Goal: Information Seeking & Learning: Learn about a topic

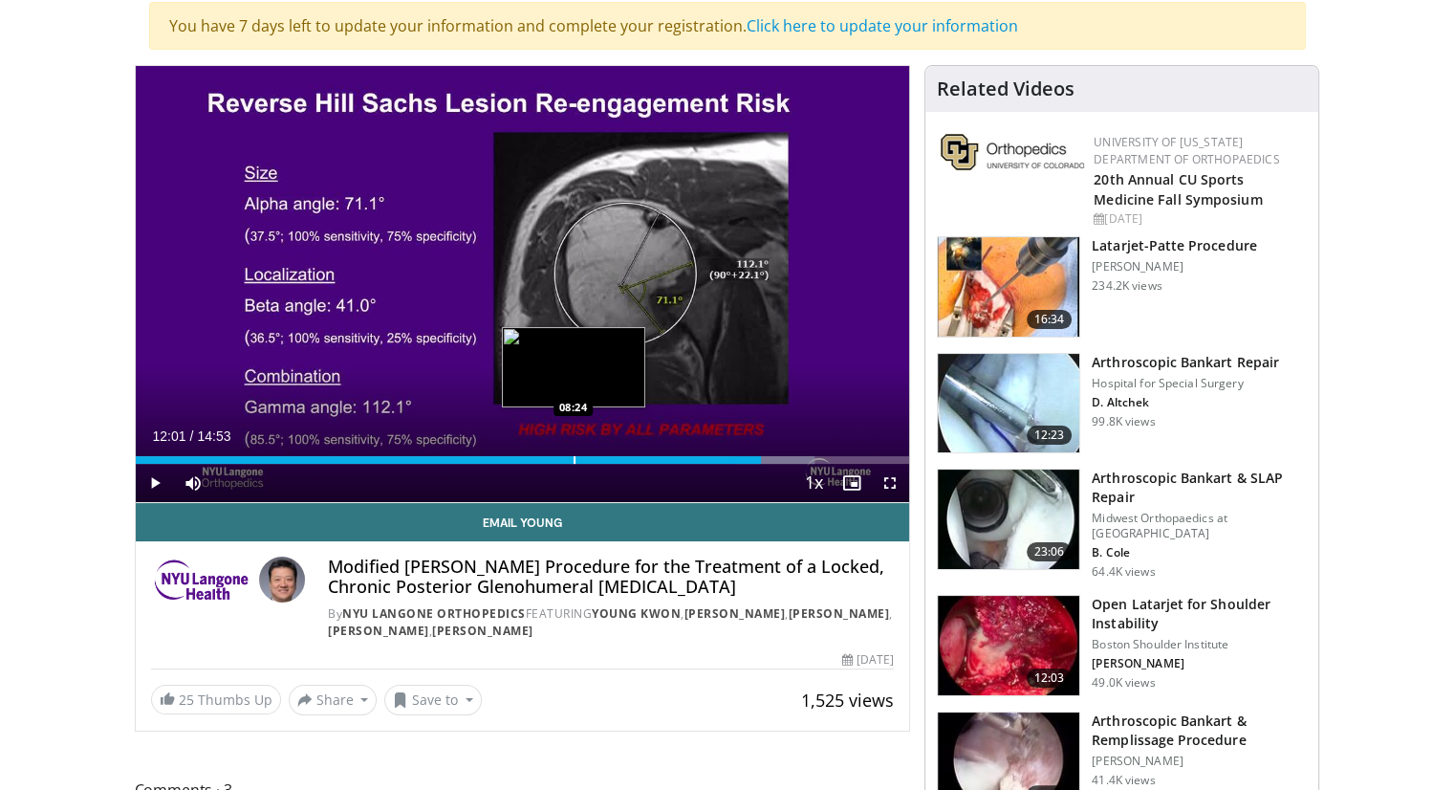
click at [574, 460] on div "Progress Bar" at bounding box center [575, 460] width 2 height 8
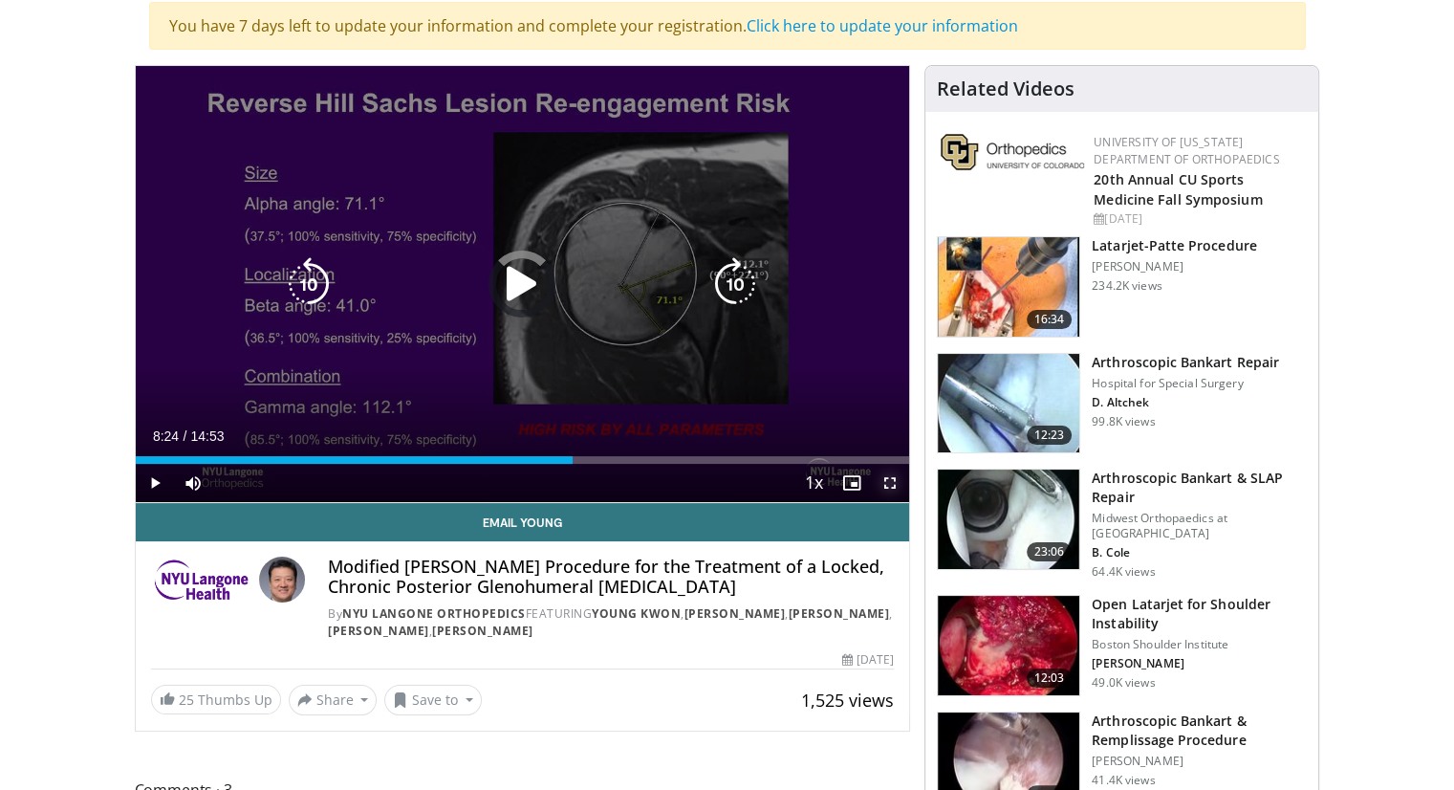
drag, startPoint x: 893, startPoint y: 478, endPoint x: 893, endPoint y: 561, distance: 83.2
click at [893, 478] on span "Video Player" at bounding box center [890, 483] width 38 height 38
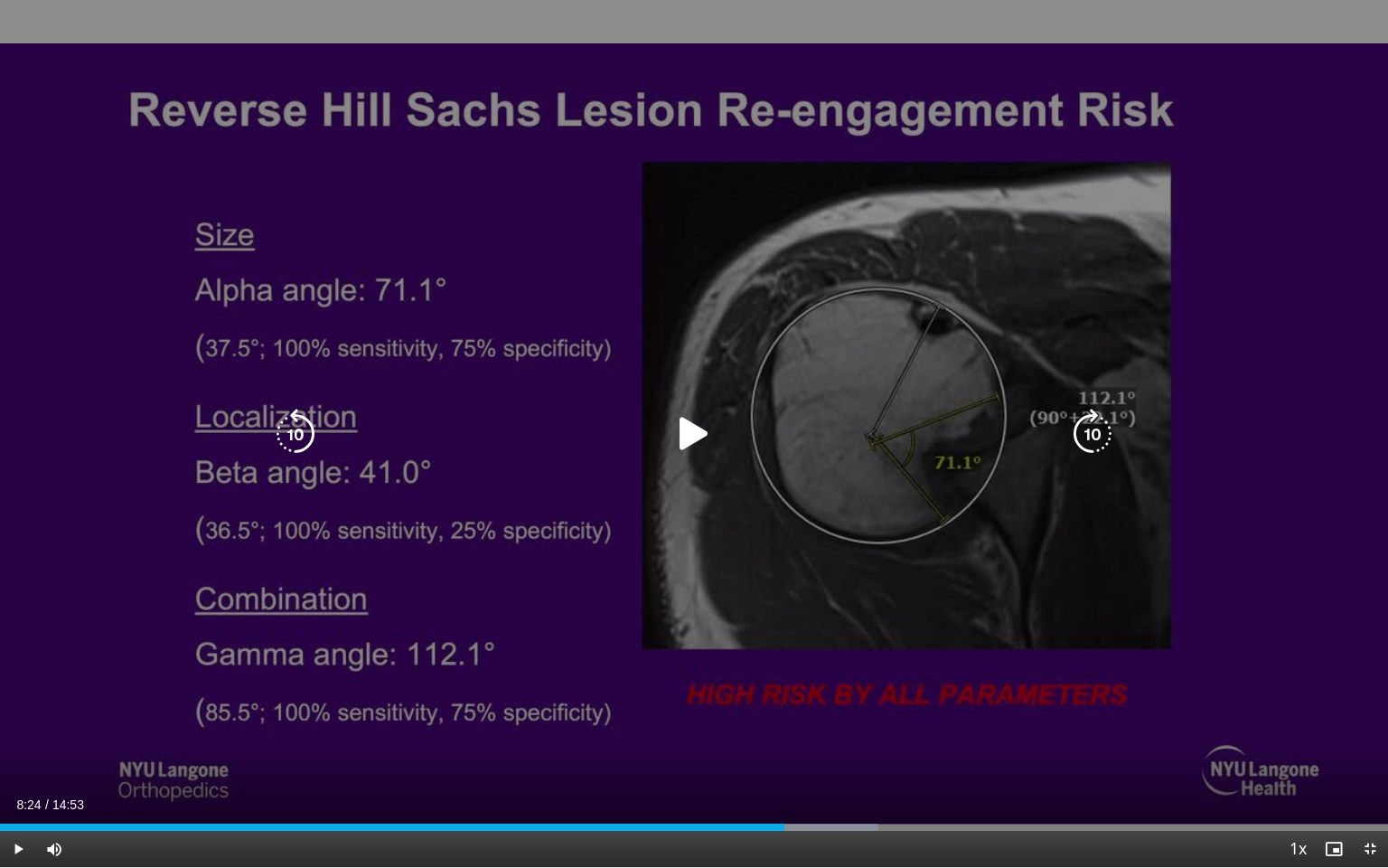
click at [685, 438] on icon "Video Player" at bounding box center [694, 434] width 51 height 51
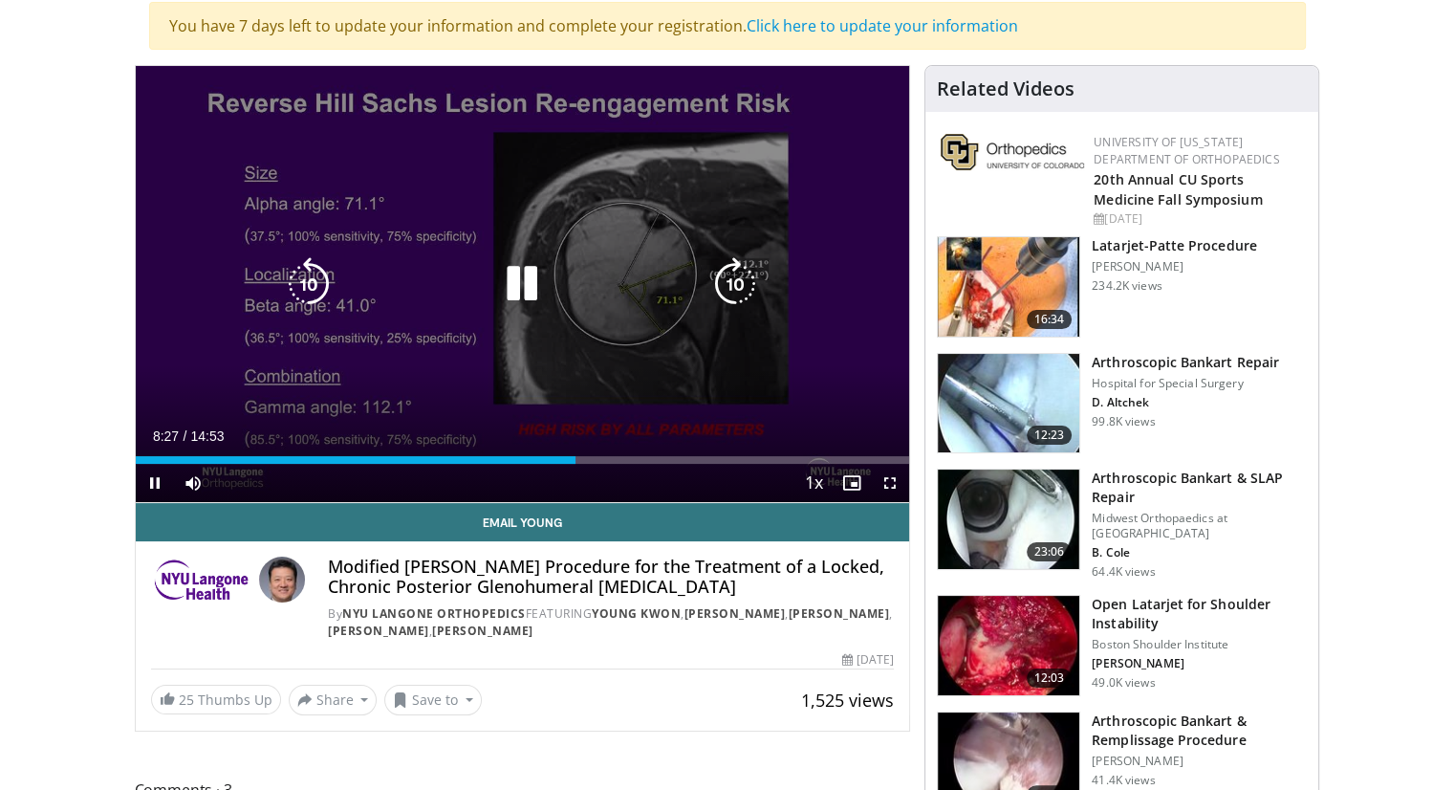
click at [527, 281] on icon "Video Player" at bounding box center [522, 284] width 54 height 54
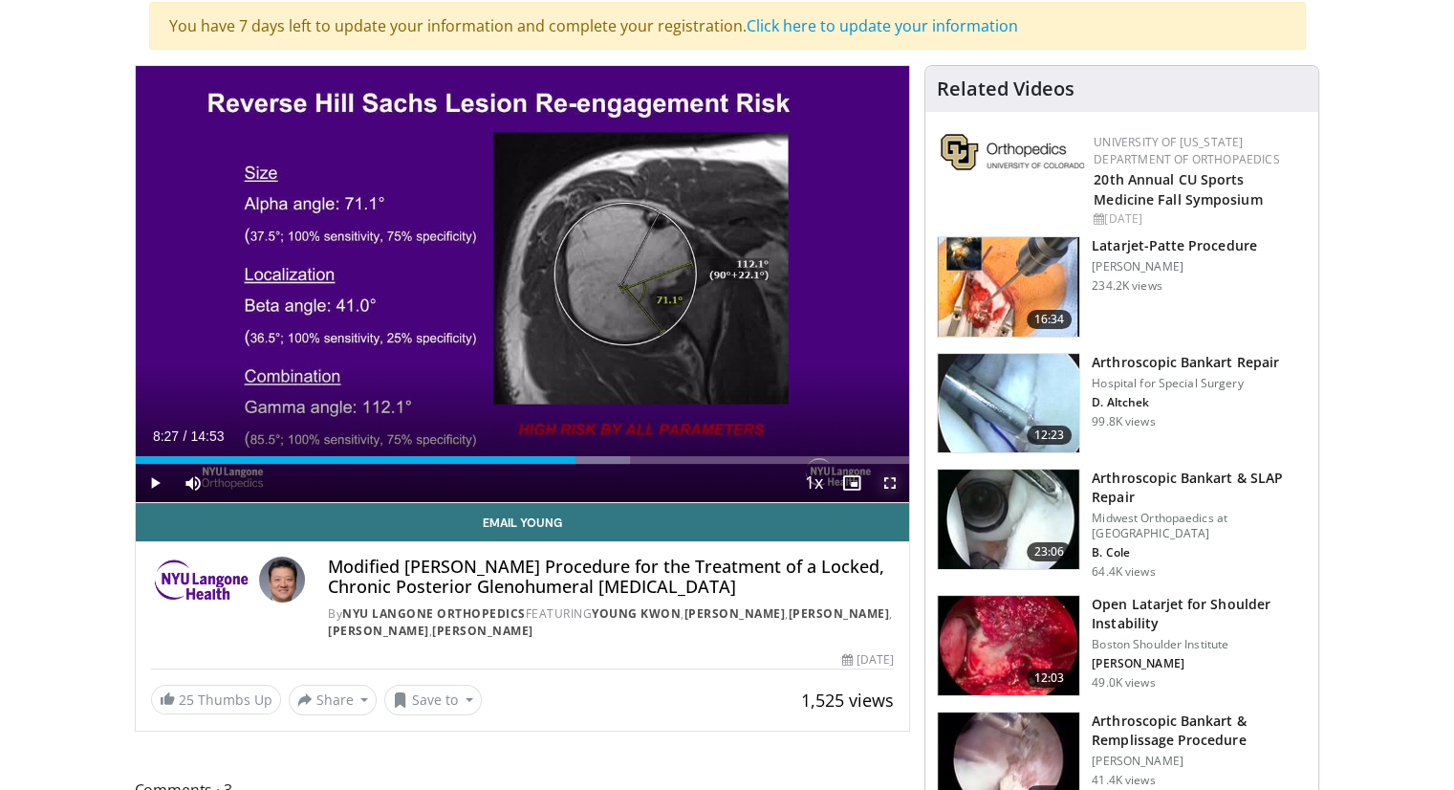
click at [891, 477] on span "Video Player" at bounding box center [890, 483] width 38 height 38
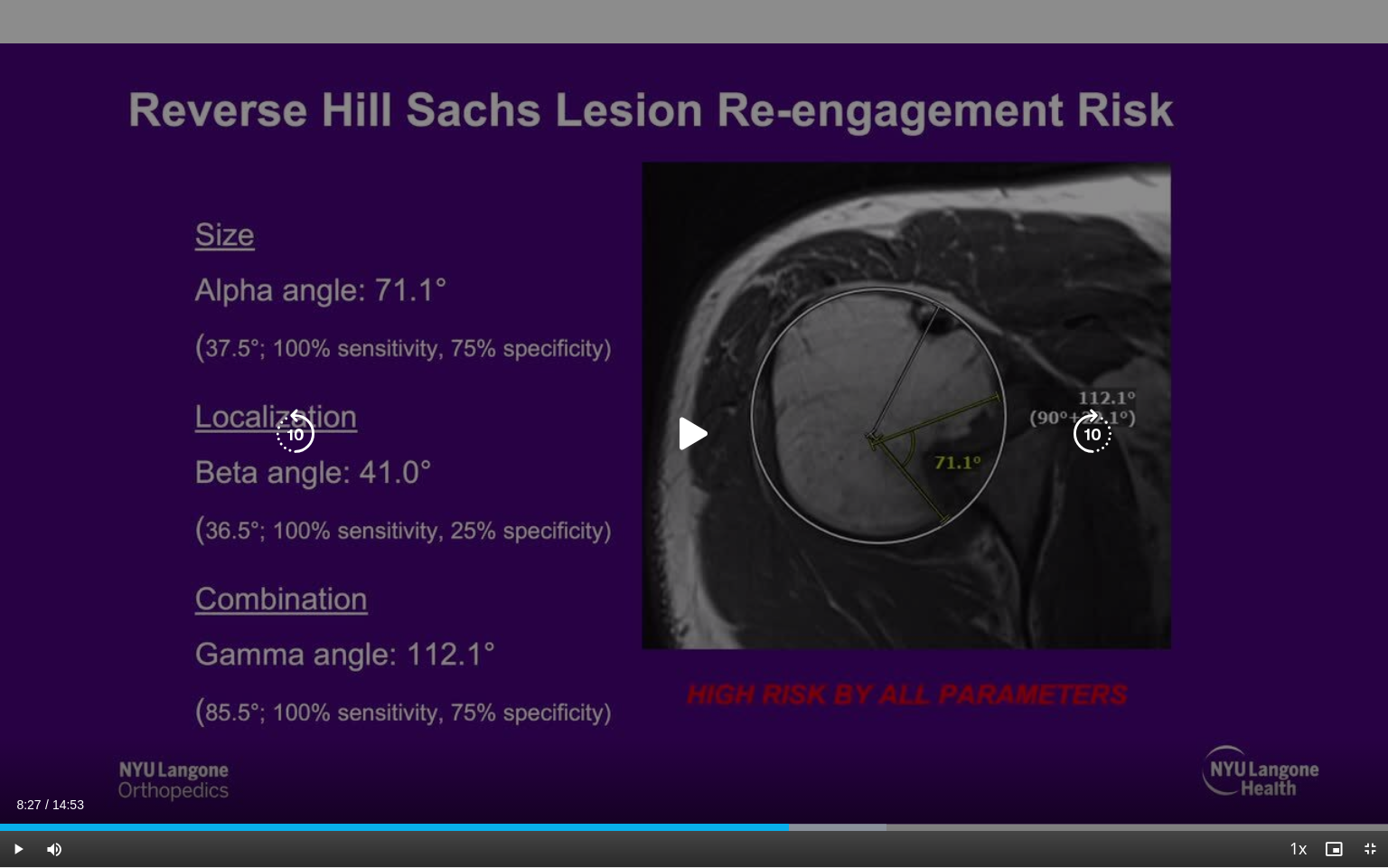
click at [315, 430] on icon "Video Player" at bounding box center [296, 434] width 51 height 51
click at [698, 415] on icon "Video Player" at bounding box center [694, 434] width 51 height 51
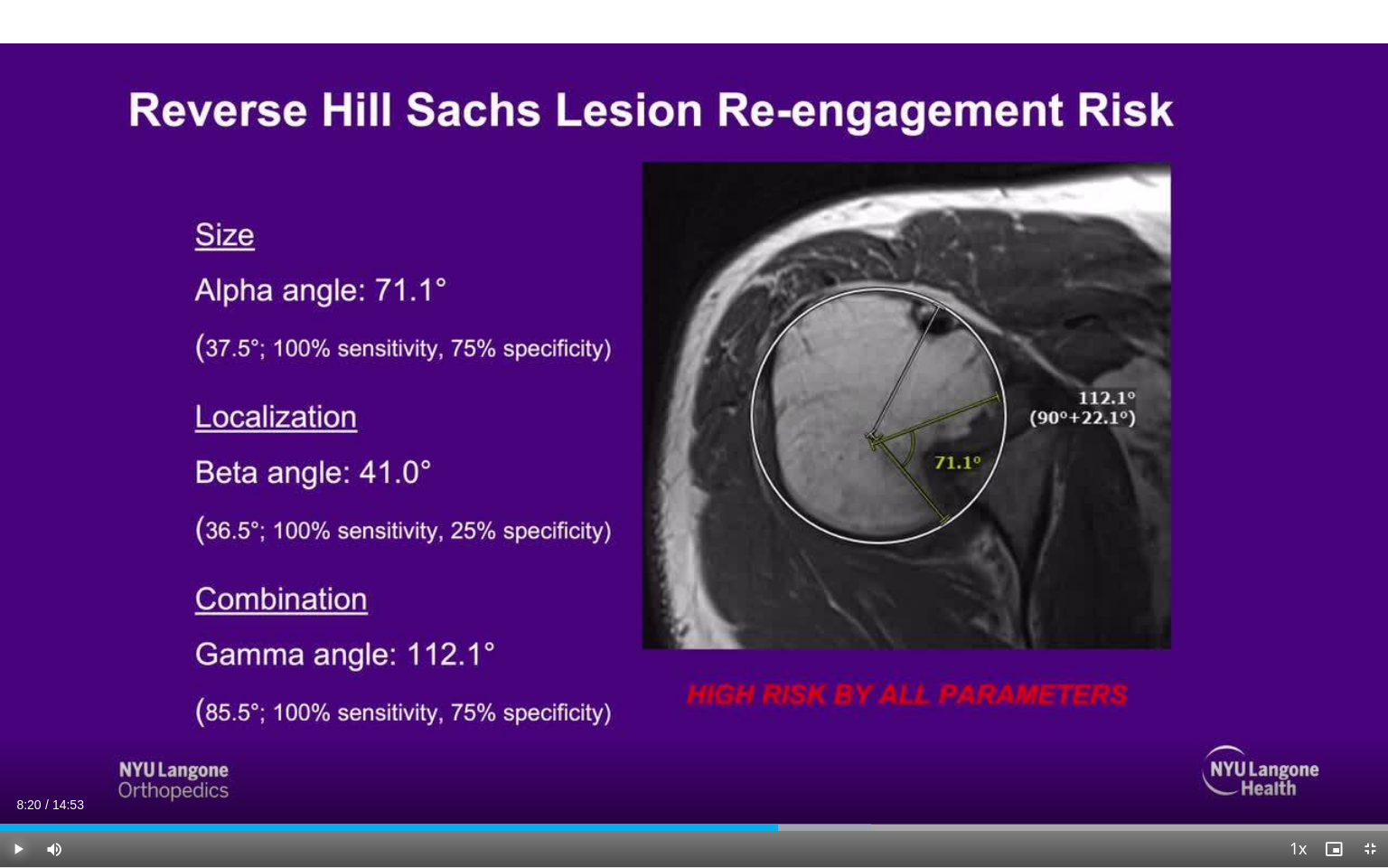
click at [23, 746] on span "Video Player" at bounding box center [18, 848] width 36 height 36
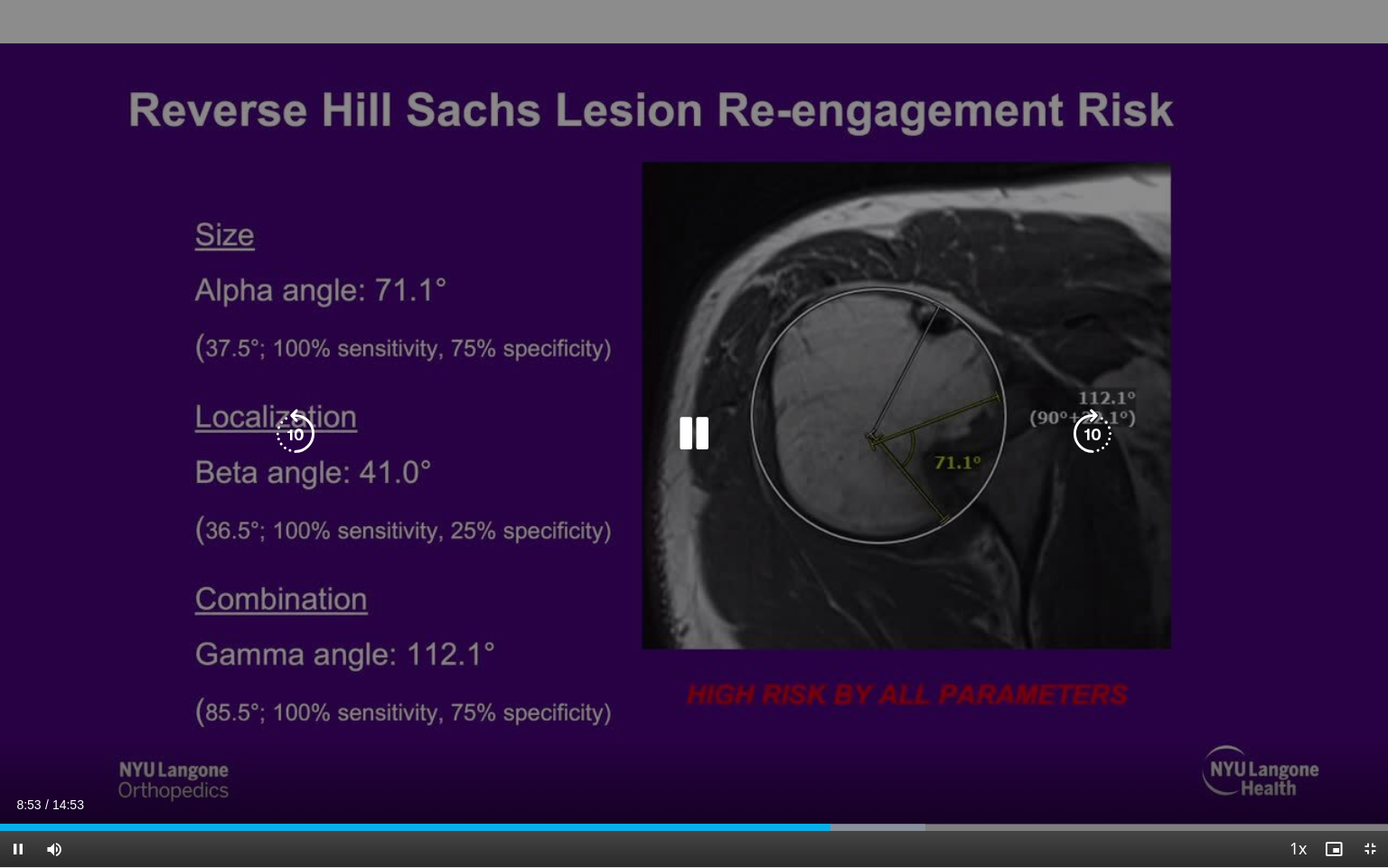
click at [689, 443] on icon "Video Player" at bounding box center [694, 434] width 51 height 51
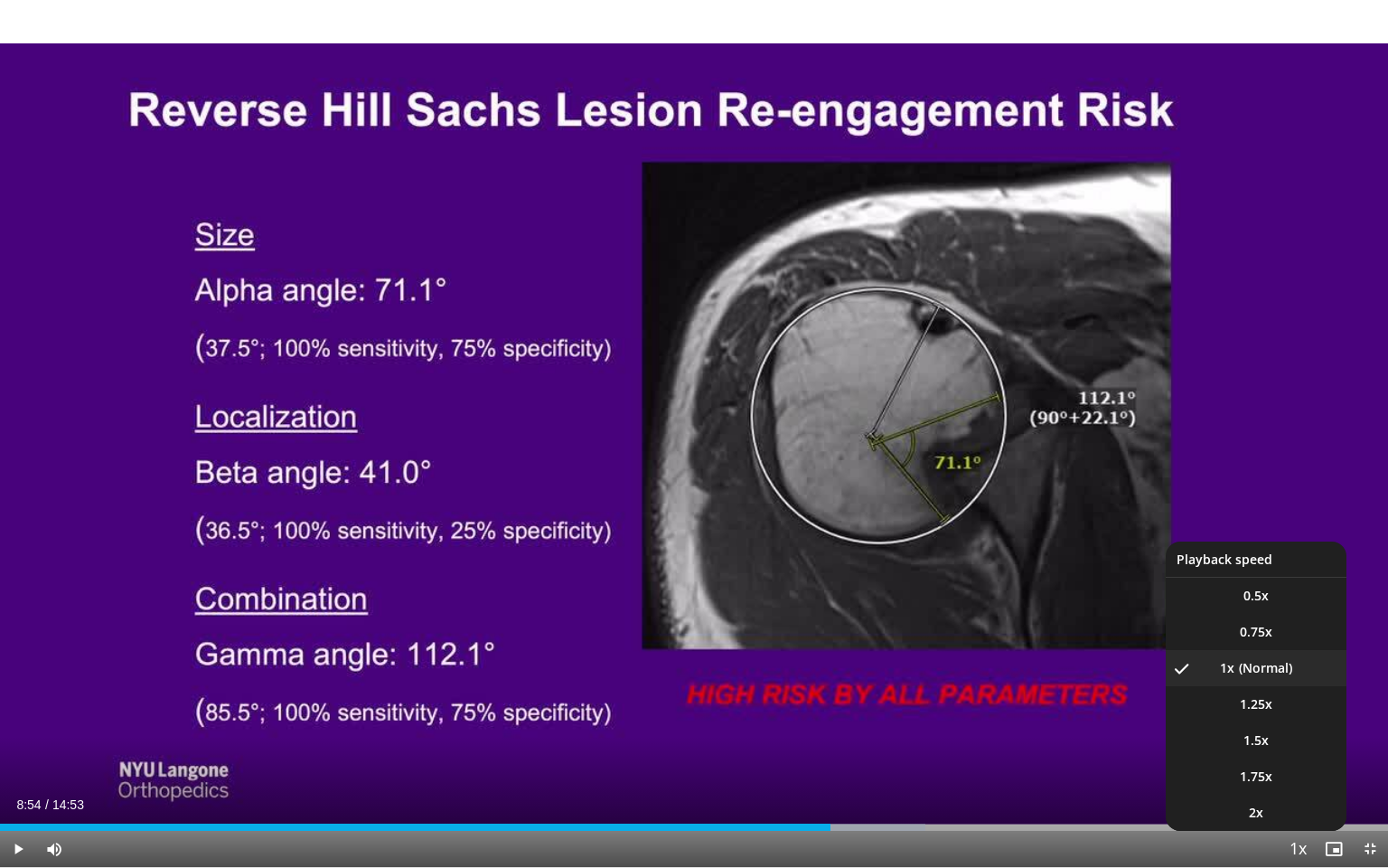
click at [1300, 746] on span "Video Player" at bounding box center [1297, 849] width 26 height 36
click at [1275, 746] on li "1.75x" at bounding box center [1256, 776] width 181 height 36
click at [1293, 746] on span "Video Player" at bounding box center [1297, 849] width 26 height 36
click at [1261, 636] on span "0.75x" at bounding box center [1256, 632] width 32 height 18
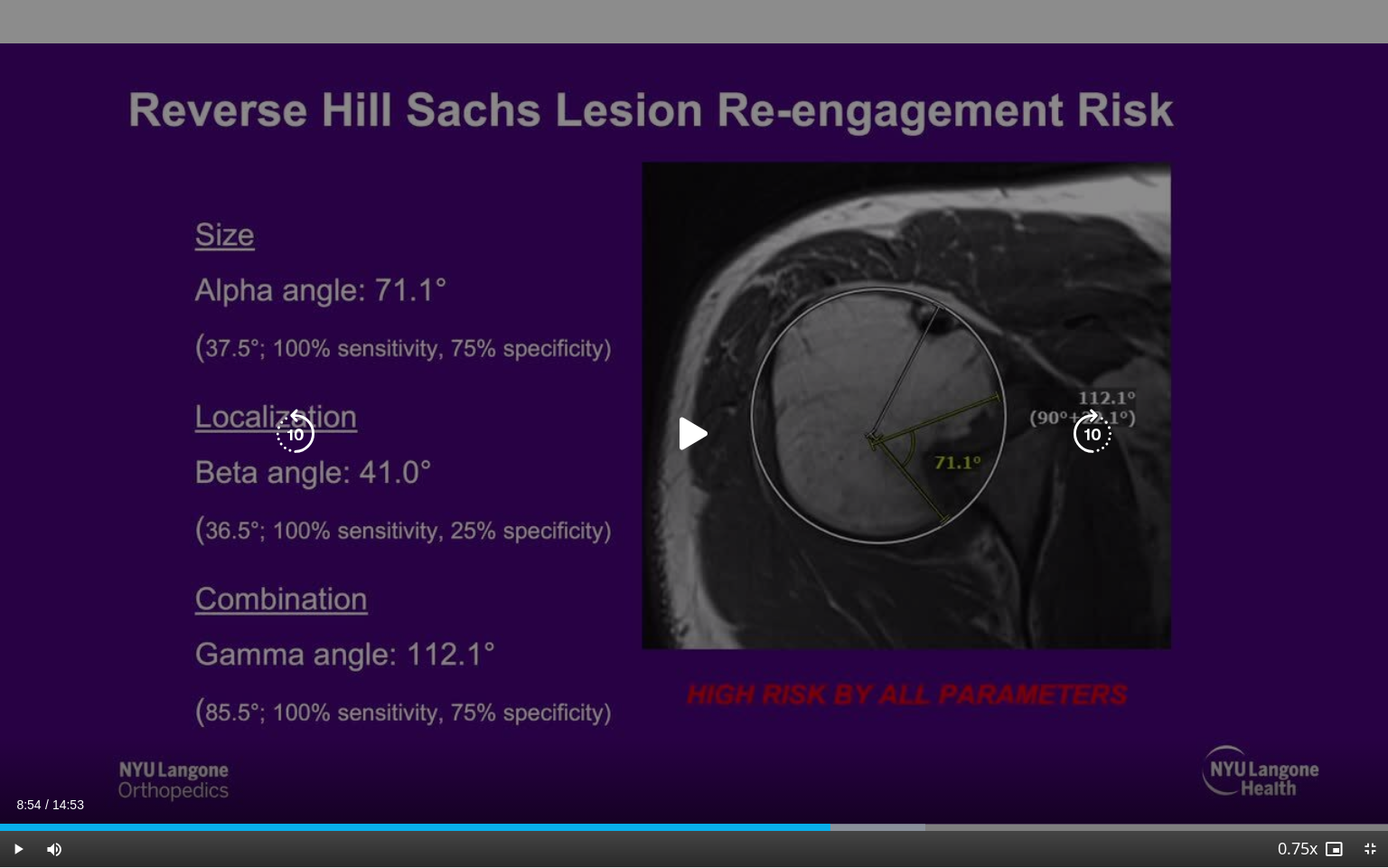
click at [278, 409] on icon "Video Player" at bounding box center [296, 434] width 51 height 51
click at [645, 420] on div "Video Player" at bounding box center [693, 434] width 833 height 36
click at [708, 440] on icon "Video Player" at bounding box center [694, 434] width 51 height 51
click at [698, 441] on icon "Video Player" at bounding box center [694, 434] width 51 height 51
click at [703, 449] on icon "Video Player" at bounding box center [694, 434] width 51 height 51
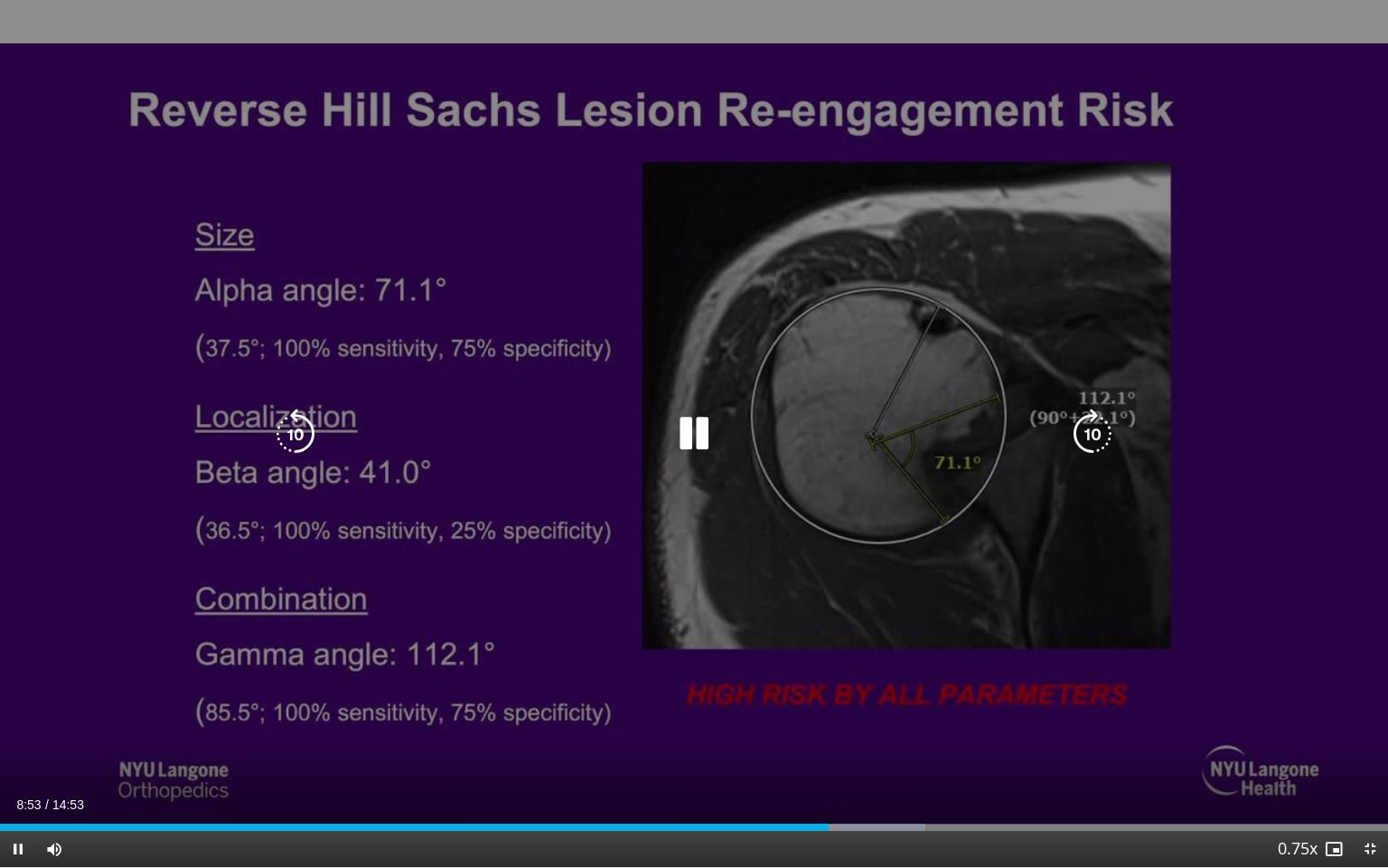
click at [318, 433] on icon "Video Player" at bounding box center [296, 434] width 51 height 51
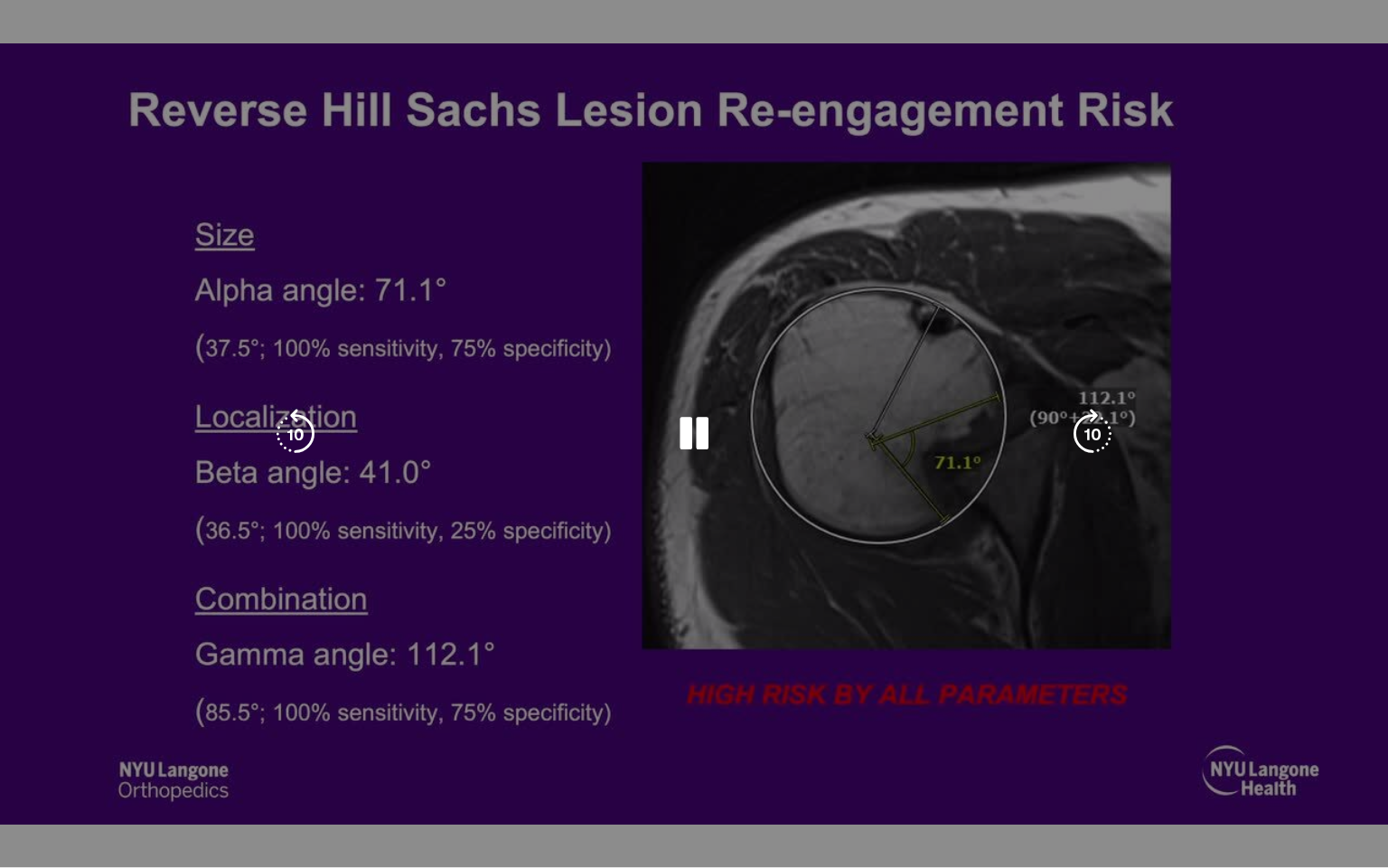
click at [723, 431] on div "10 seconds Tap to unmute" at bounding box center [694, 433] width 1388 height 867
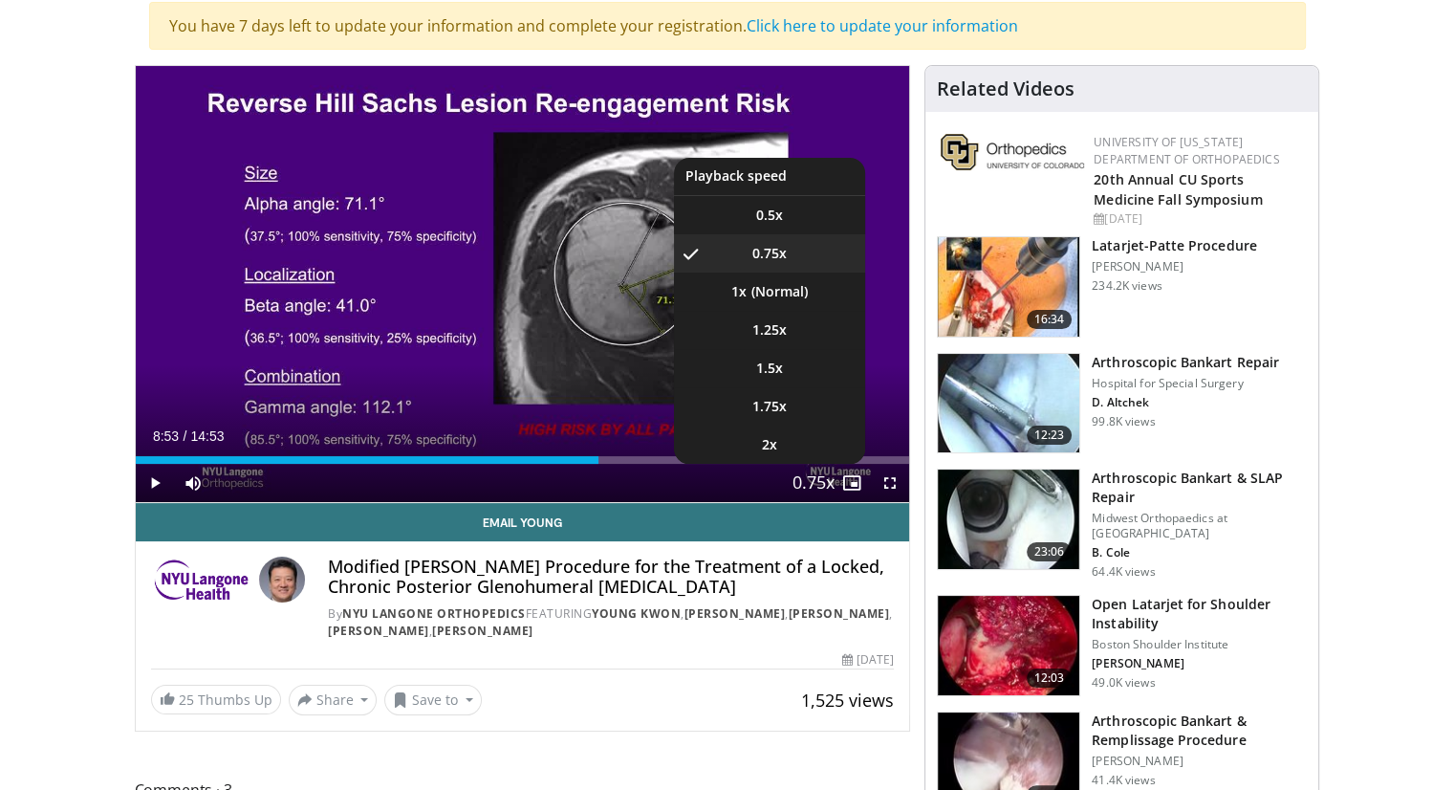
click at [805, 479] on span "Video Player" at bounding box center [813, 484] width 27 height 38
click at [785, 293] on li "1x" at bounding box center [769, 291] width 191 height 38
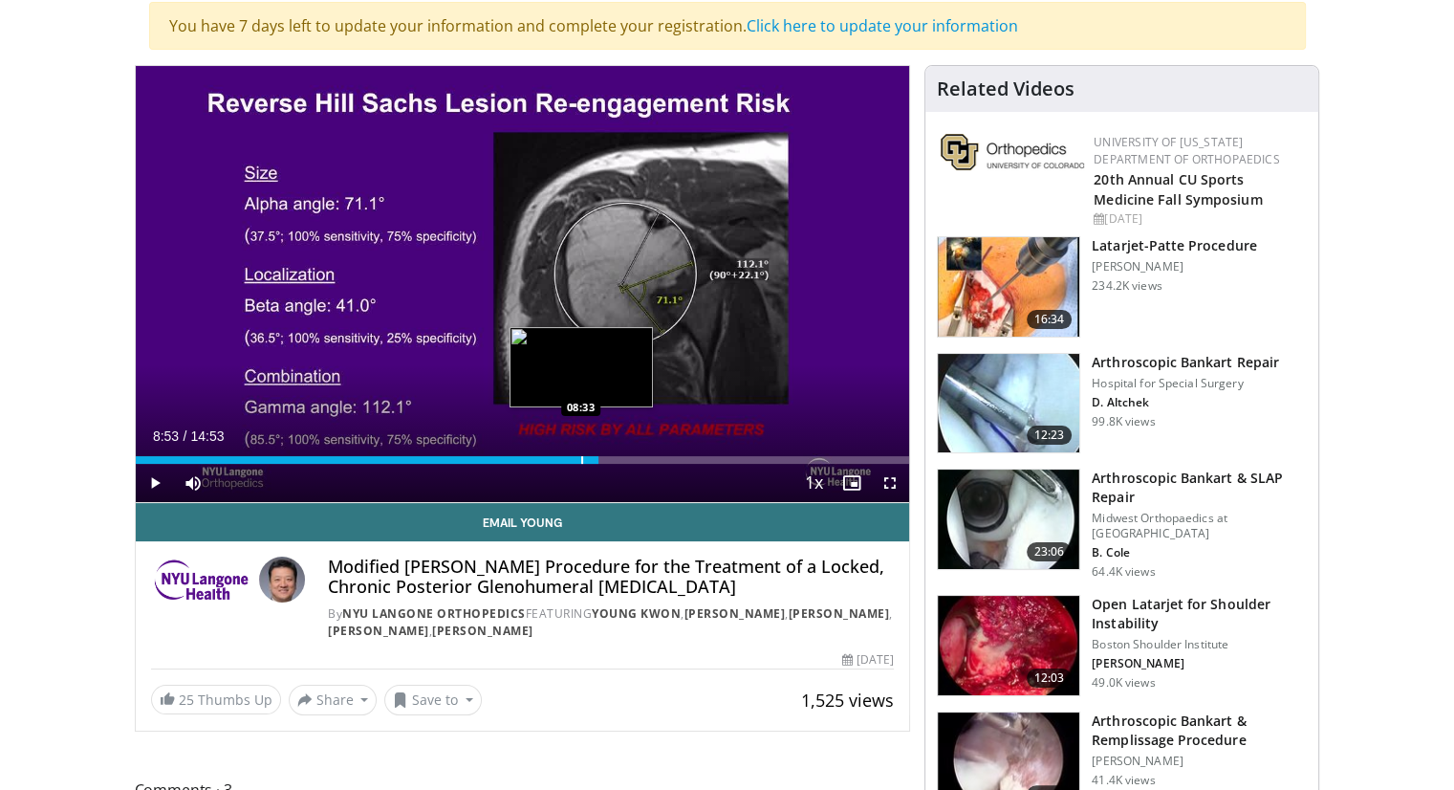
click at [579, 460] on div "08:53" at bounding box center [367, 460] width 463 height 8
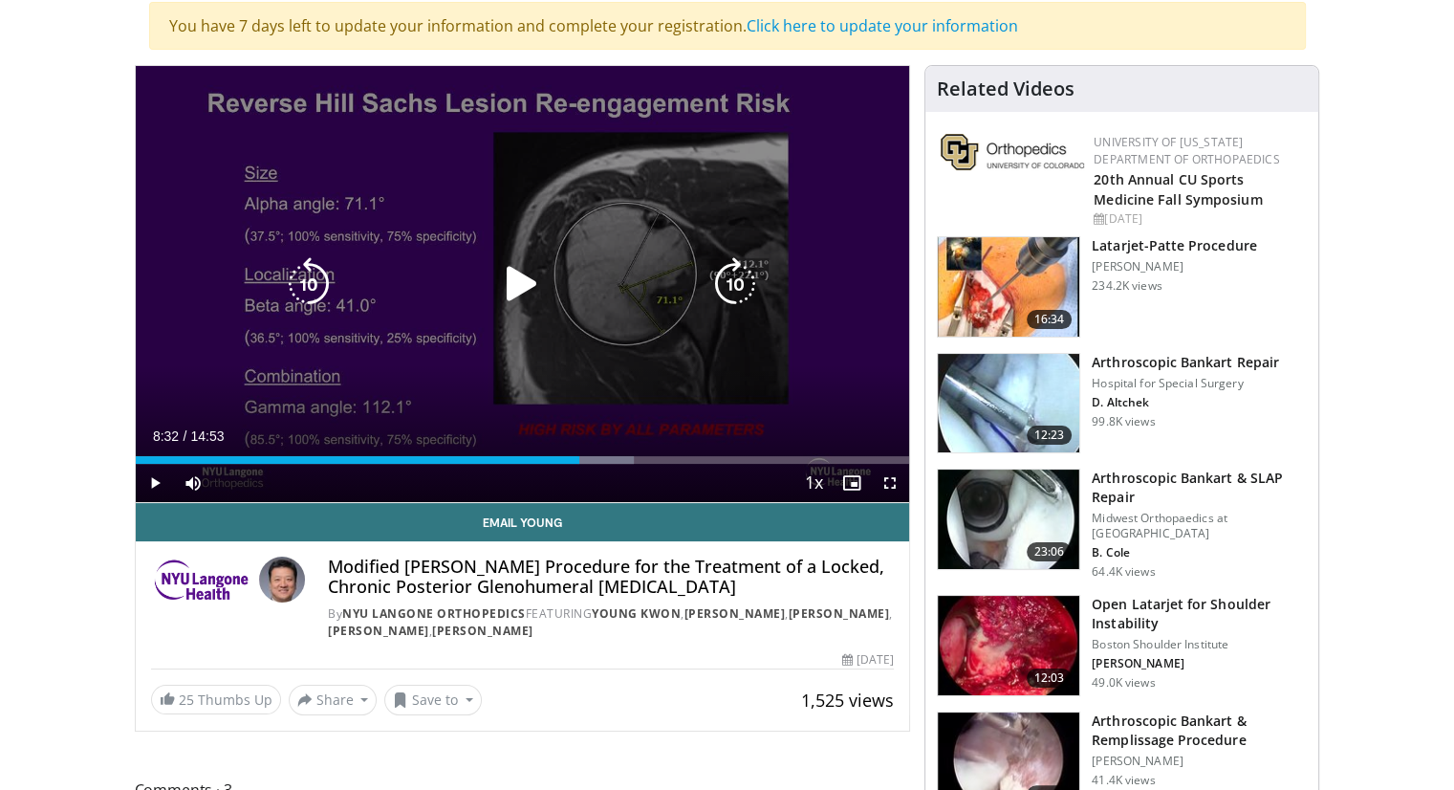
click at [733, 281] on icon "Video Player" at bounding box center [735, 284] width 54 height 54
click at [534, 257] on div "10 seconds Tap to unmute" at bounding box center [523, 284] width 774 height 436
click at [520, 284] on icon "Video Player" at bounding box center [522, 284] width 54 height 54
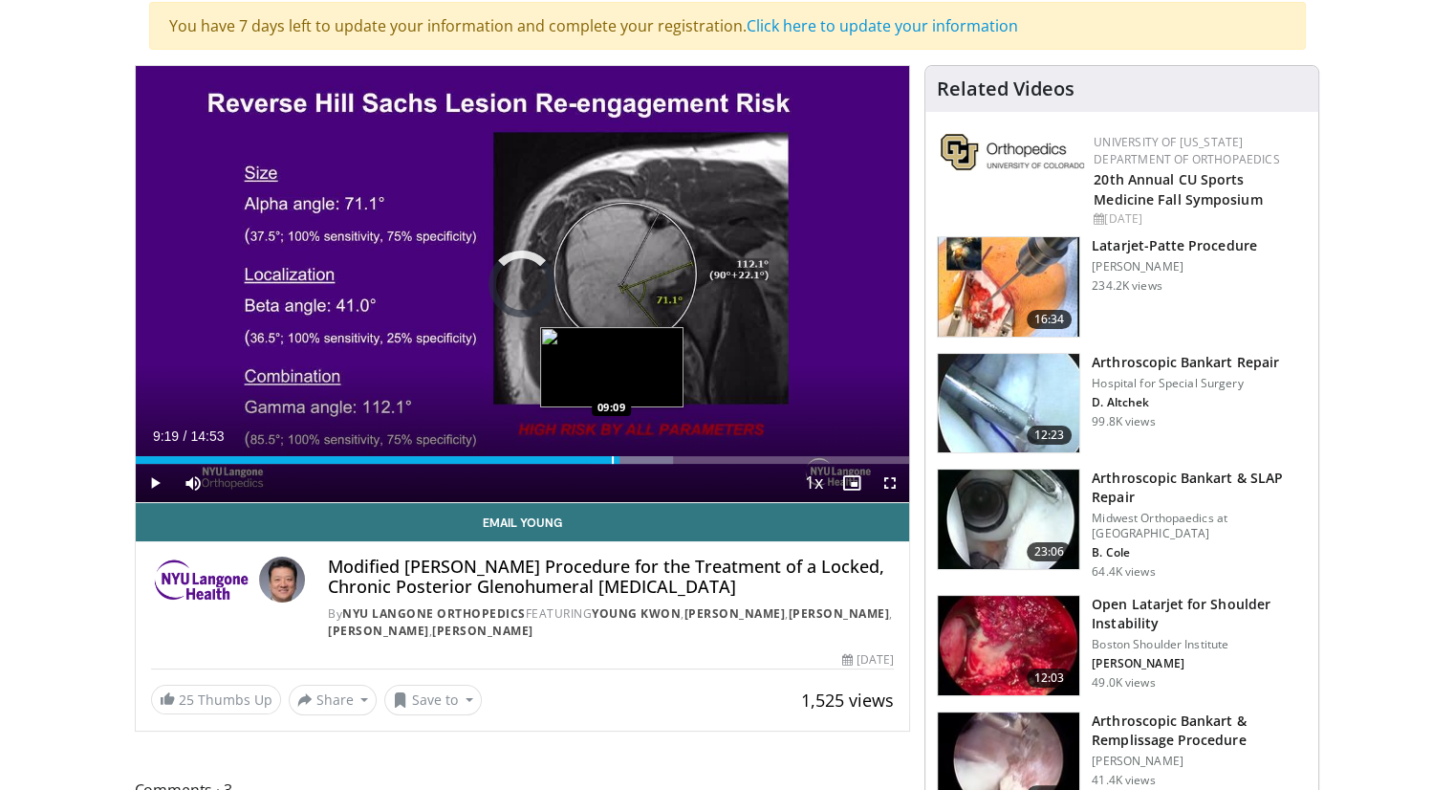
click at [611, 457] on div "Loaded : 69.49% 09:09 09:09" at bounding box center [523, 460] width 774 height 8
click at [590, 453] on div "Loaded : 69.49% 09:09 08:44" at bounding box center [523, 454] width 774 height 18
click at [580, 460] on div "Progress Bar" at bounding box center [581, 460] width 2 height 8
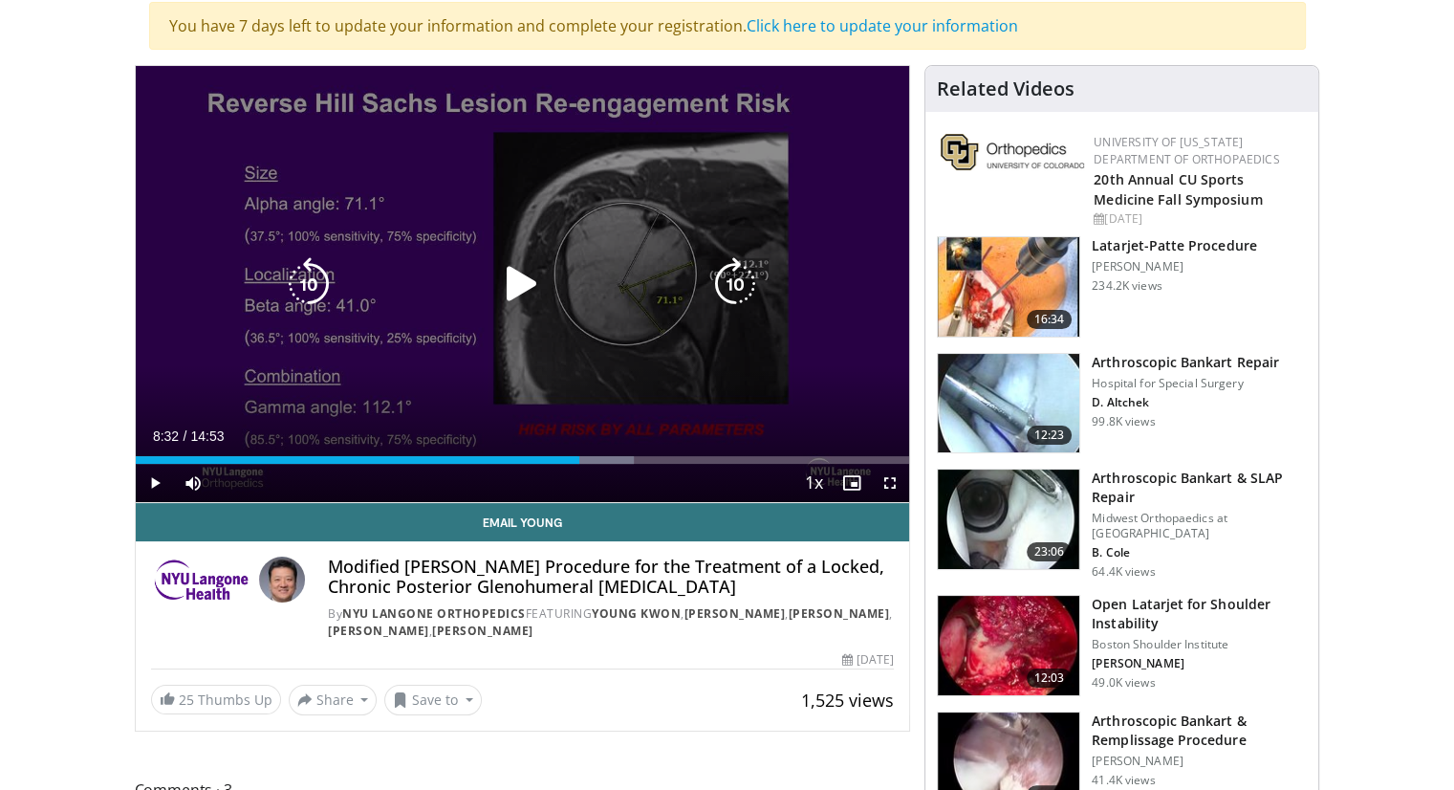
click at [514, 288] on icon "Video Player" at bounding box center [522, 284] width 54 height 54
click at [520, 288] on icon "Video Player" at bounding box center [522, 284] width 54 height 54
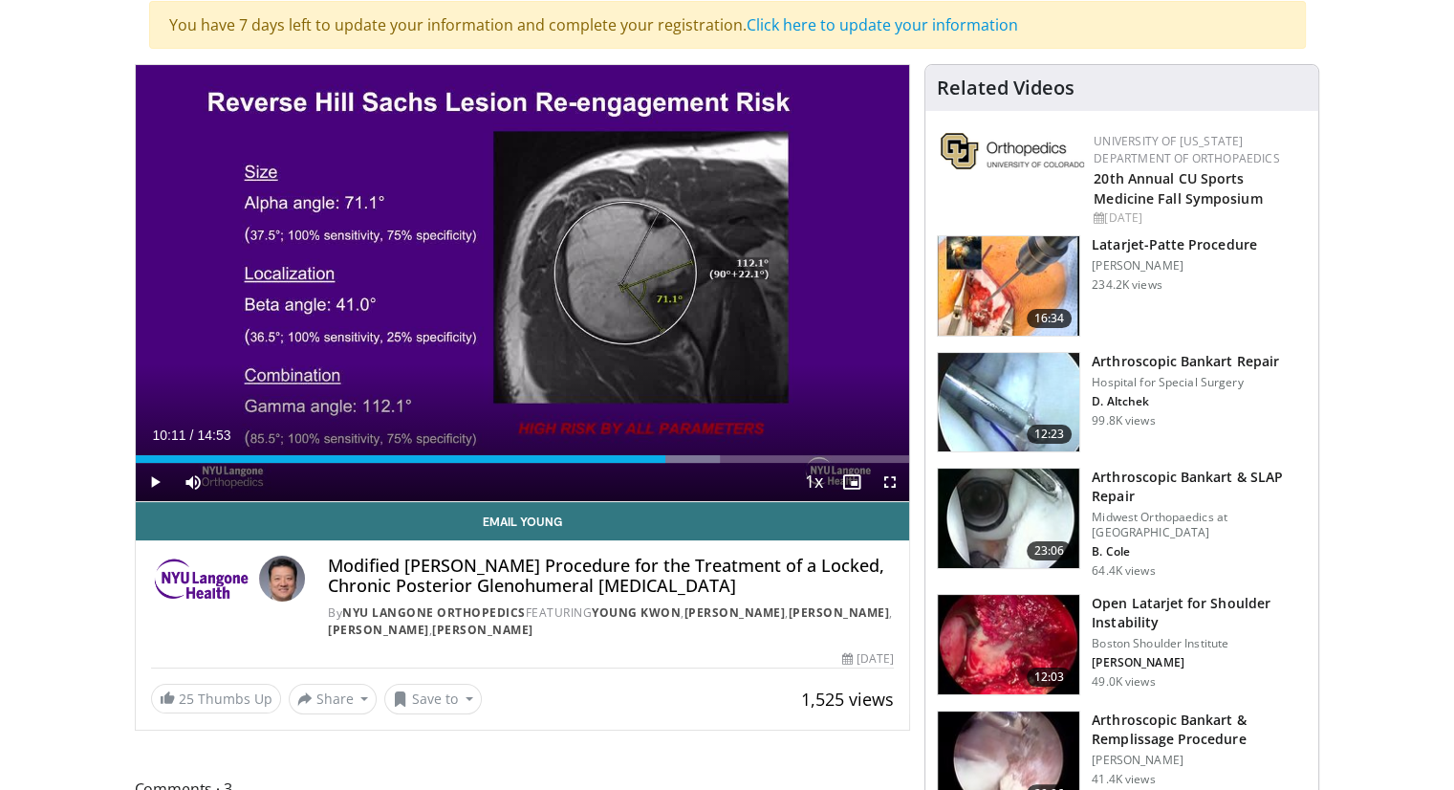
scroll to position [191, 0]
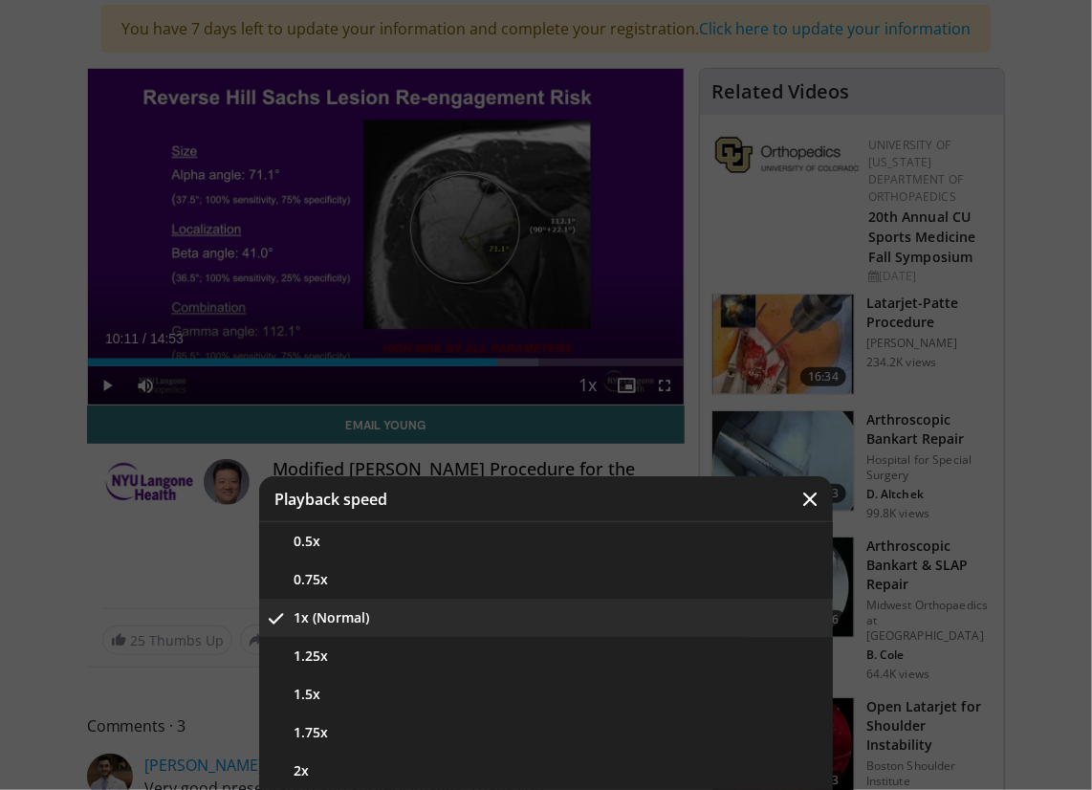
click at [1028, 235] on div "Video Player" at bounding box center [546, 395] width 1092 height 790
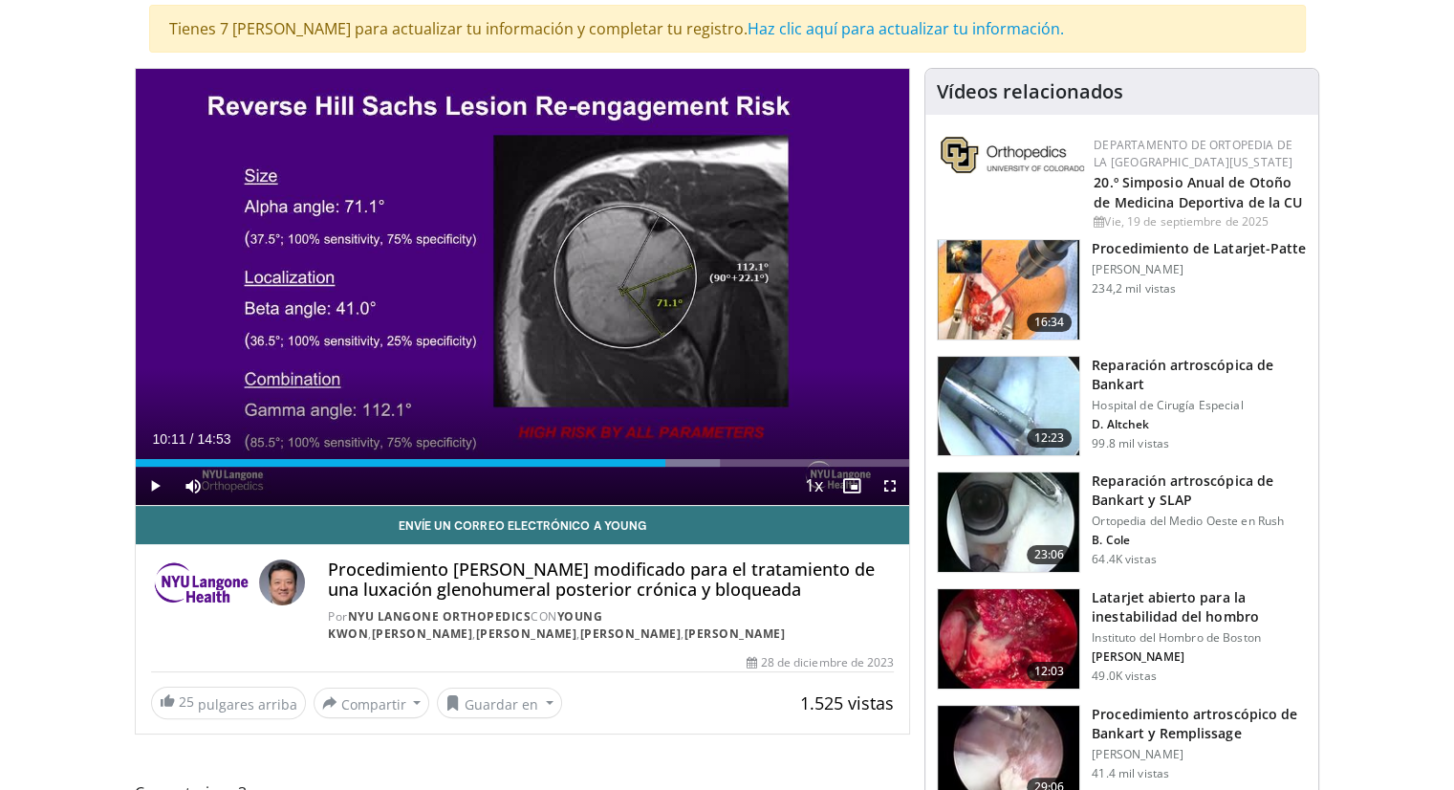
scroll to position [193, 0]
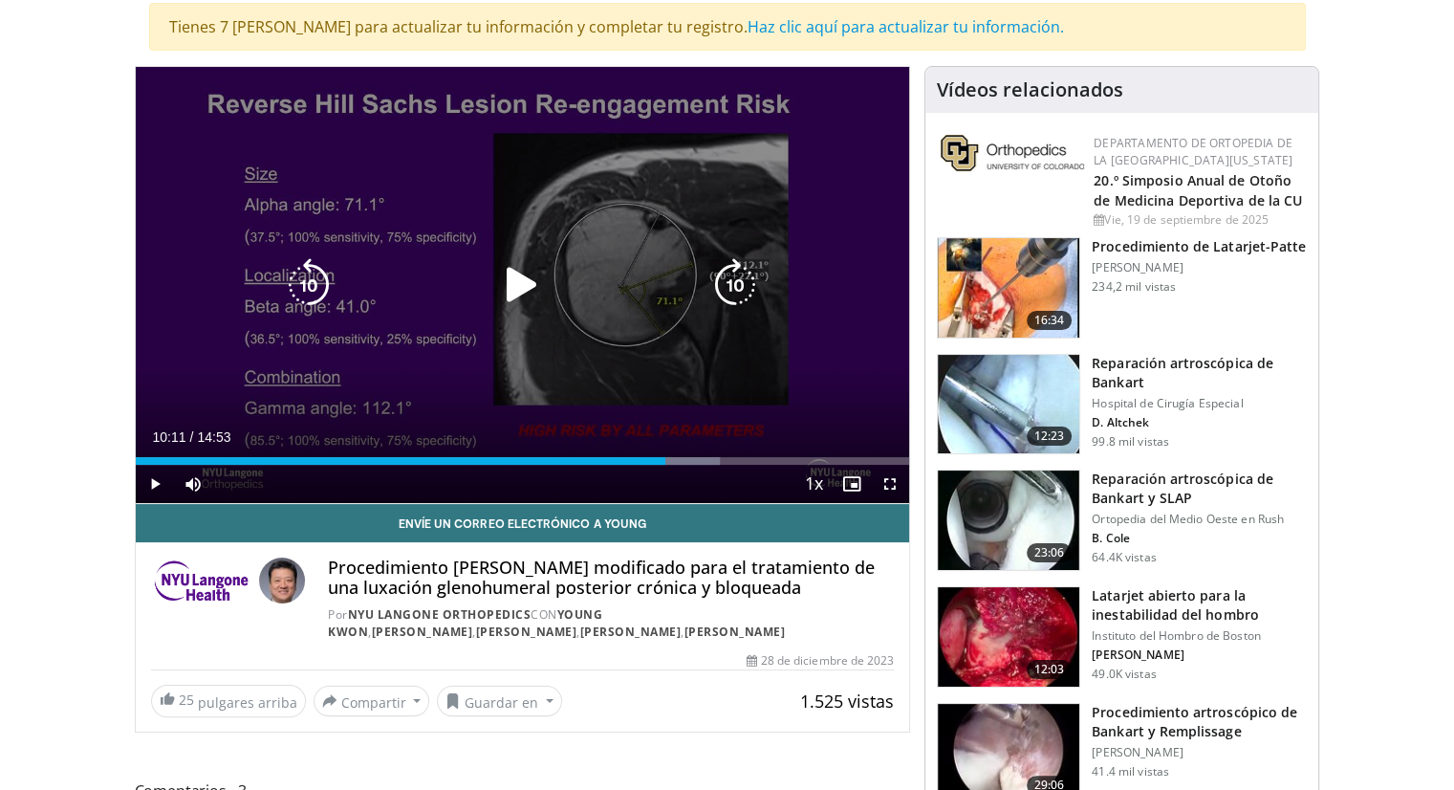
click at [511, 298] on icon "Video Player" at bounding box center [522, 285] width 54 height 54
click at [519, 297] on icon "Video Player" at bounding box center [522, 285] width 54 height 54
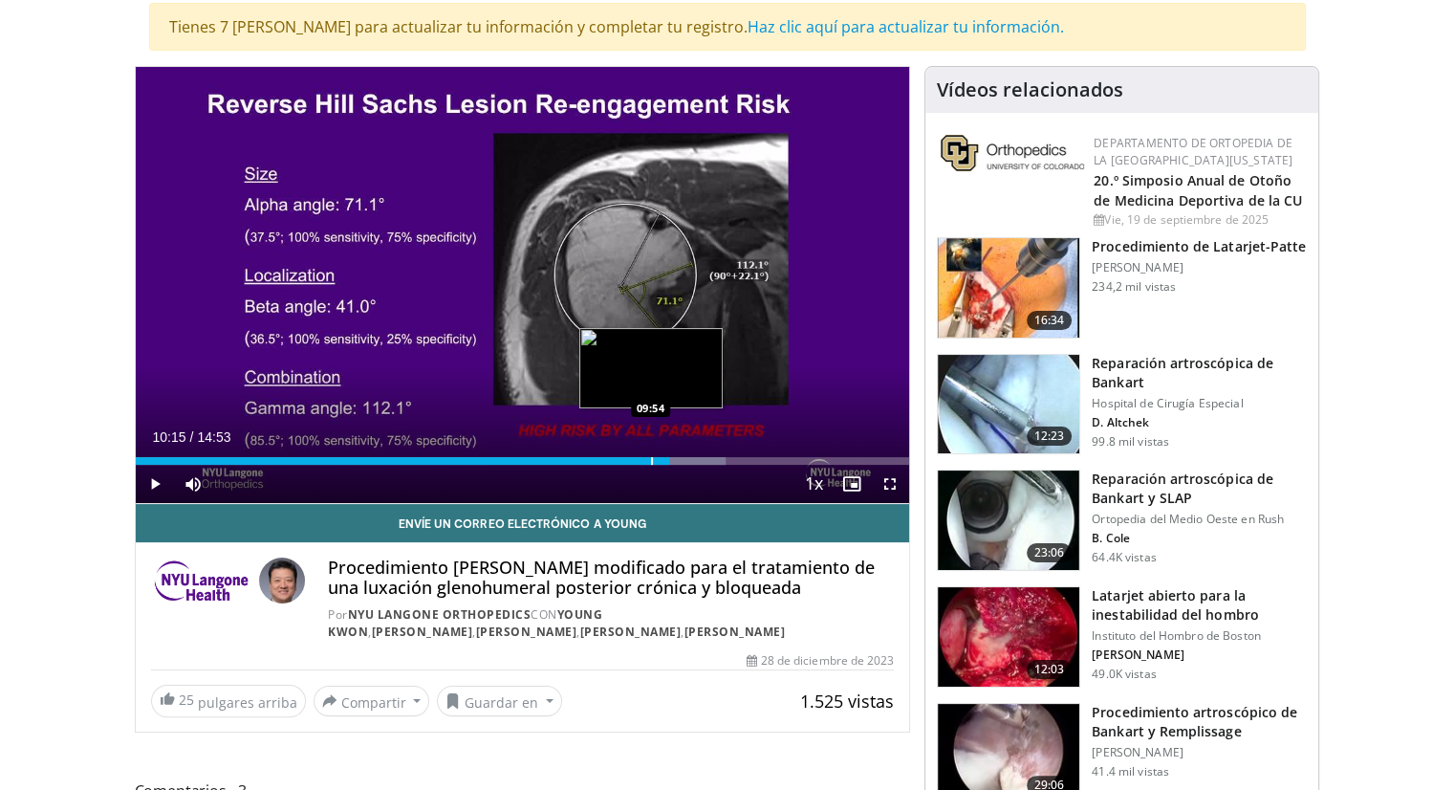
click at [651, 458] on div "Progress Bar" at bounding box center [652, 461] width 2 height 8
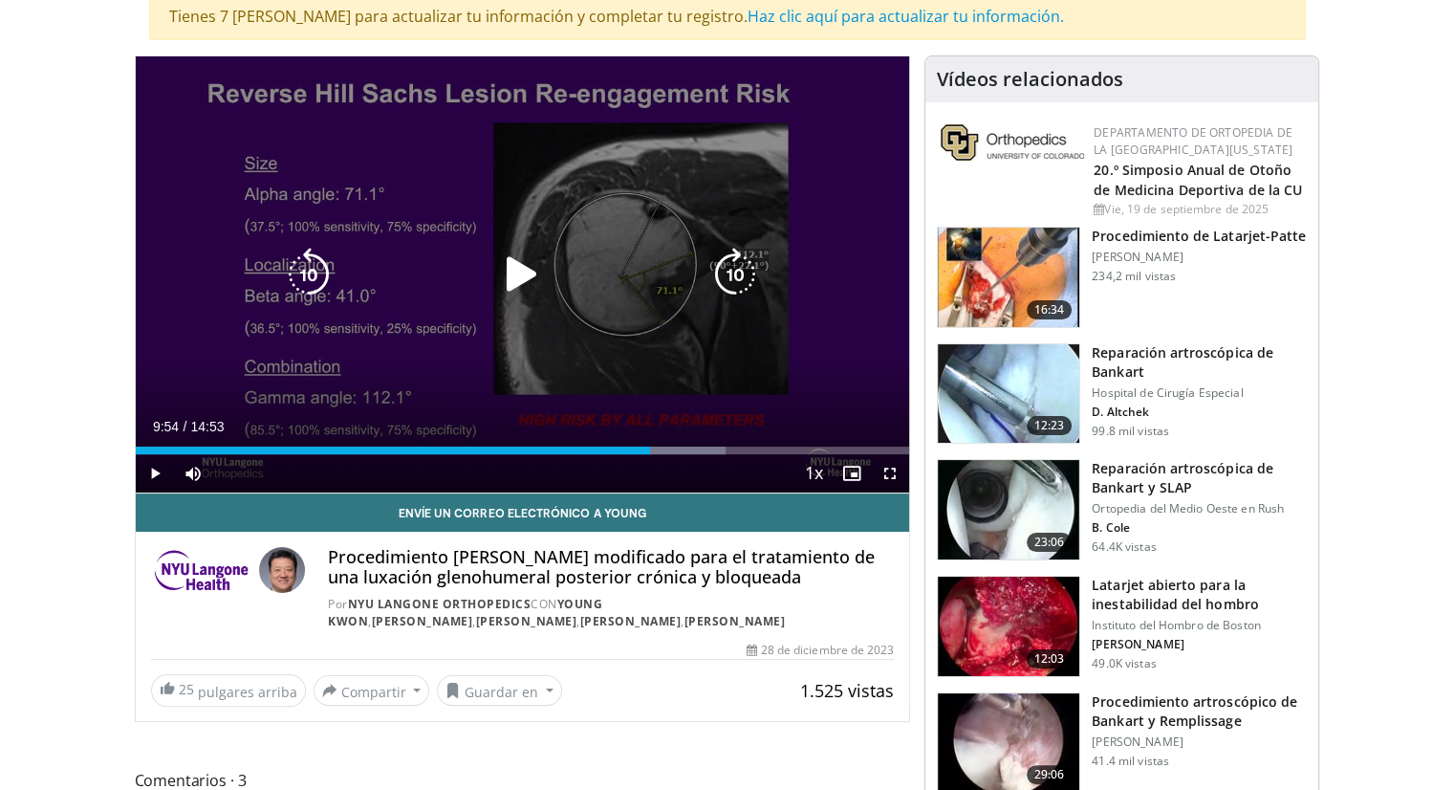
scroll to position [210, 0]
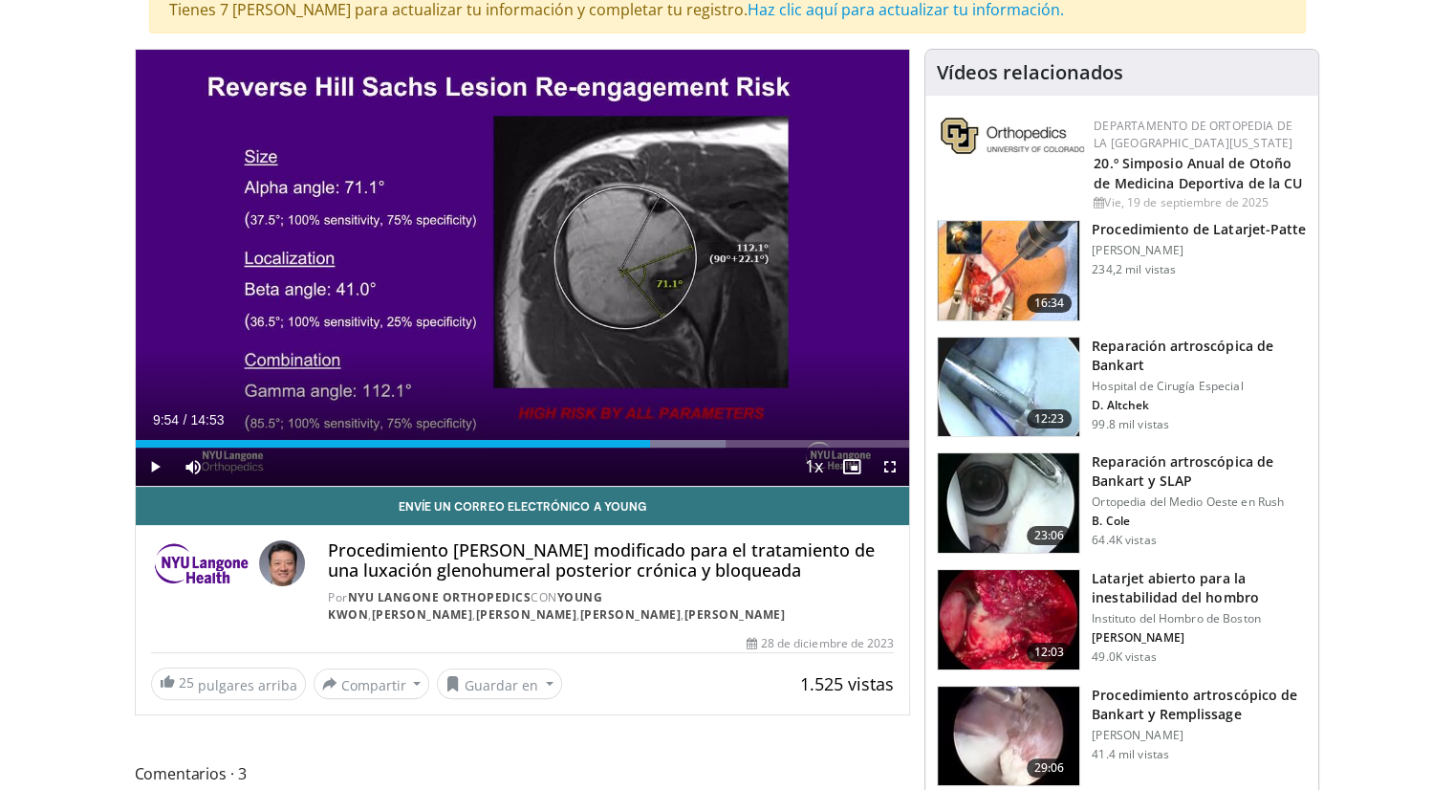
click at [707, 570] on font "Procedimiento [PERSON_NAME] modificado para el tratamiento de una luxación glen…" at bounding box center [601, 560] width 547 height 44
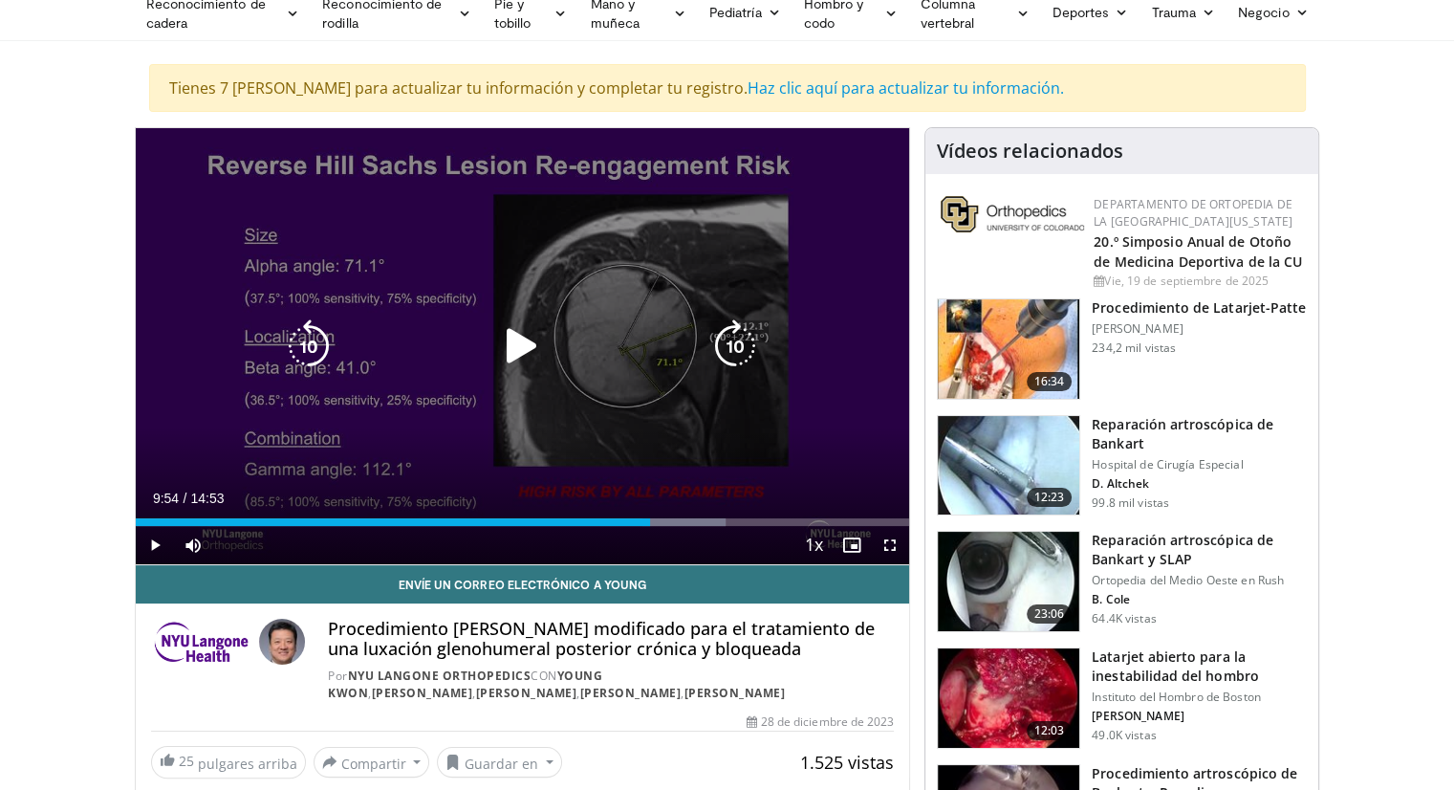
scroll to position [19, 0]
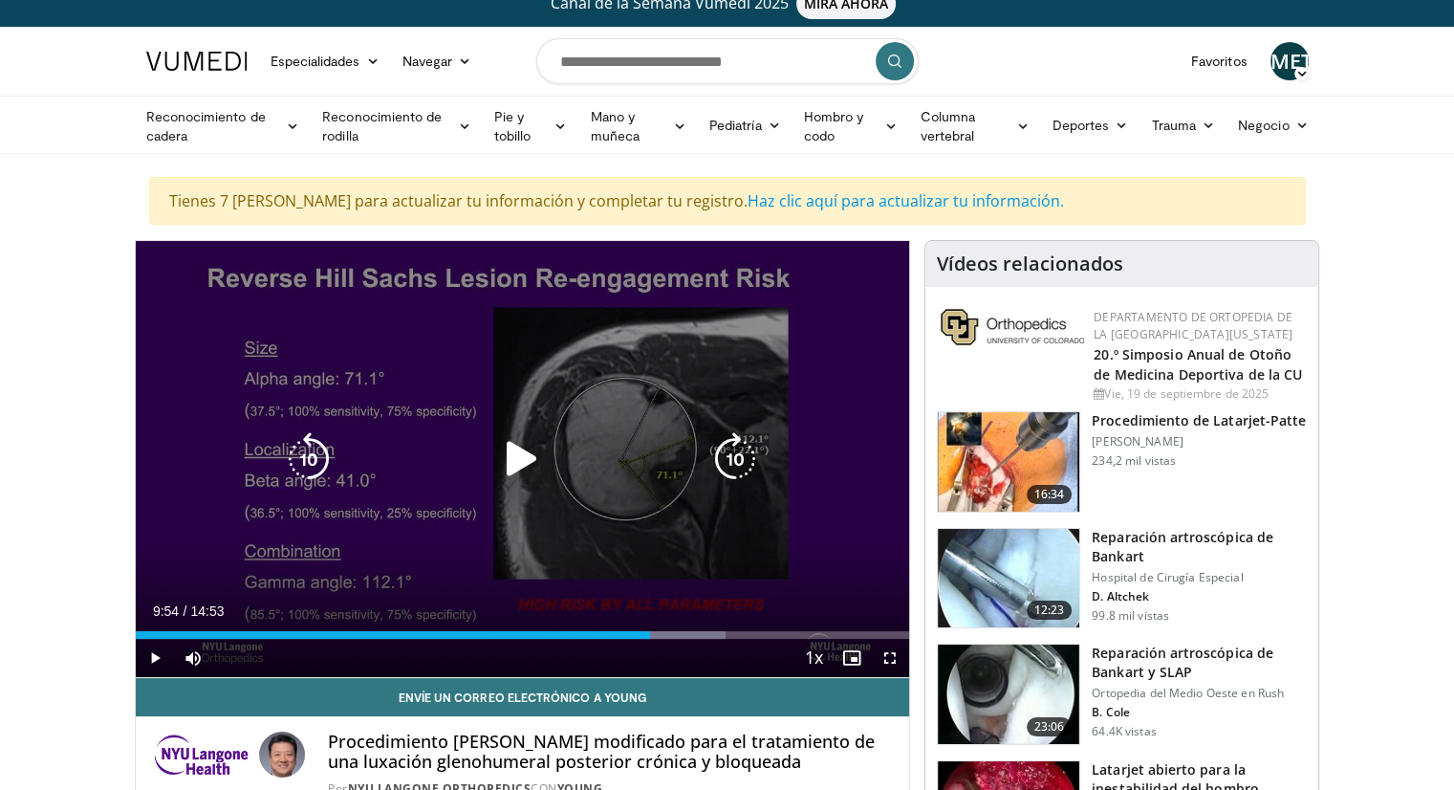
click at [545, 432] on icon "Video Player" at bounding box center [522, 459] width 54 height 54
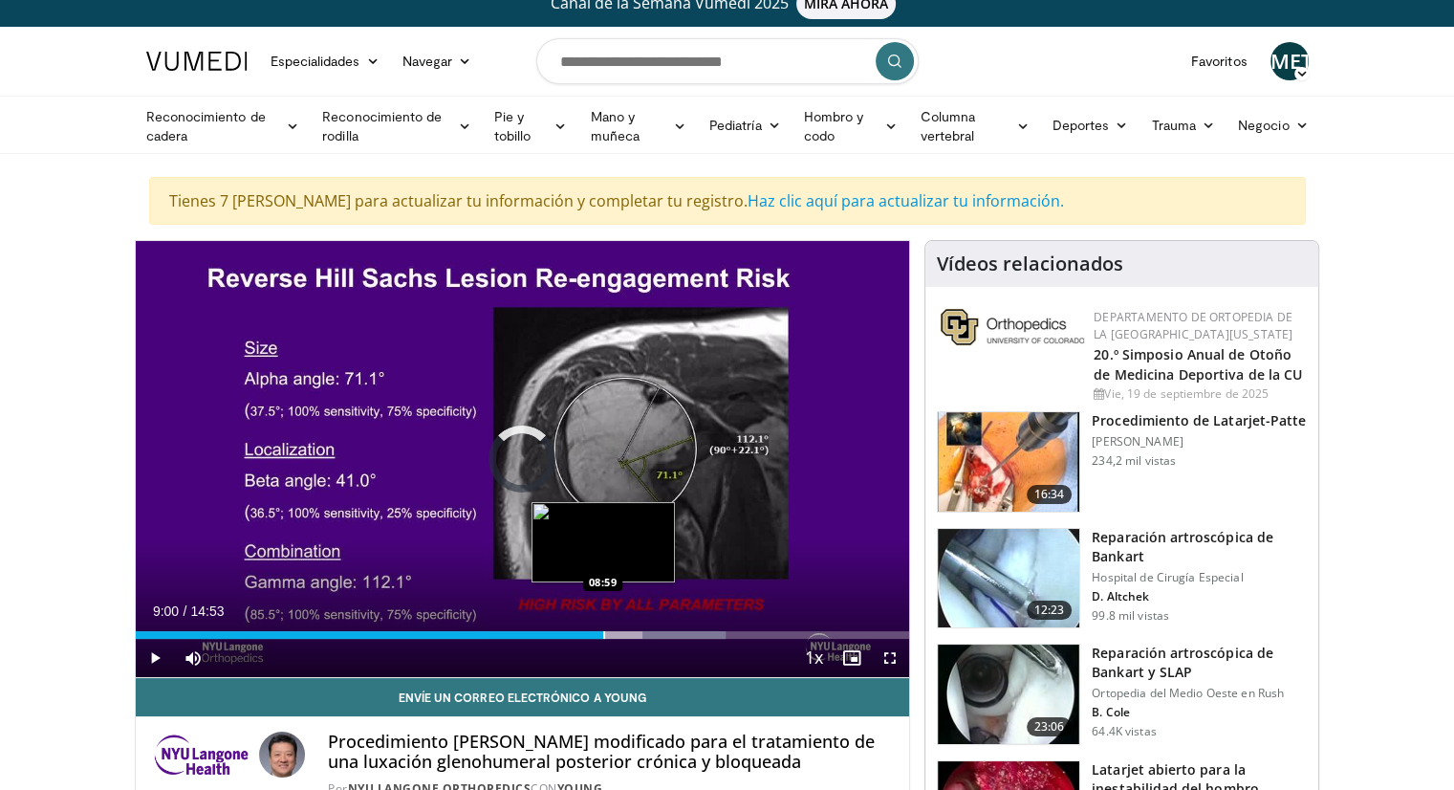
click at [603, 631] on div "Progress Bar" at bounding box center [604, 635] width 2 height 8
click at [602, 626] on div "Loaded : 67.75% 09:01 08:59" at bounding box center [523, 629] width 774 height 18
click at [595, 627] on div "Loaded : 67.75% 08:59 08:50" at bounding box center [523, 629] width 774 height 18
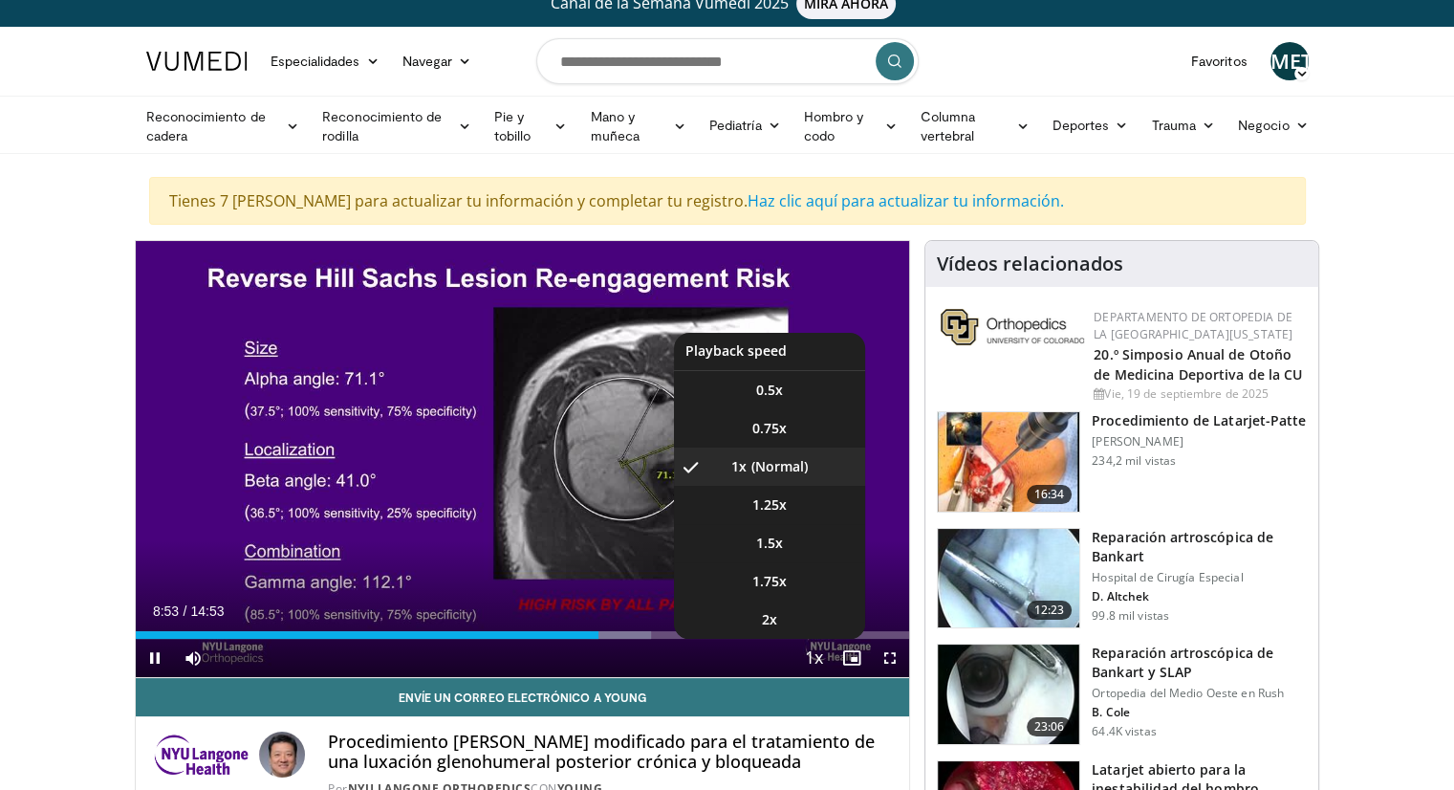
click at [815, 647] on span "Video Player" at bounding box center [813, 658] width 27 height 38
click at [812, 643] on span "Video Player" at bounding box center [813, 658] width 27 height 38
click at [770, 402] on li "0.5x" at bounding box center [769, 390] width 191 height 38
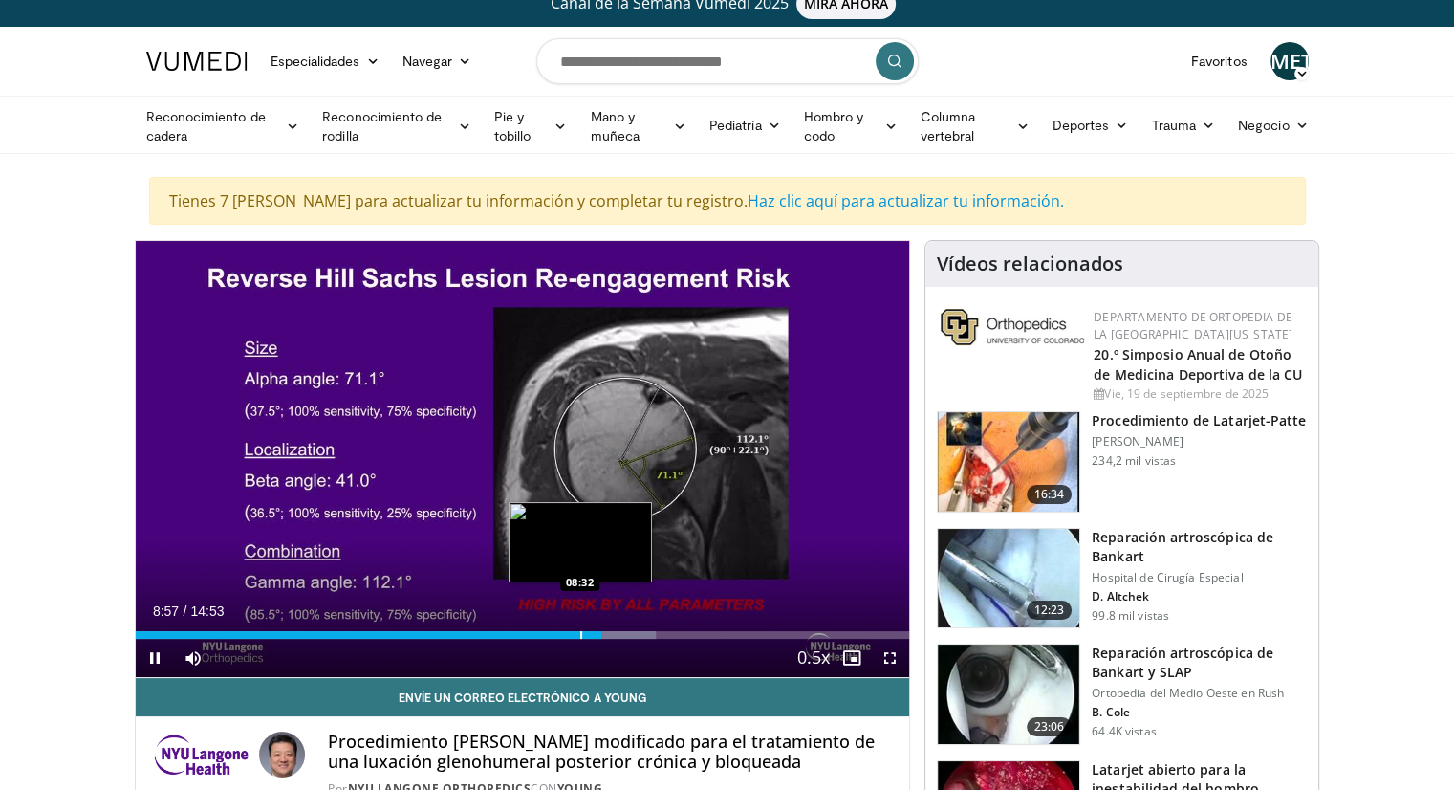
click at [577, 631] on div "08:57" at bounding box center [369, 635] width 466 height 8
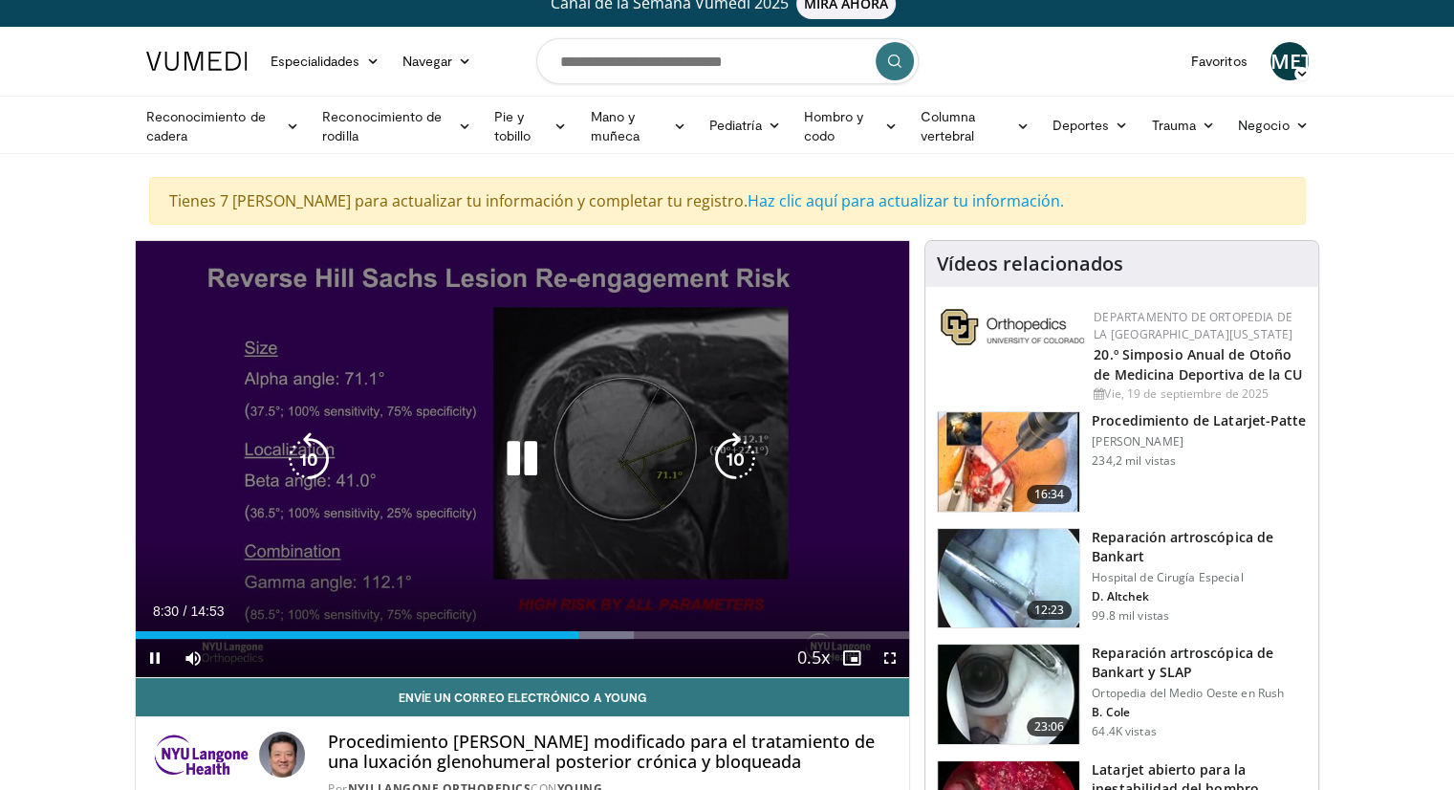
click at [716, 460] on icon "Video Player" at bounding box center [735, 459] width 54 height 54
click at [336, 463] on div "Video Player" at bounding box center [522, 459] width 465 height 38
click at [310, 443] on icon "Video Player" at bounding box center [309, 459] width 54 height 54
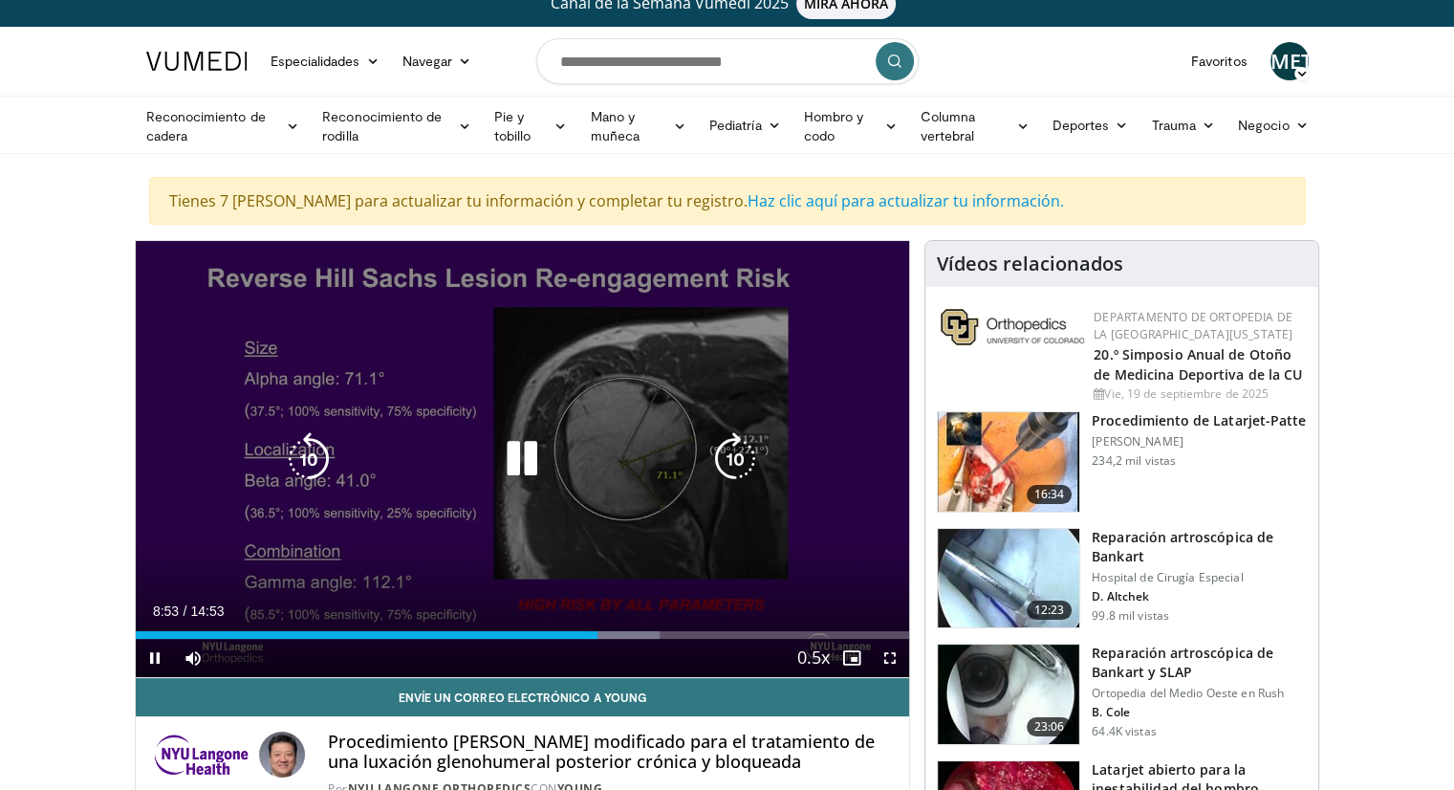
click at [530, 455] on icon "Video Player" at bounding box center [522, 459] width 54 height 54
click at [558, 510] on div "10 seconds Tap to unmute" at bounding box center [523, 459] width 774 height 436
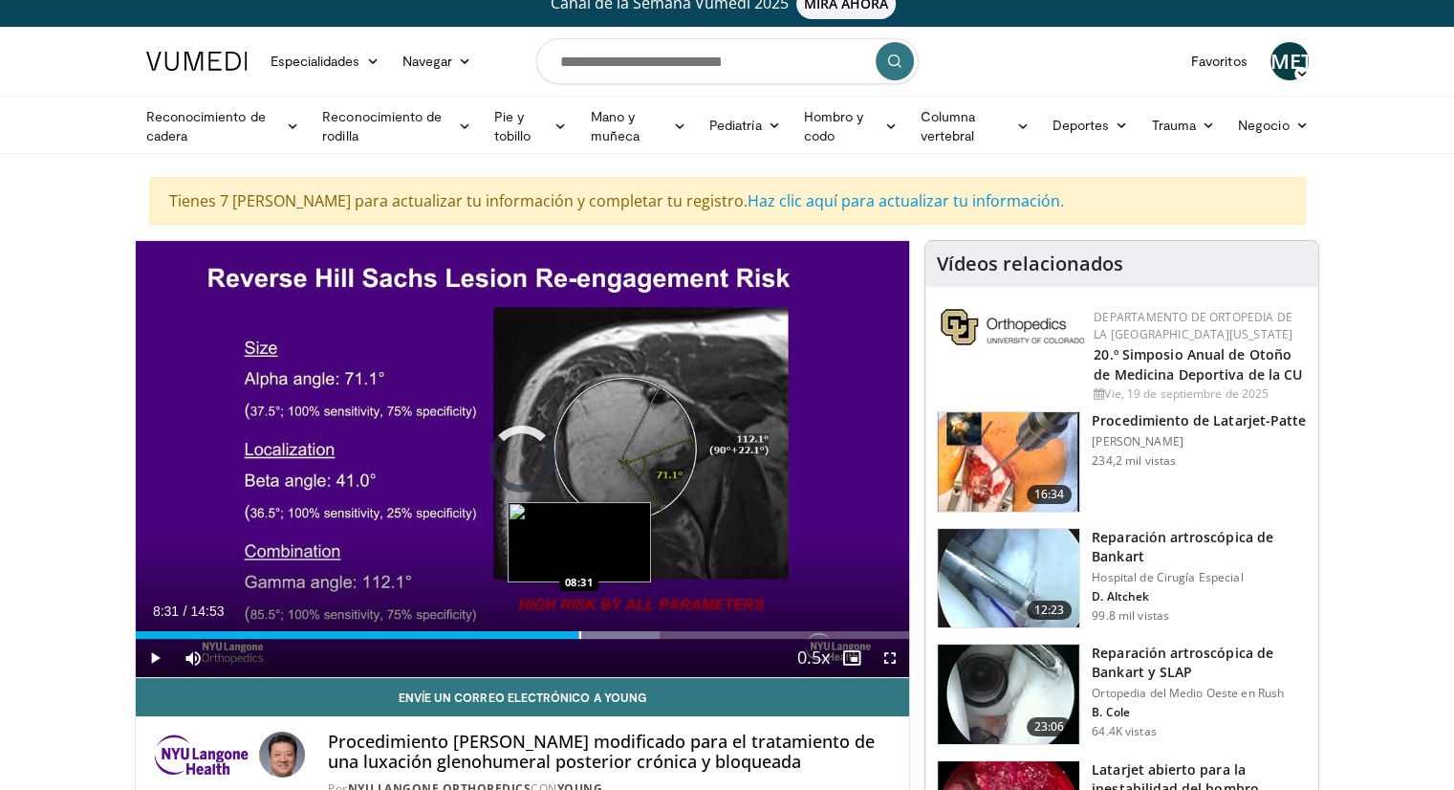
click at [579, 634] on div "Progress Bar" at bounding box center [580, 635] width 2 height 8
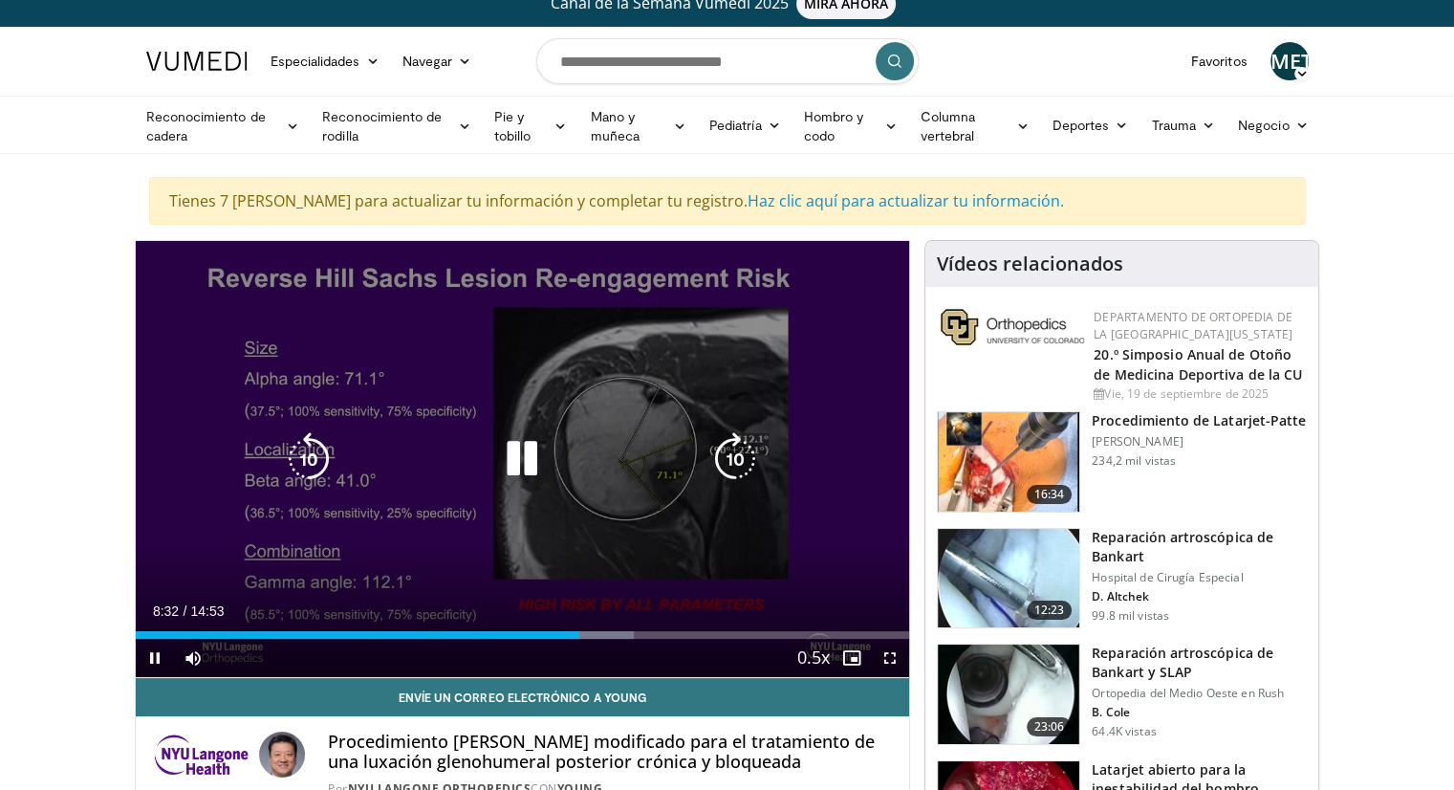
drag, startPoint x: 685, startPoint y: 469, endPoint x: 725, endPoint y: 459, distance: 41.5
click at [685, 470] on div "Video Player" at bounding box center [522, 459] width 465 height 38
click at [725, 459] on icon "Video Player" at bounding box center [735, 459] width 54 height 54
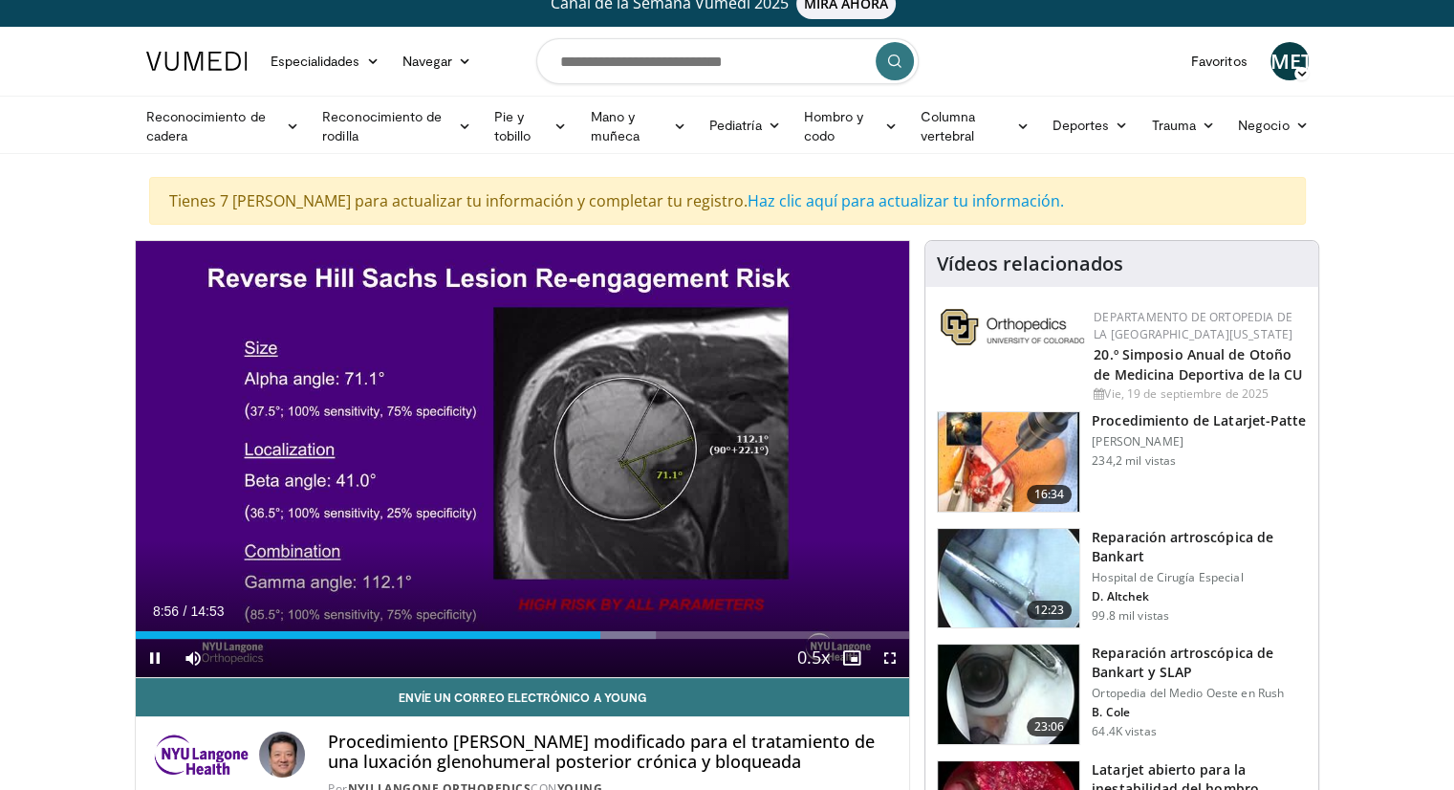
click at [814, 659] on span "Video Player" at bounding box center [813, 658] width 27 height 38
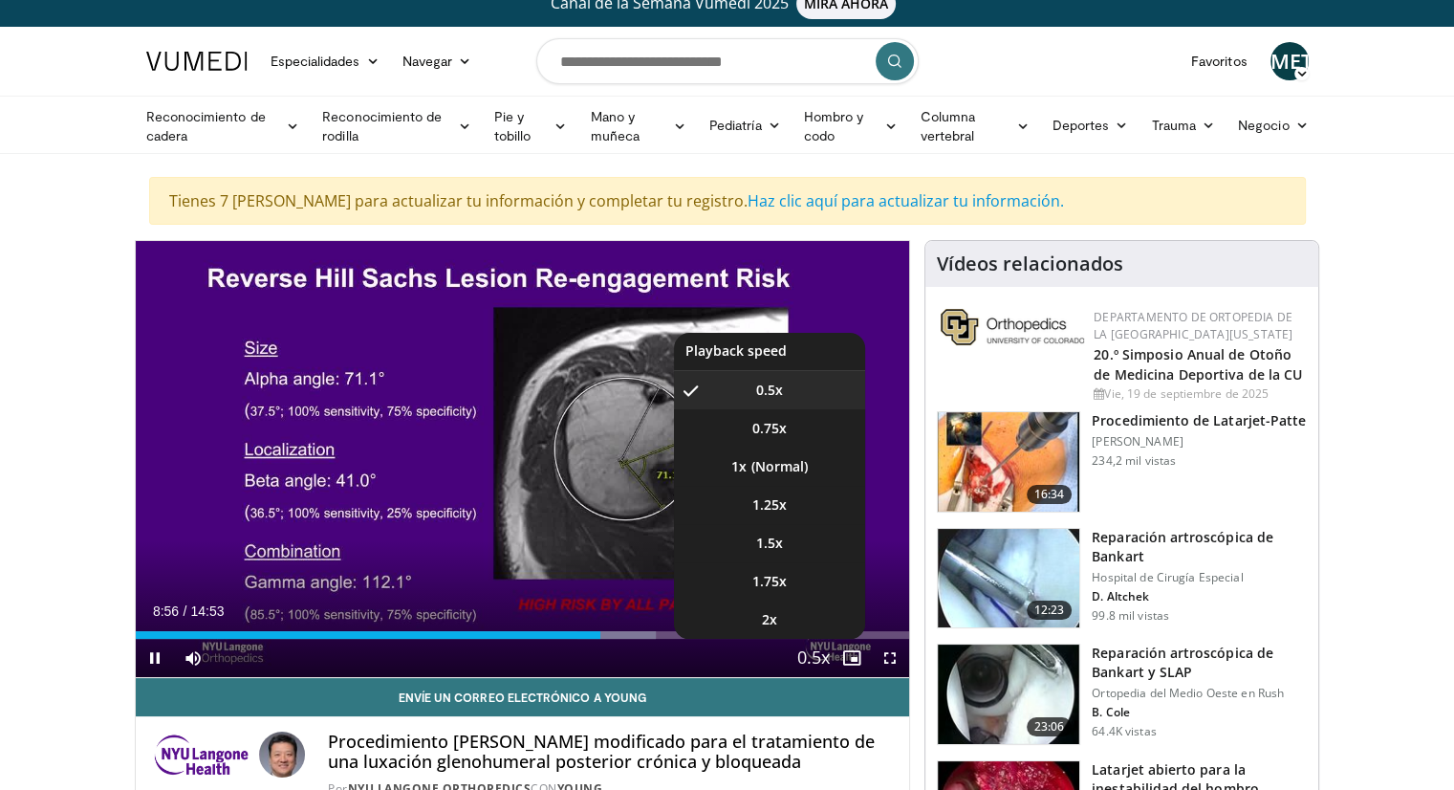
click at [814, 664] on span "Video Player" at bounding box center [813, 658] width 27 height 38
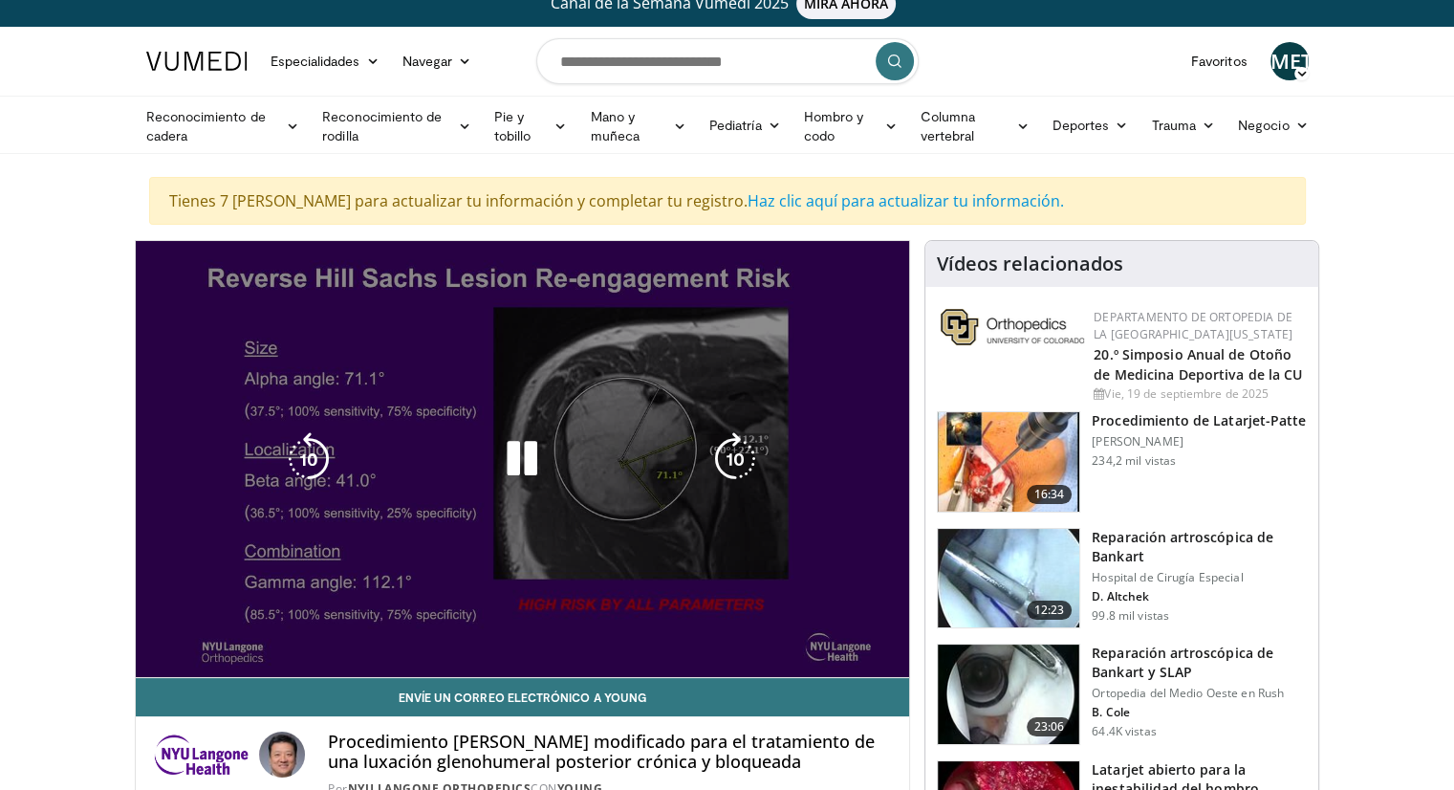
click at [814, 664] on video-js "**********" at bounding box center [523, 459] width 774 height 437
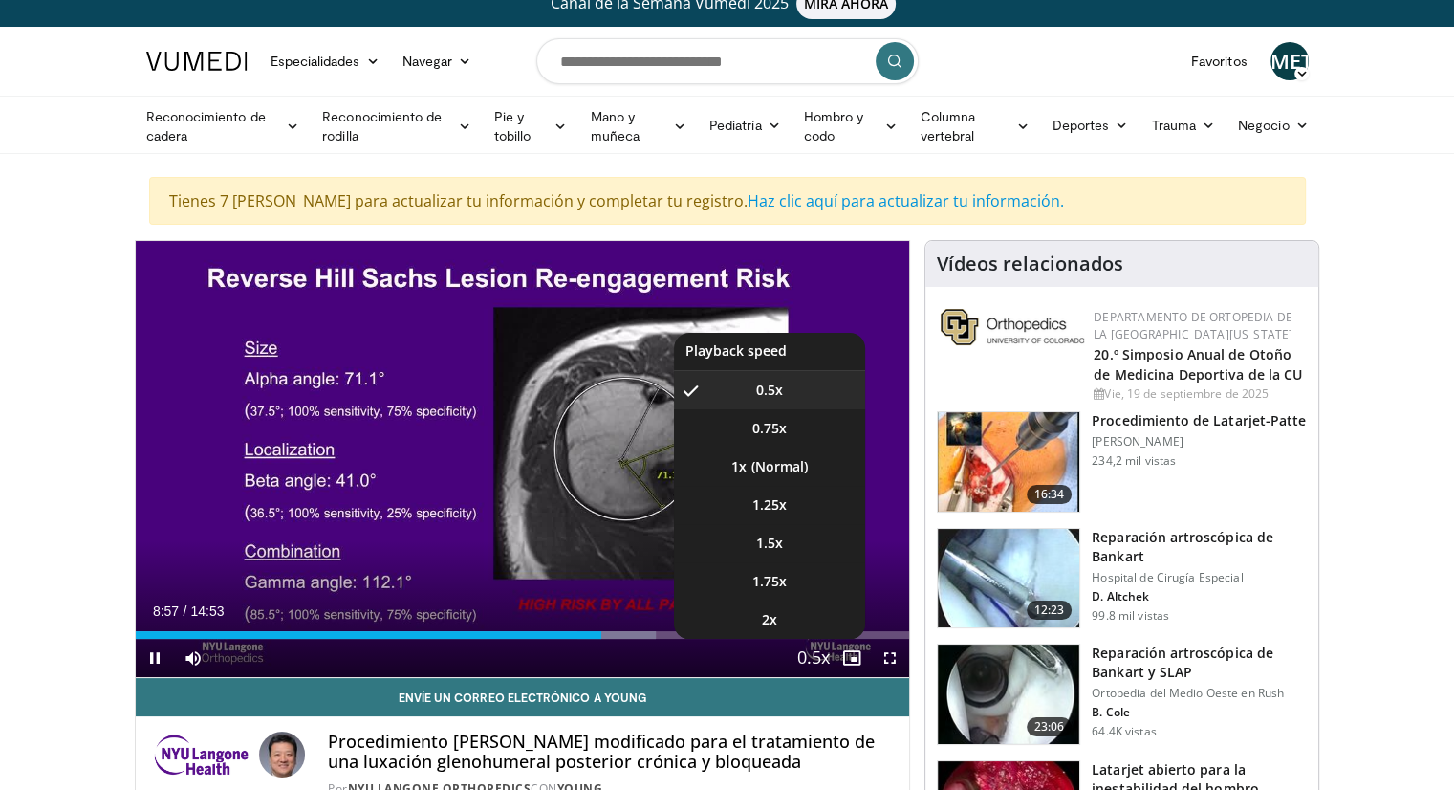
click at [814, 659] on span "Video Player" at bounding box center [813, 658] width 27 height 38
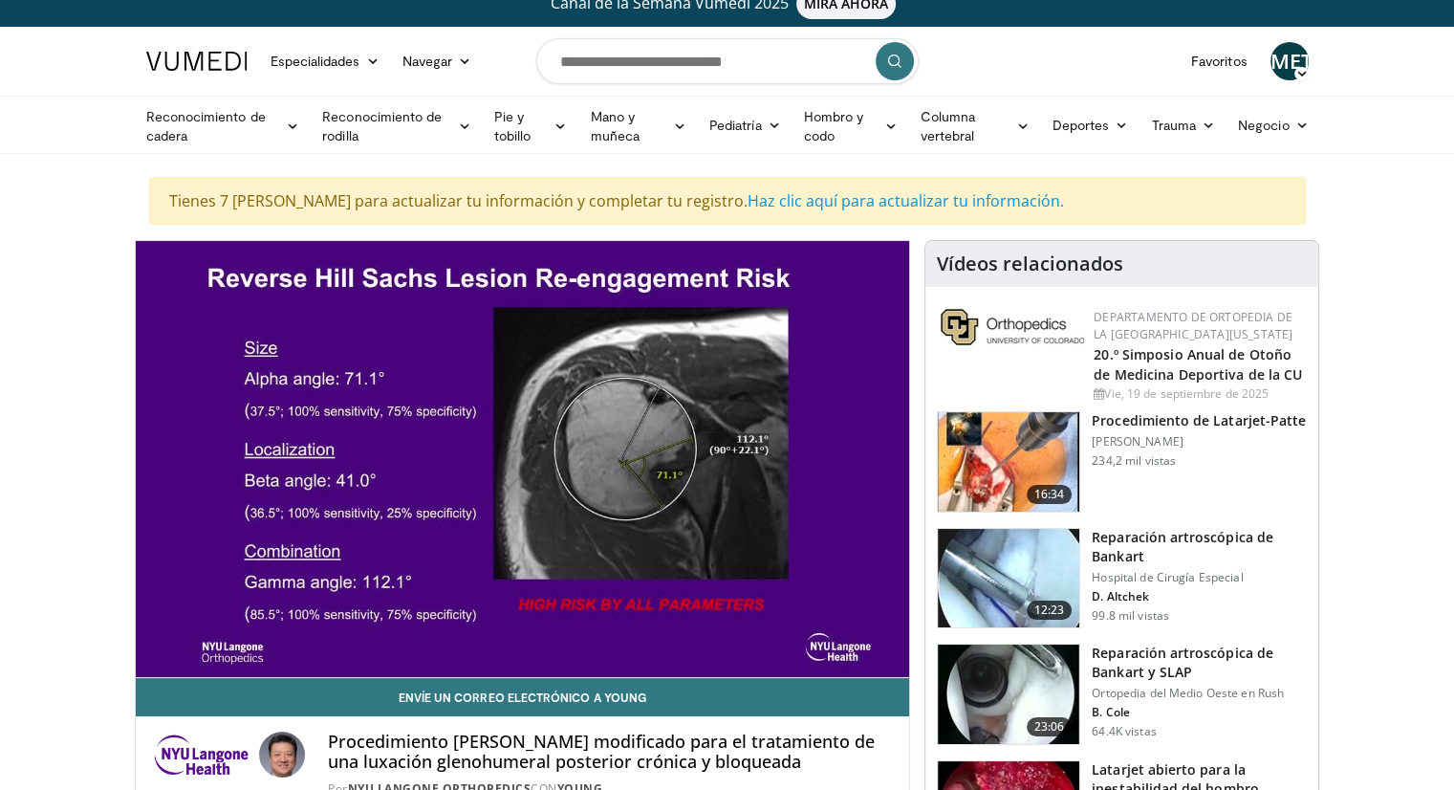
click at [814, 659] on div "10 seconds Tap to unmute" at bounding box center [523, 459] width 774 height 436
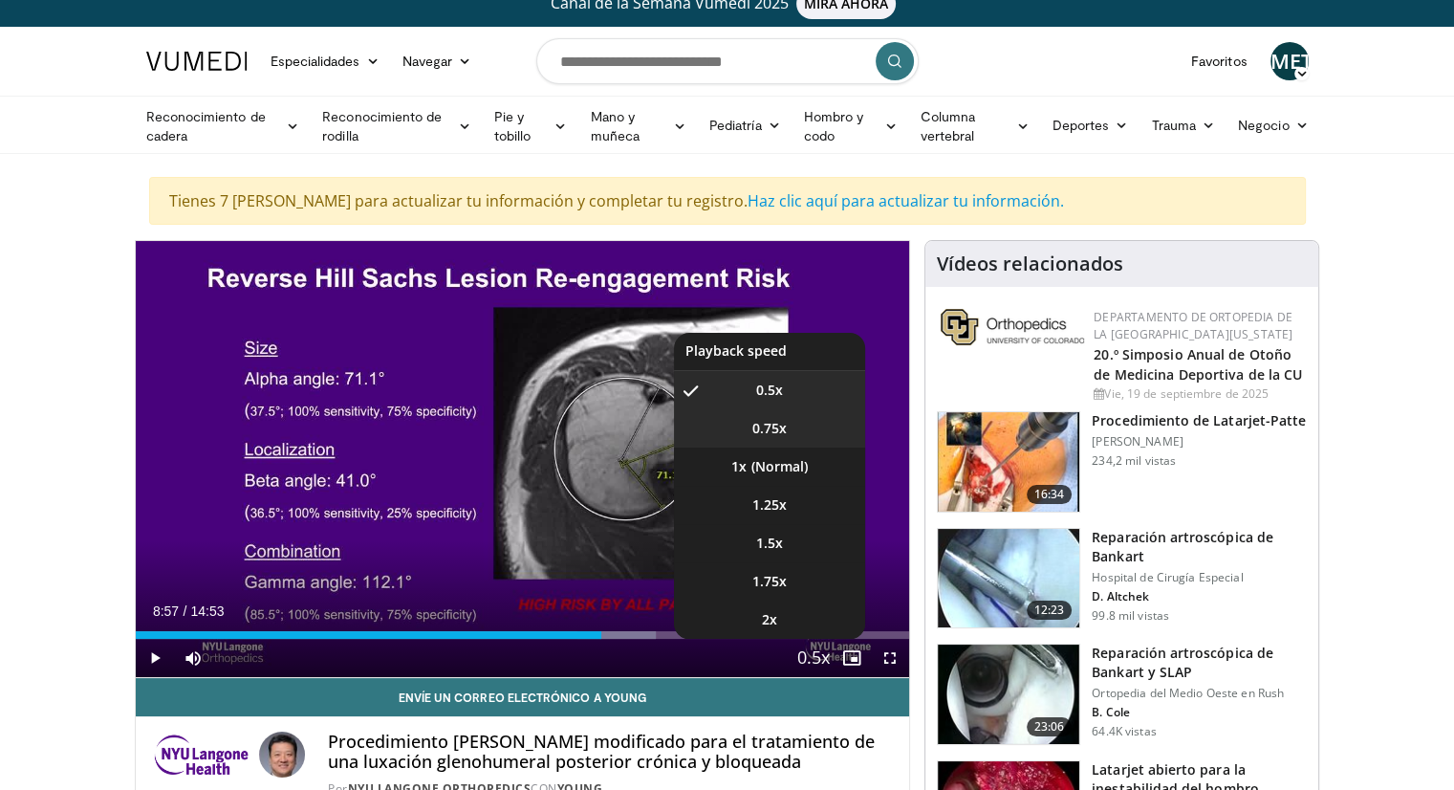
click at [769, 426] on span "0.75x" at bounding box center [769, 428] width 34 height 19
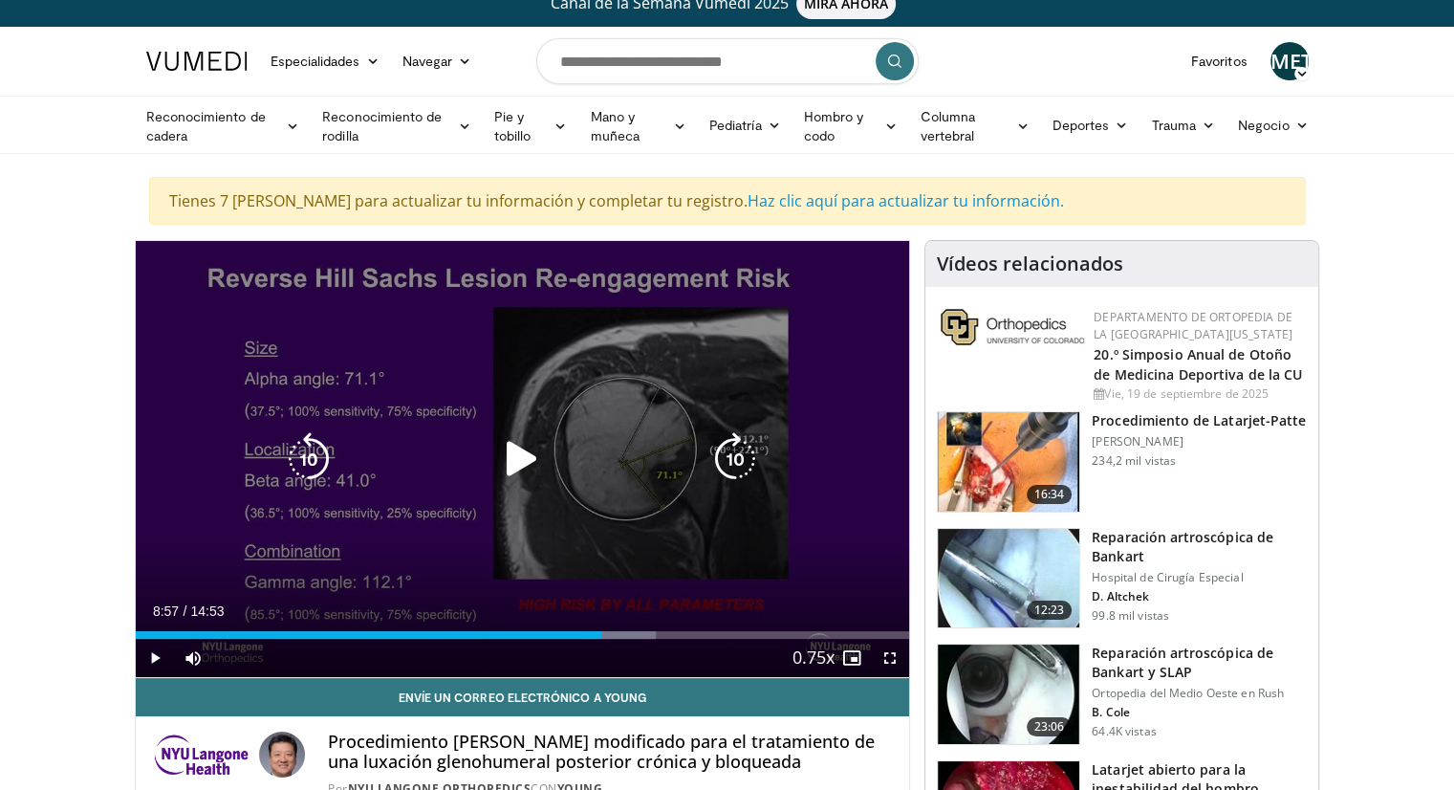
click at [518, 467] on icon "Video Player" at bounding box center [522, 459] width 54 height 54
click at [545, 437] on icon "Video Player" at bounding box center [522, 459] width 54 height 54
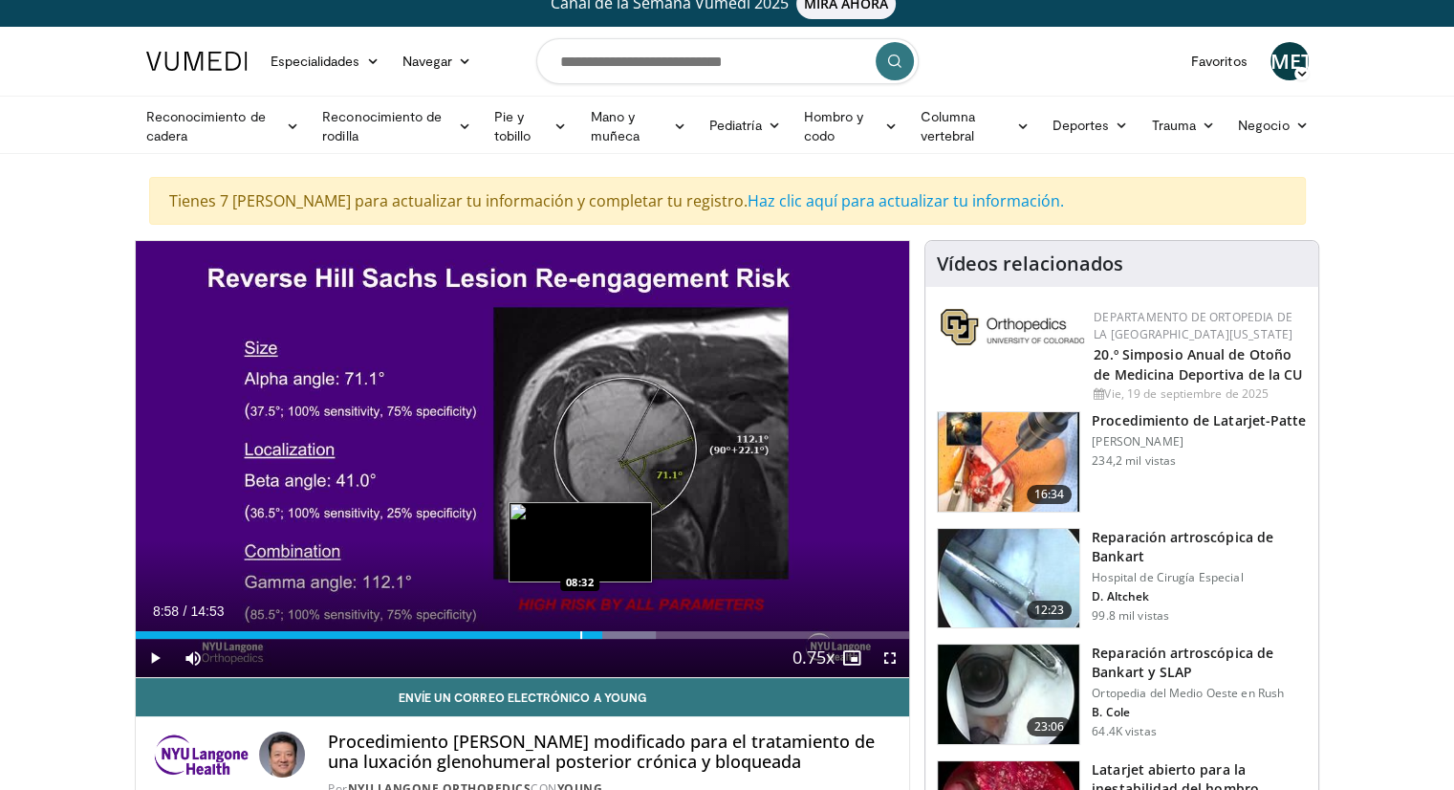
click at [580, 633] on div "Progress Bar" at bounding box center [581, 635] width 2 height 8
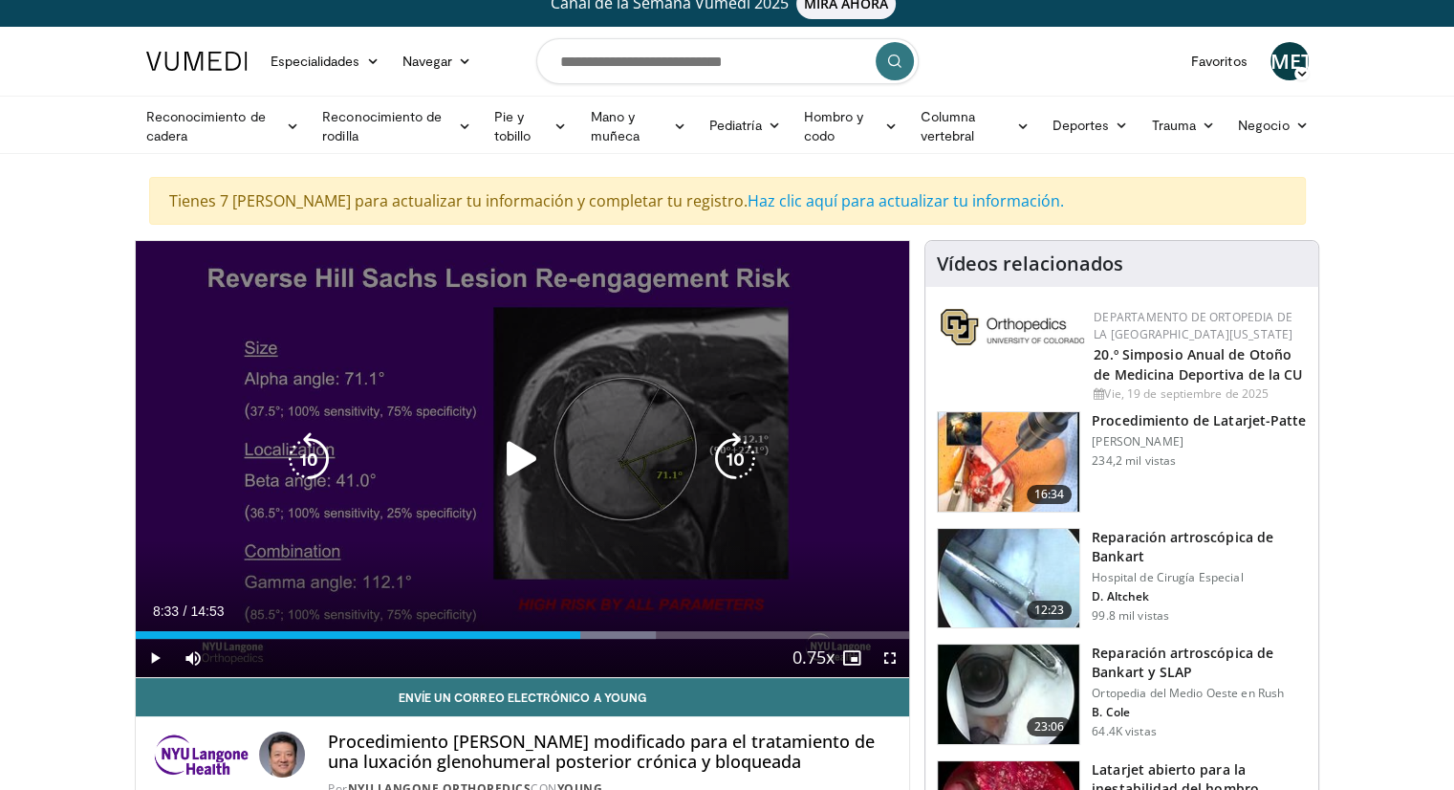
click at [520, 488] on div "10 seconds Tap to unmute" at bounding box center [523, 459] width 774 height 436
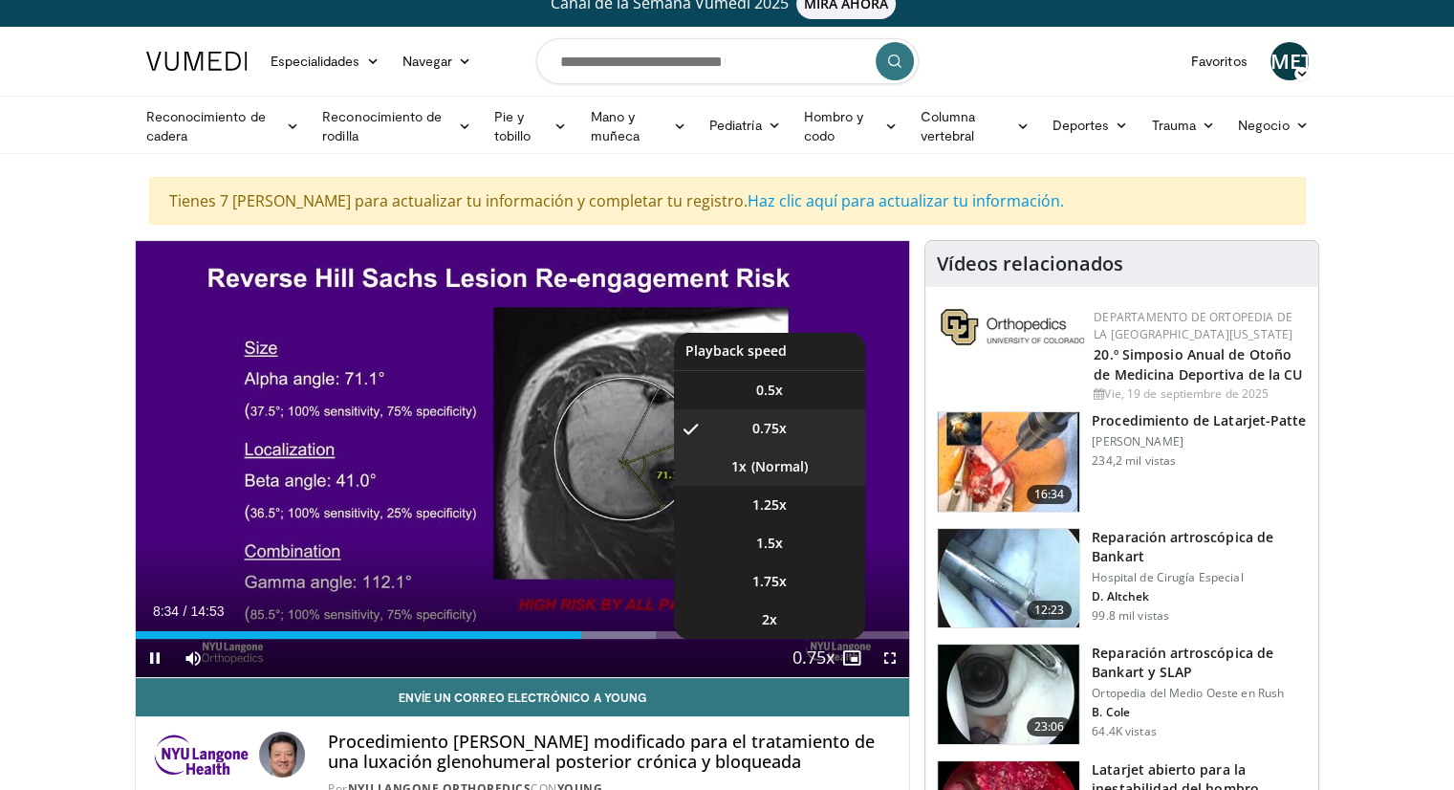
click at [782, 481] on li "1x" at bounding box center [769, 466] width 191 height 38
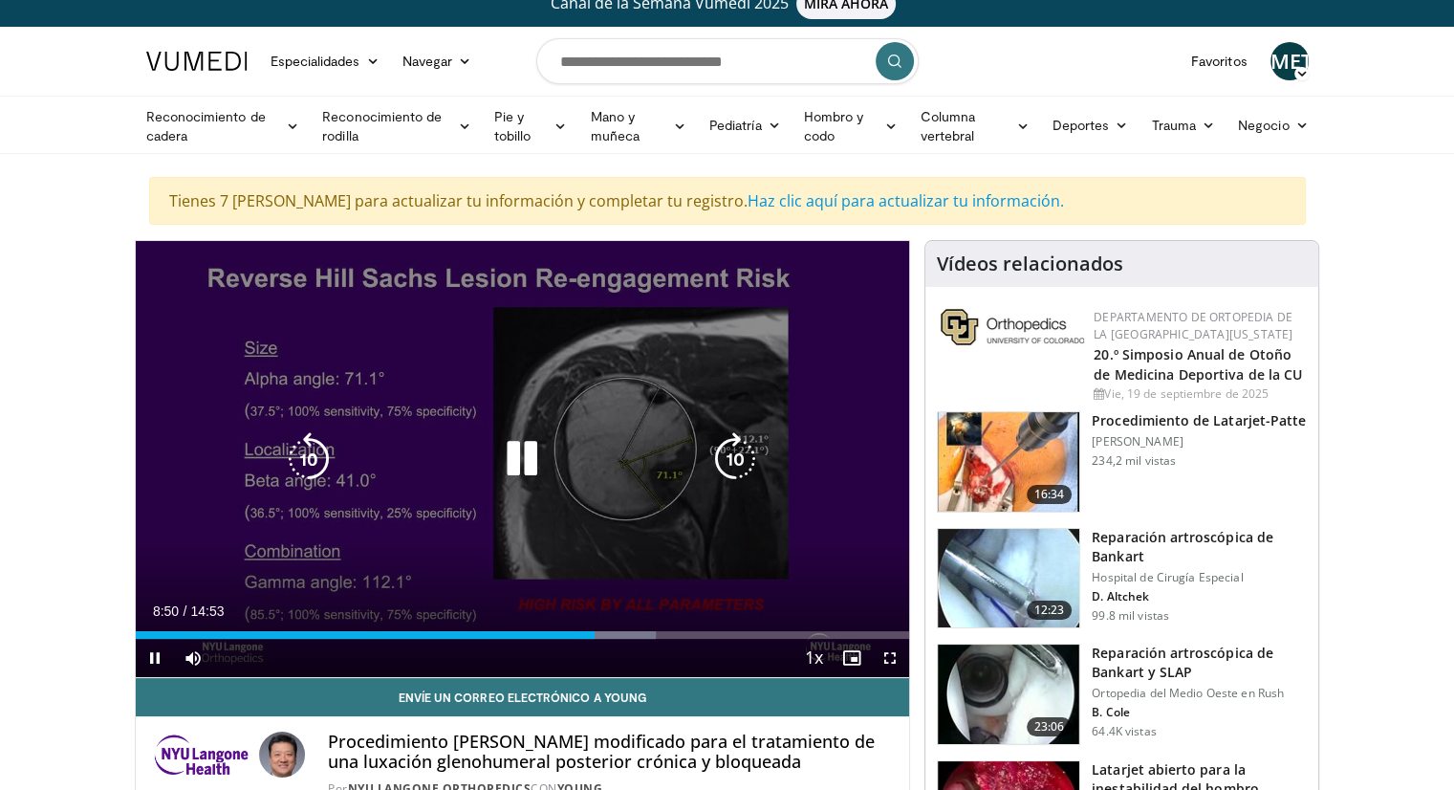
click at [534, 450] on icon "Video Player" at bounding box center [522, 459] width 54 height 54
click at [547, 422] on div "10 seconds Tap to unmute" at bounding box center [523, 459] width 774 height 436
click at [336, 452] on div "Video Player" at bounding box center [522, 459] width 465 height 38
click at [299, 457] on icon "Video Player" at bounding box center [309, 459] width 54 height 54
click at [299, 456] on icon "Video Player" at bounding box center [309, 459] width 54 height 54
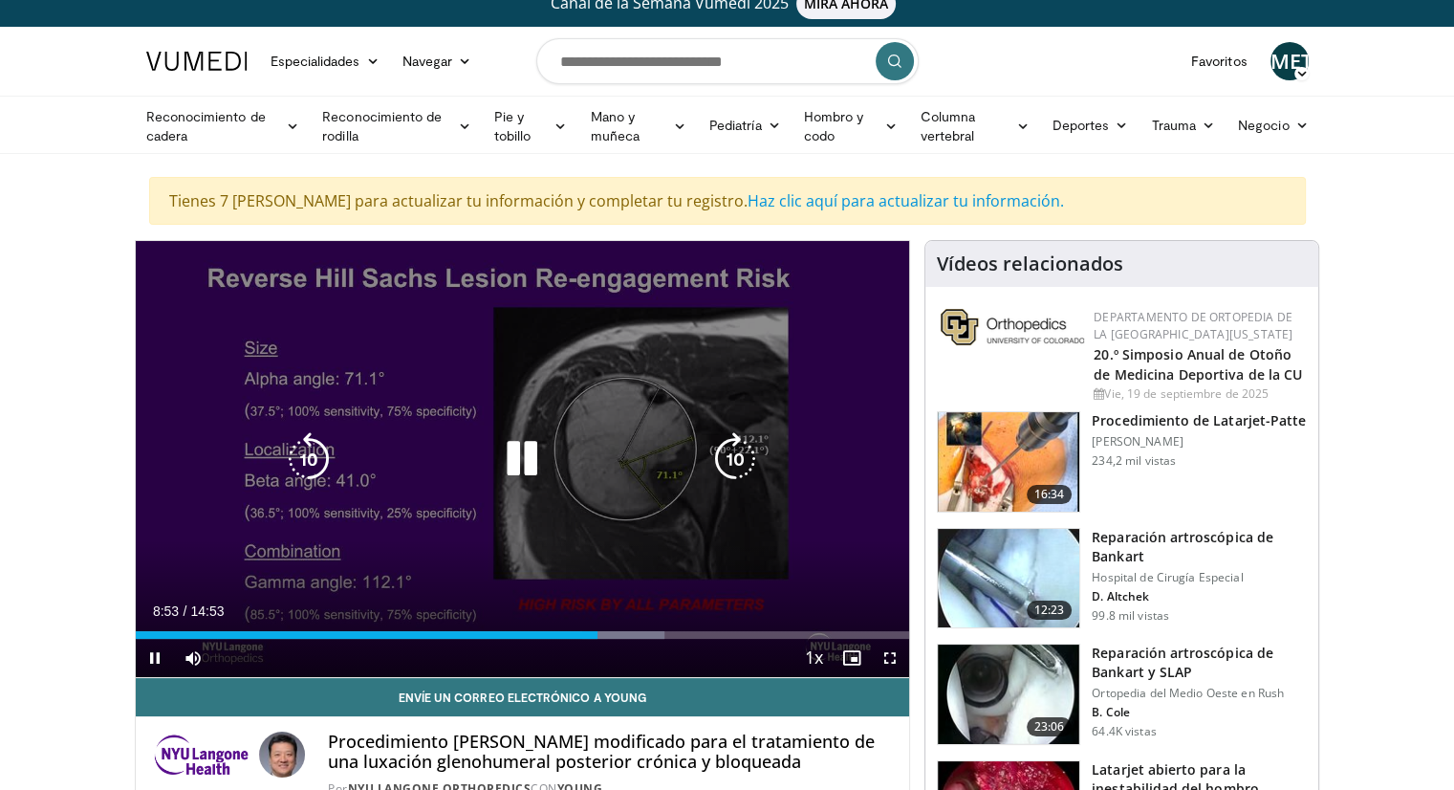
click at [297, 443] on icon "Video Player" at bounding box center [309, 459] width 54 height 54
click at [509, 433] on icon "Video Player" at bounding box center [522, 459] width 54 height 54
click at [509, 434] on icon "Video Player" at bounding box center [522, 459] width 54 height 54
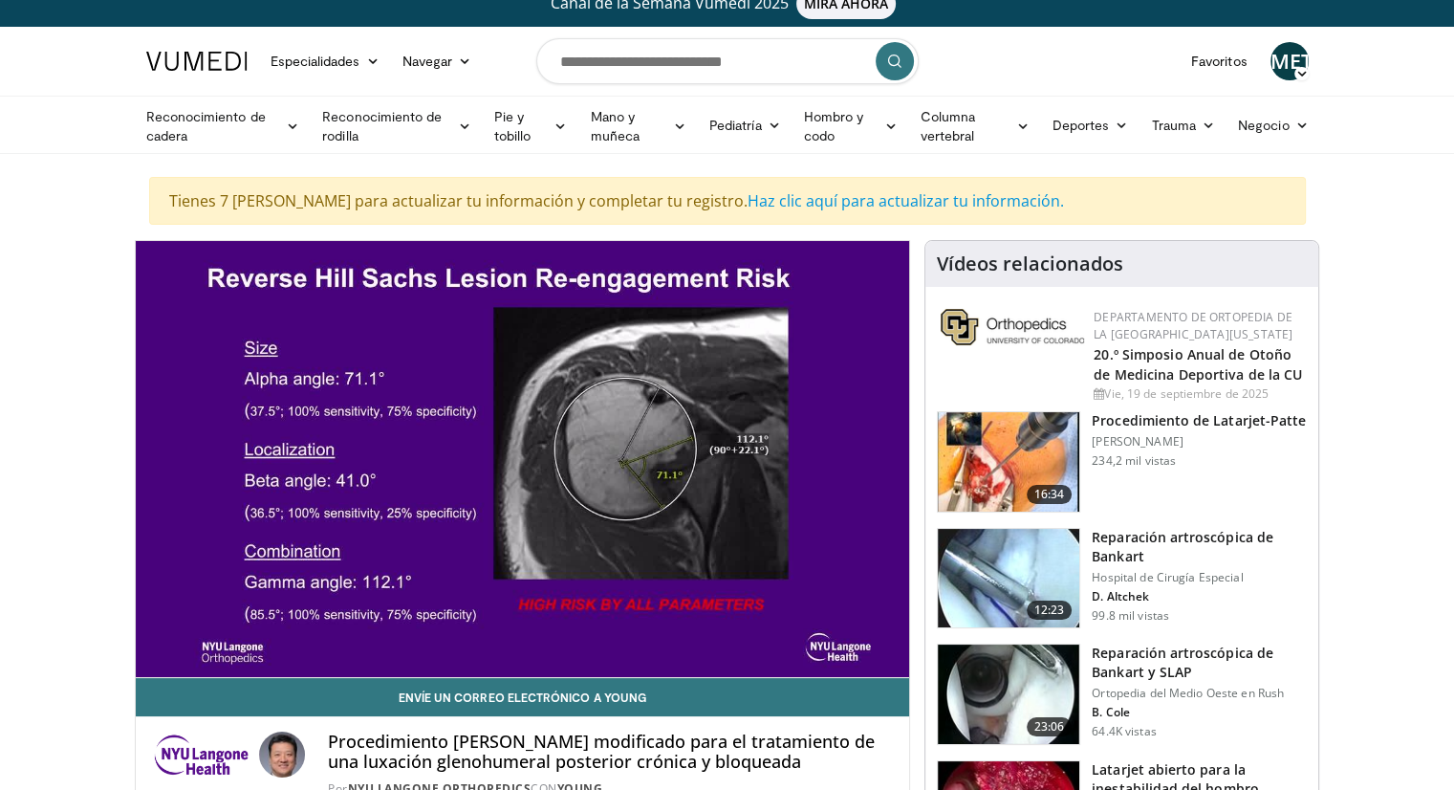
click at [509, 434] on div "10 seconds Tap to unmute" at bounding box center [523, 459] width 774 height 436
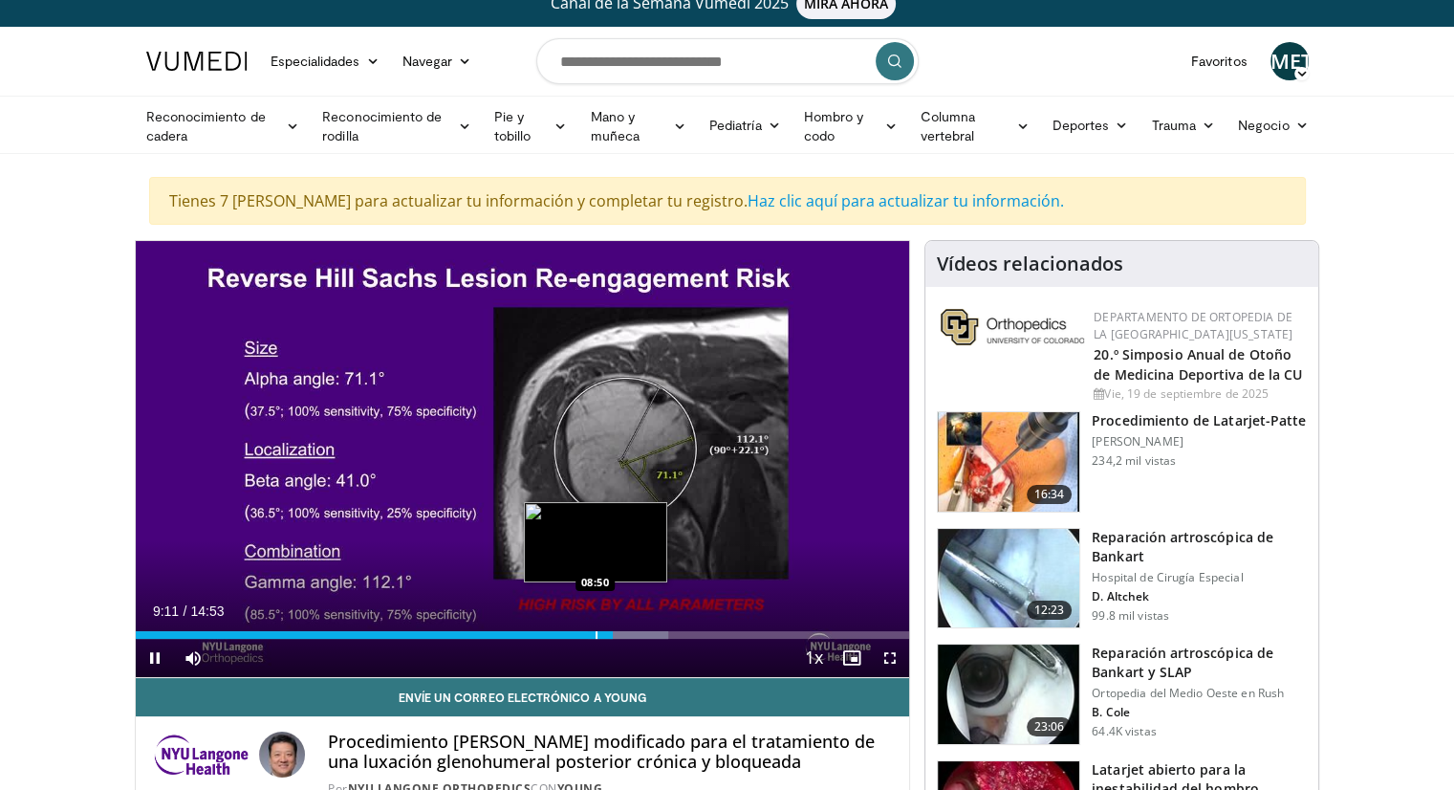
click at [595, 631] on div "Progress Bar" at bounding box center [596, 635] width 2 height 8
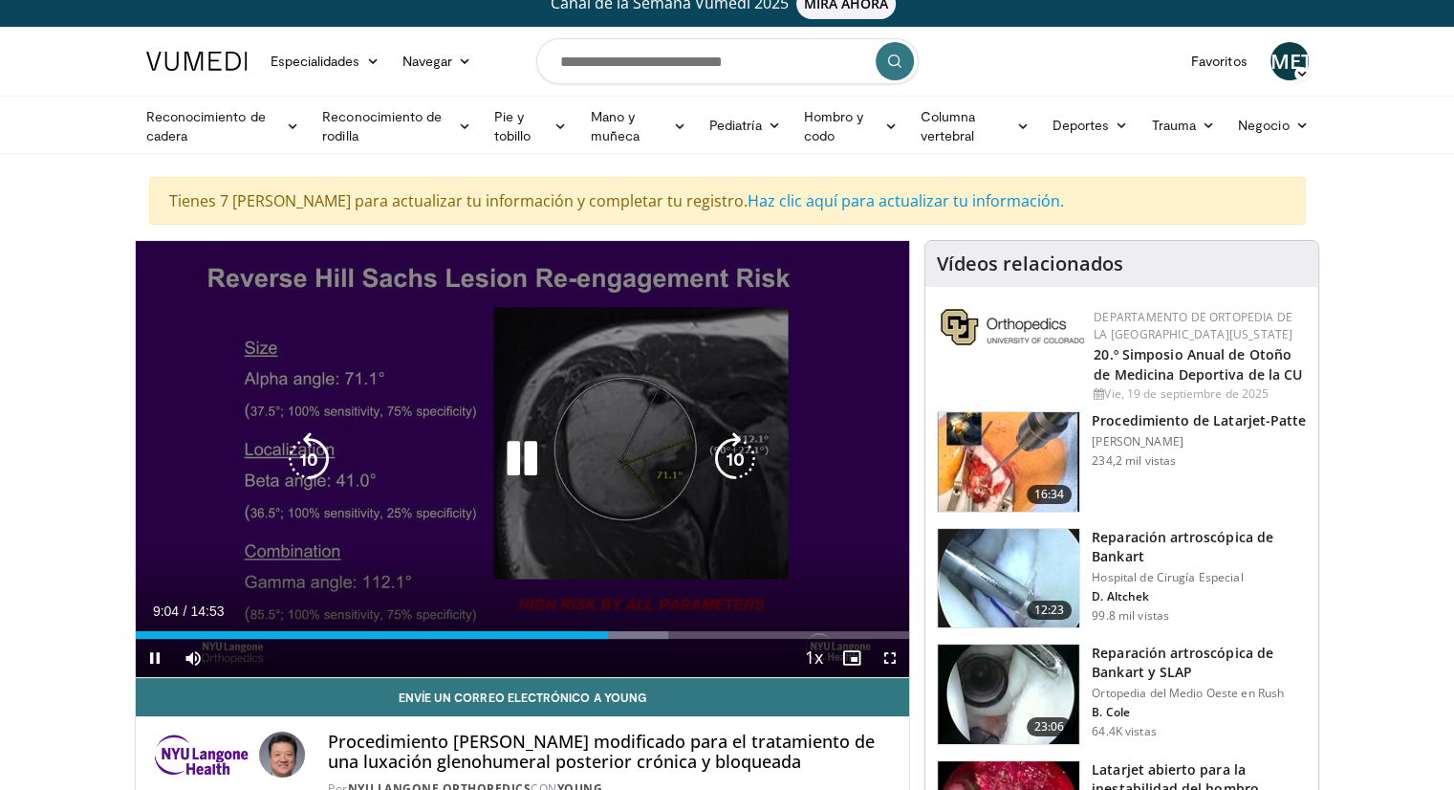
click at [543, 451] on icon "Video Player" at bounding box center [522, 459] width 54 height 54
click at [480, 479] on div "20 seconds Tap to unmute" at bounding box center [523, 459] width 774 height 436
click at [310, 432] on icon "Video Player" at bounding box center [309, 459] width 54 height 54
click at [297, 460] on icon "Video Player" at bounding box center [309, 459] width 54 height 54
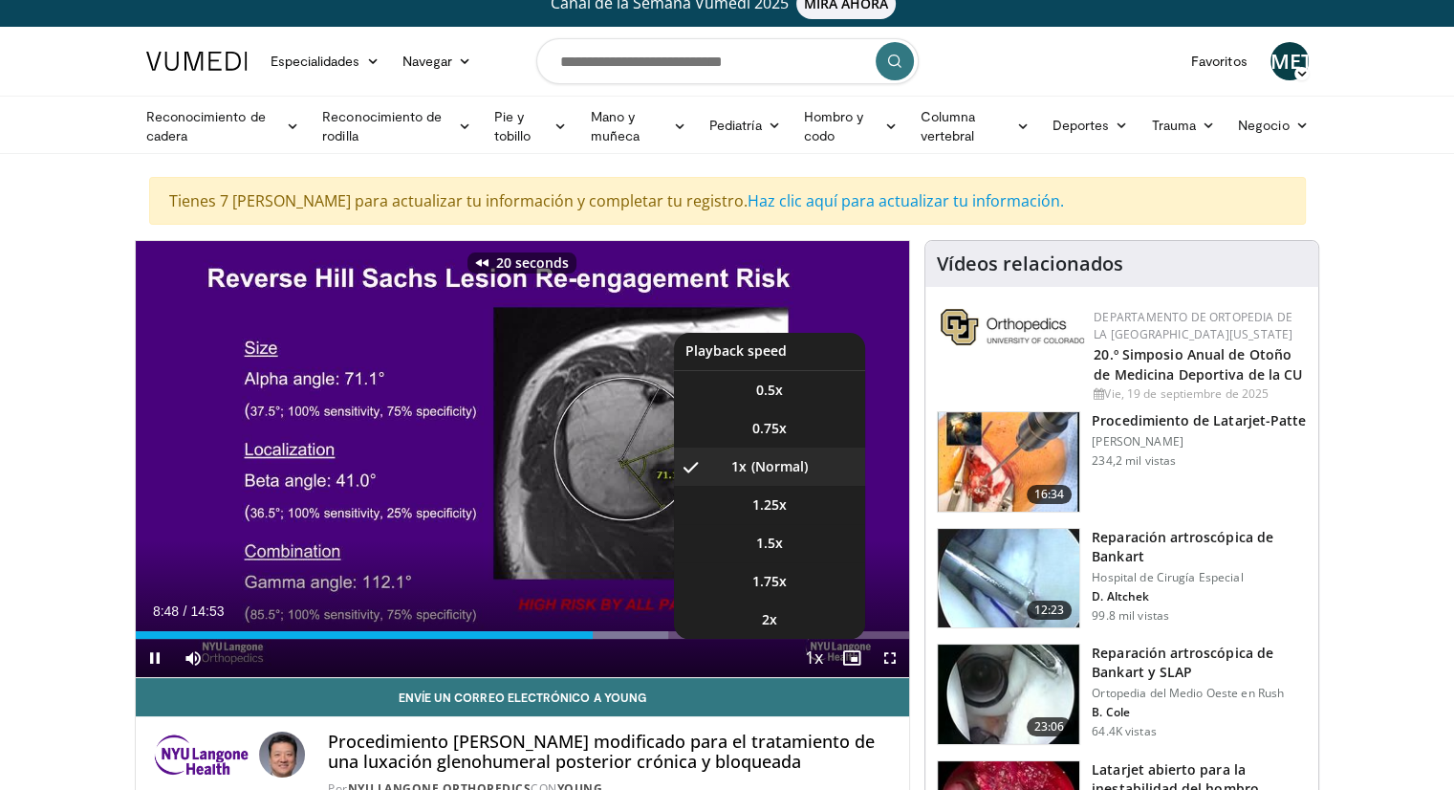
click at [810, 639] on span "Video Player" at bounding box center [813, 658] width 27 height 38
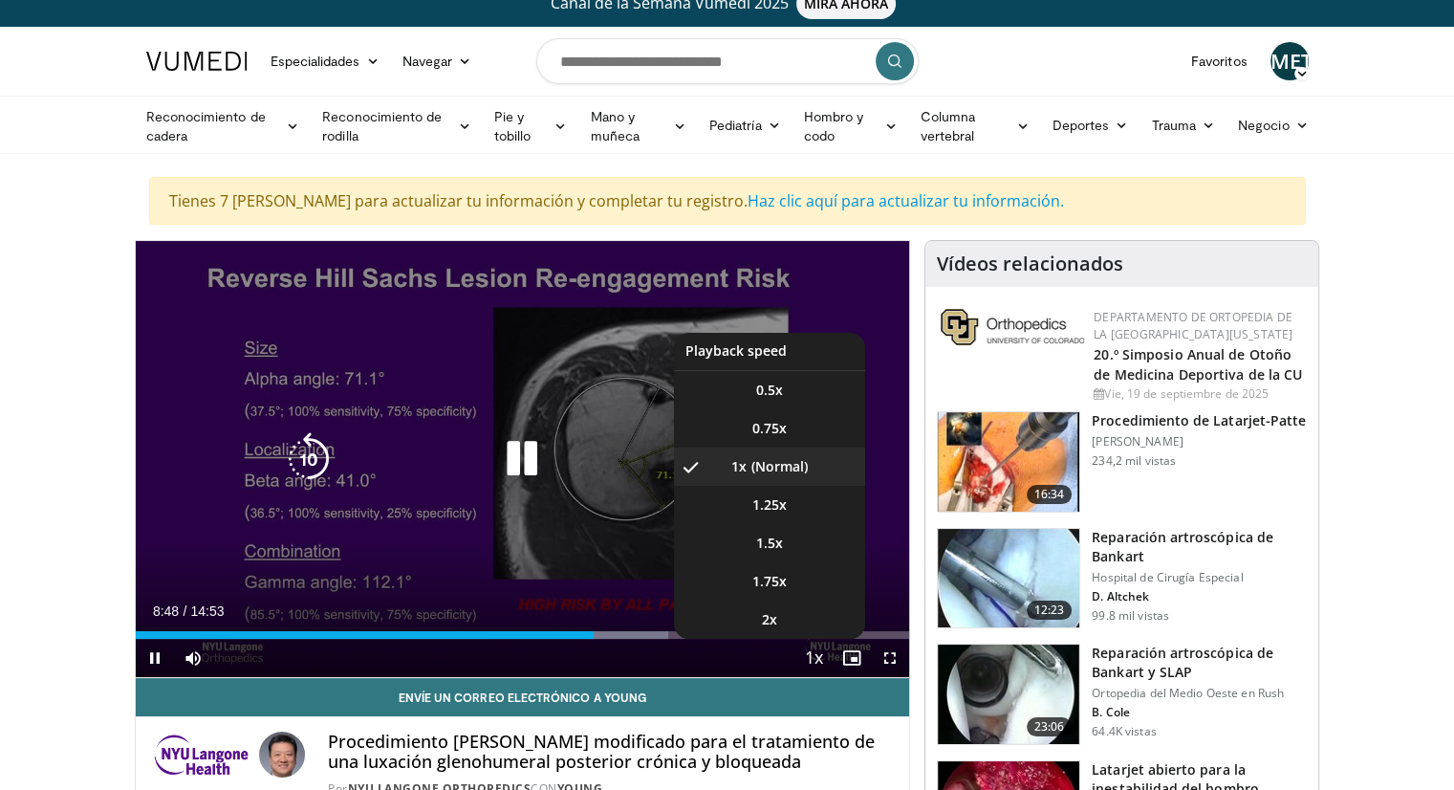
click at [817, 648] on span "Video Player" at bounding box center [813, 658] width 27 height 38
click at [784, 427] on span "0.75x" at bounding box center [769, 428] width 34 height 19
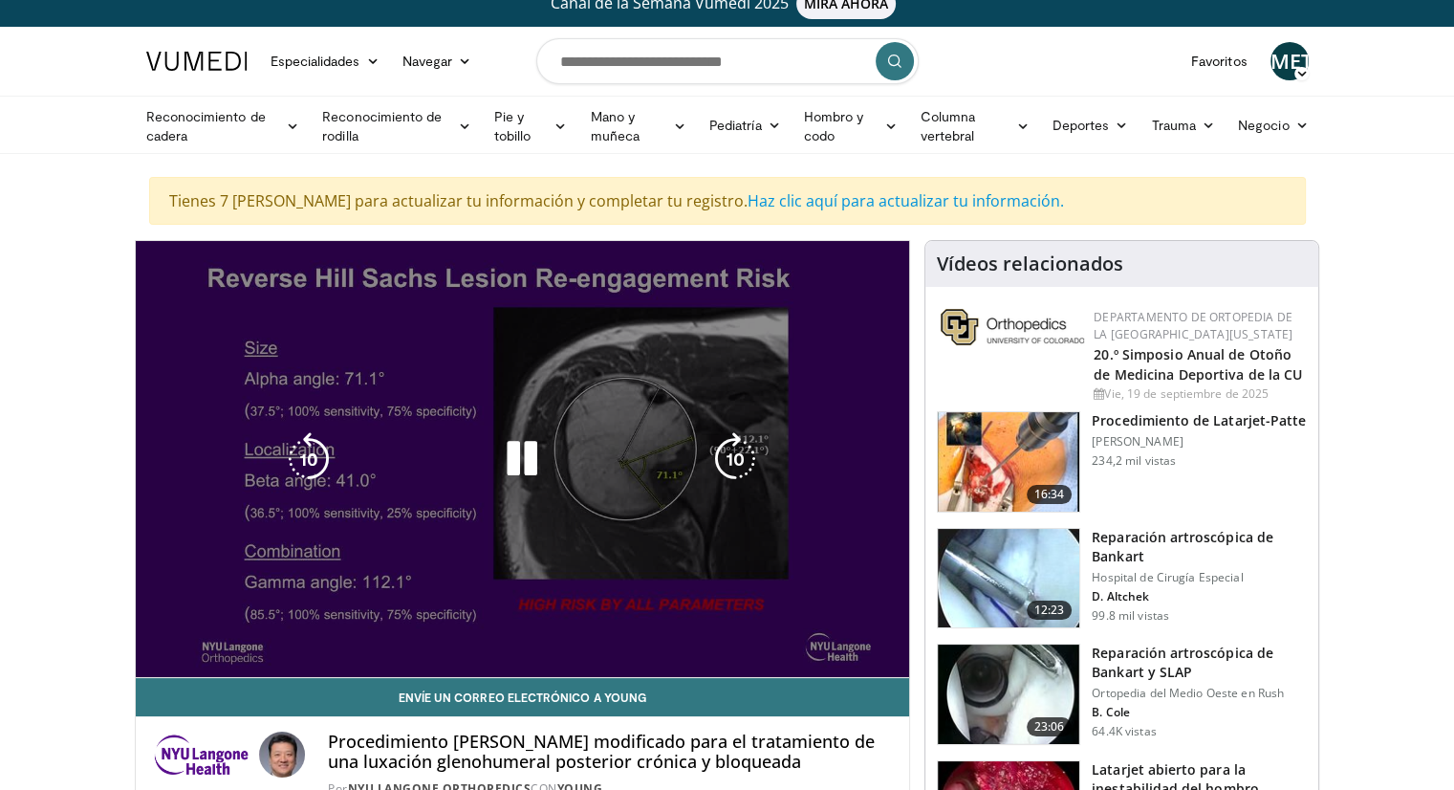
click at [487, 453] on div "Video Player" at bounding box center [522, 459] width 465 height 38
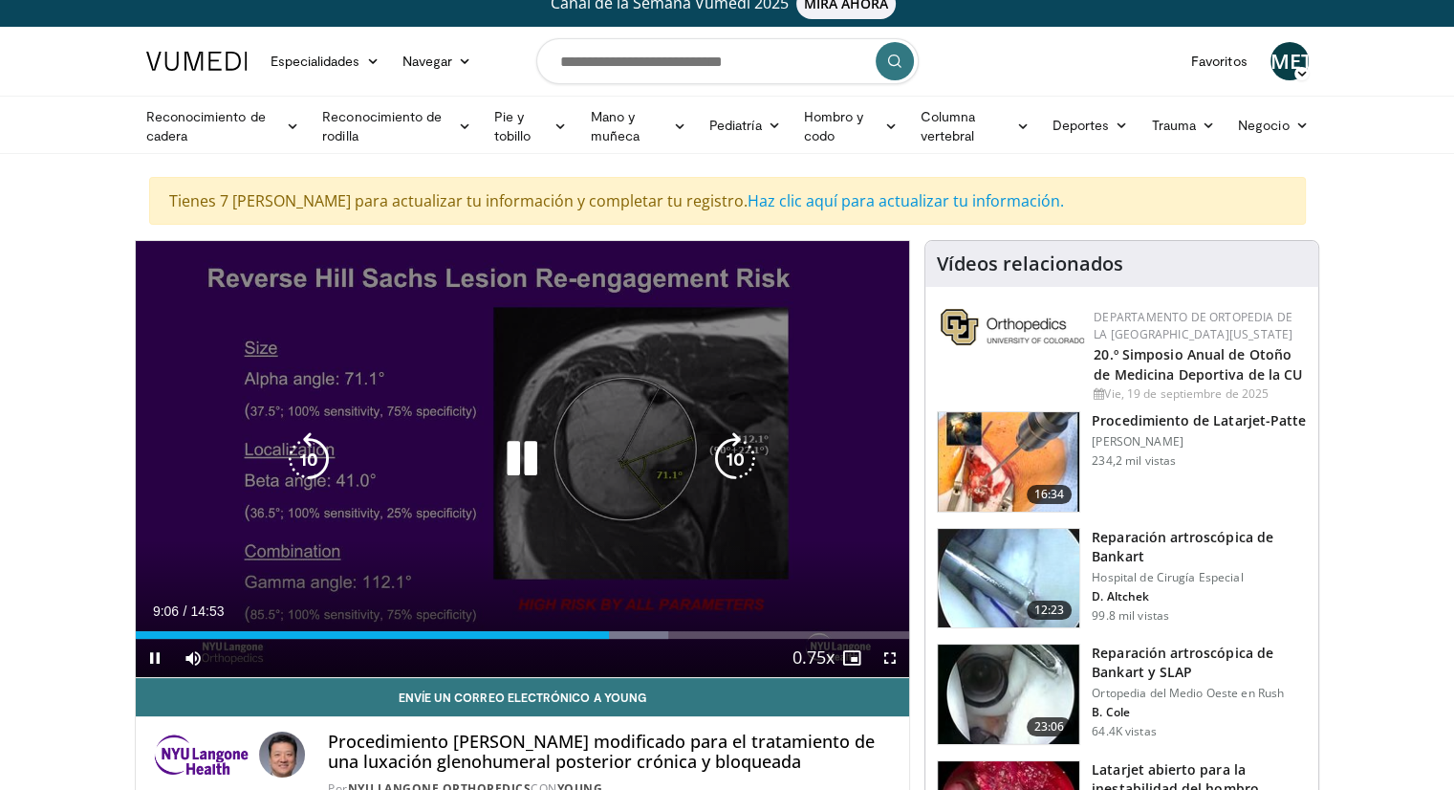
click at [535, 451] on icon "Video Player" at bounding box center [522, 459] width 54 height 54
click at [303, 456] on icon "Video Player" at bounding box center [309, 459] width 54 height 54
click at [529, 463] on icon "Video Player" at bounding box center [522, 459] width 54 height 54
click at [317, 460] on icon "Video Player" at bounding box center [309, 459] width 54 height 54
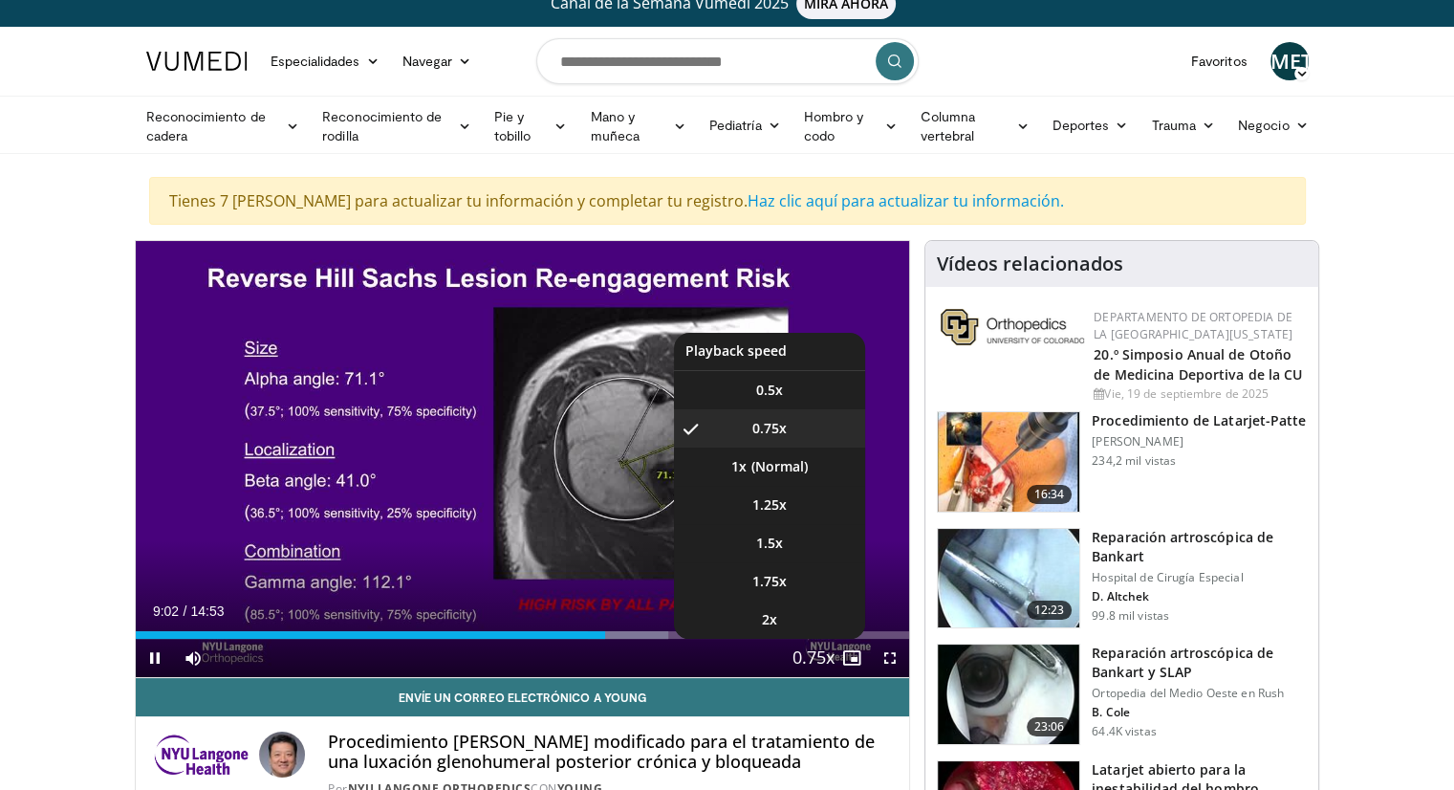
click at [811, 649] on span "Video Player" at bounding box center [813, 658] width 27 height 38
click at [772, 398] on li "0.5x" at bounding box center [769, 390] width 191 height 38
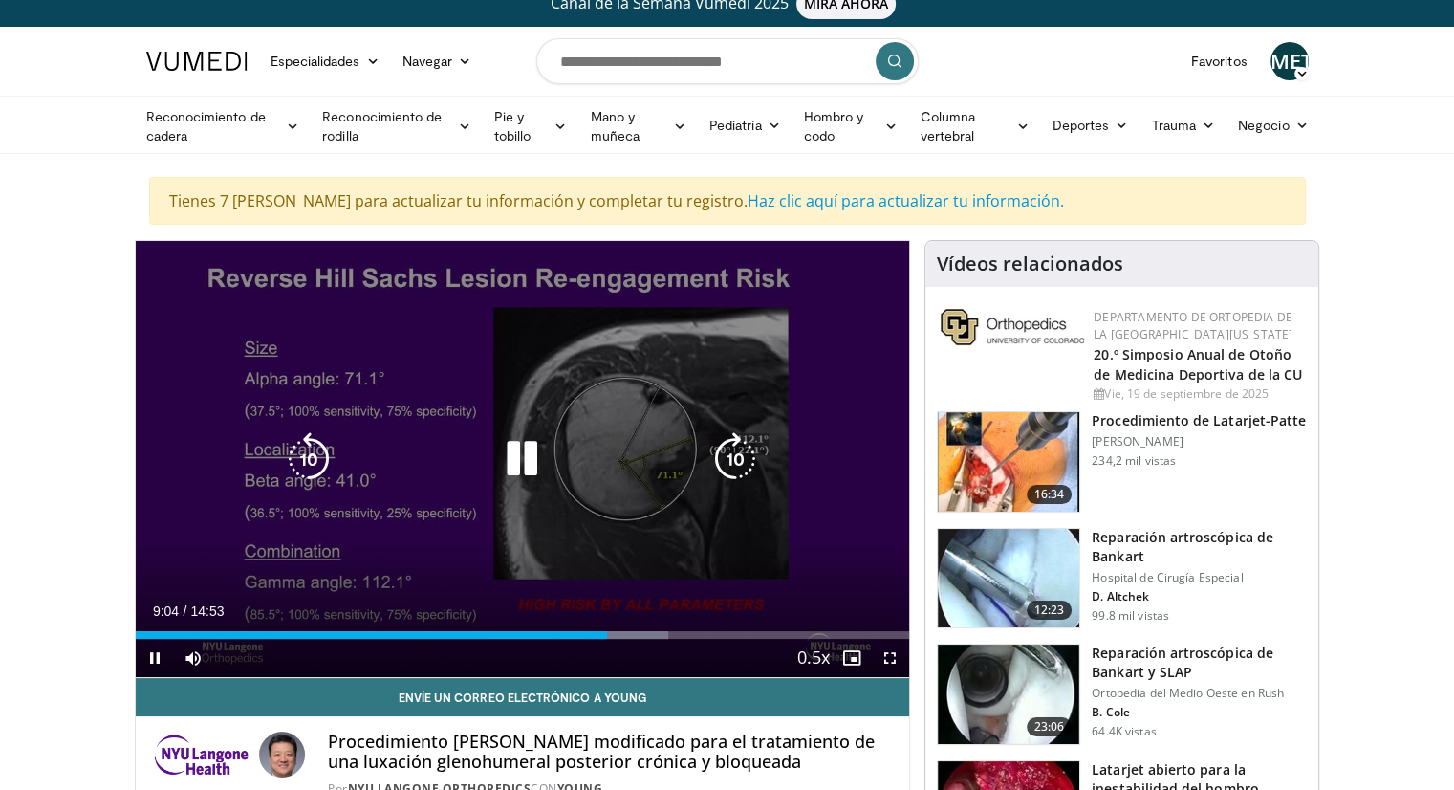
click at [314, 448] on icon "Video Player" at bounding box center [309, 459] width 54 height 54
click at [319, 466] on icon "Video Player" at bounding box center [309, 459] width 54 height 54
click at [286, 433] on icon "Video Player" at bounding box center [309, 459] width 54 height 54
click at [308, 446] on icon "Video Player" at bounding box center [309, 459] width 54 height 54
click at [511, 449] on icon "Video Player" at bounding box center [522, 459] width 54 height 54
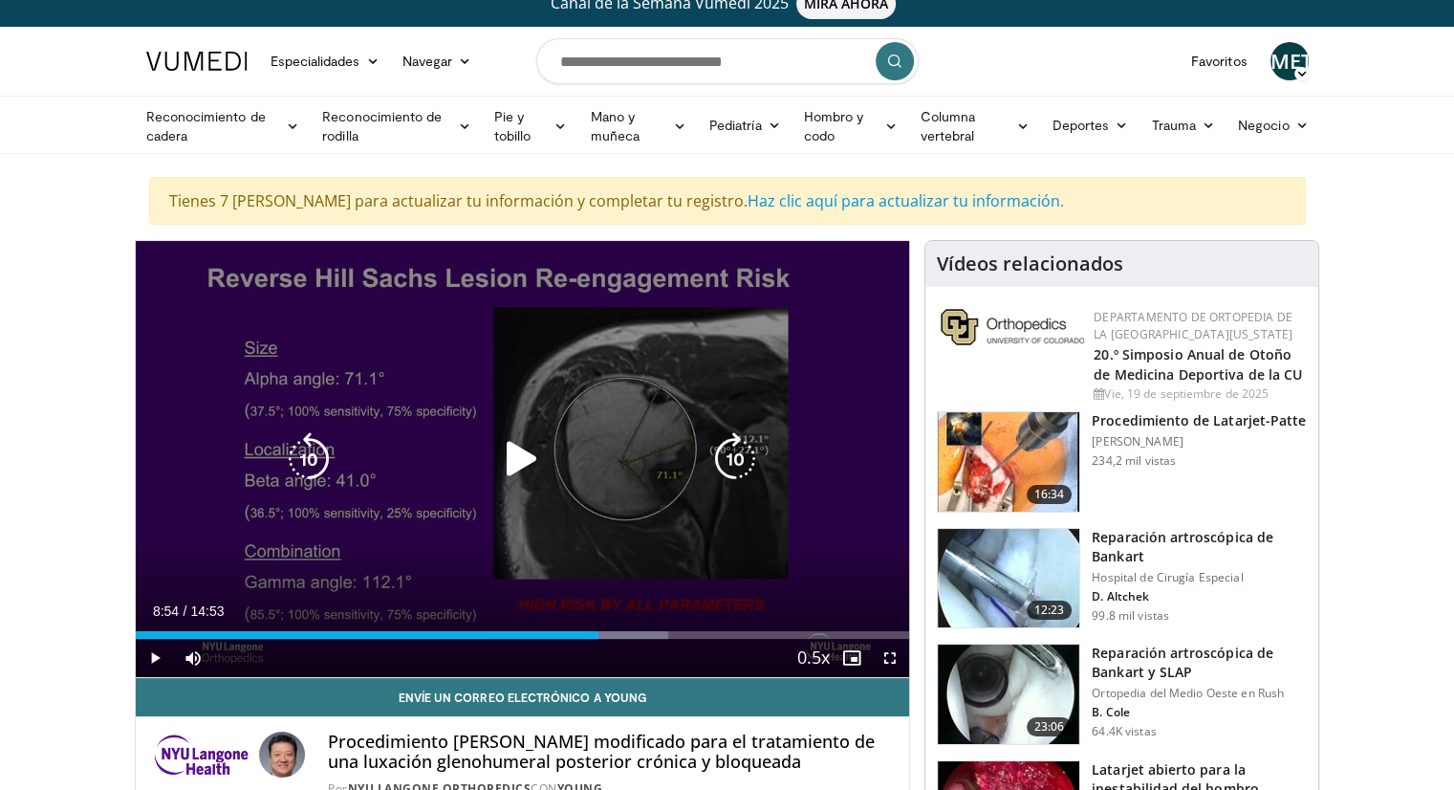
click at [511, 460] on icon "Video Player" at bounding box center [522, 459] width 54 height 54
click at [294, 459] on icon "Video Player" at bounding box center [309, 459] width 54 height 54
click at [547, 440] on icon "Video Player" at bounding box center [522, 459] width 54 height 54
click at [531, 427] on div "10 seconds Tap to unmute" at bounding box center [523, 459] width 774 height 436
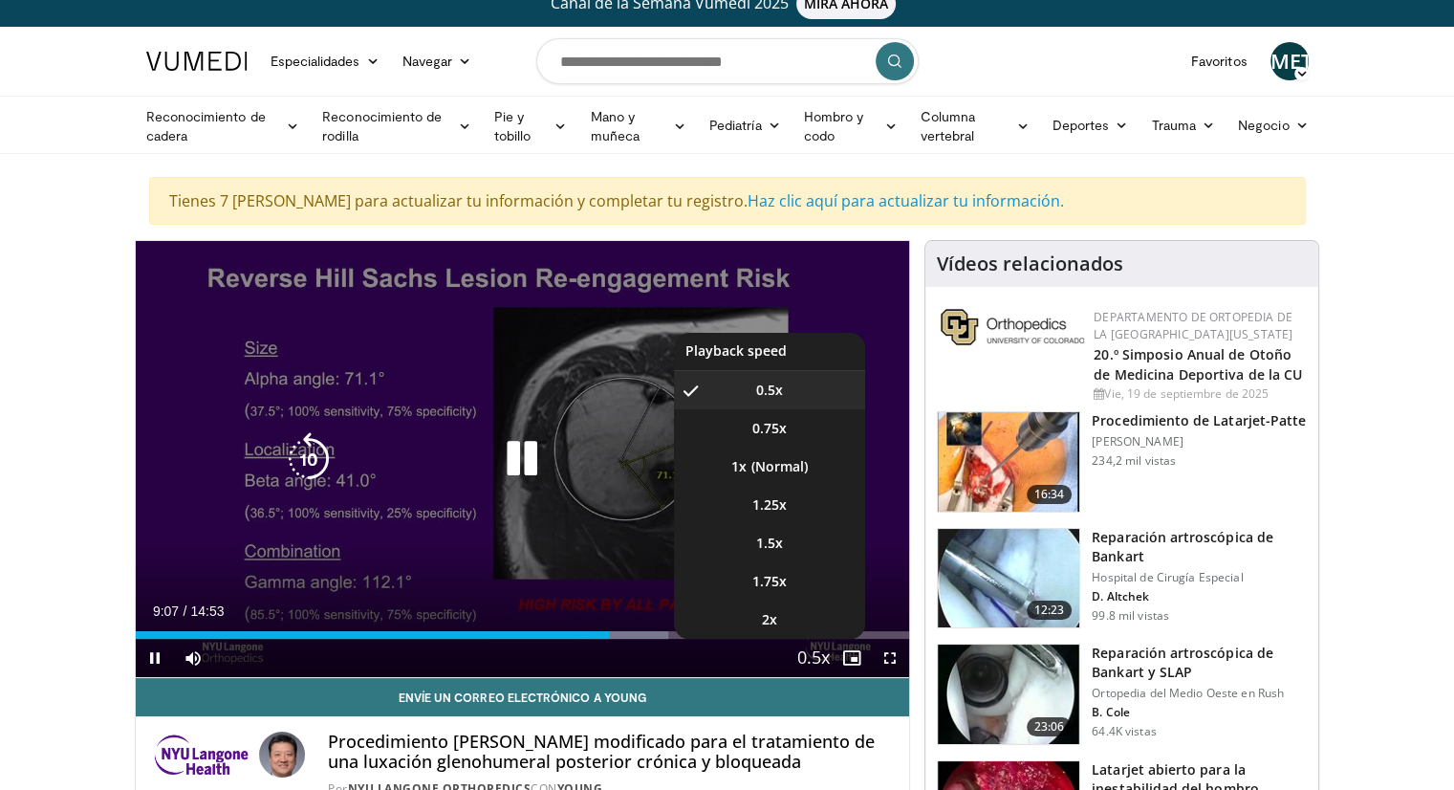
click at [813, 649] on span "Video Player" at bounding box center [813, 658] width 27 height 38
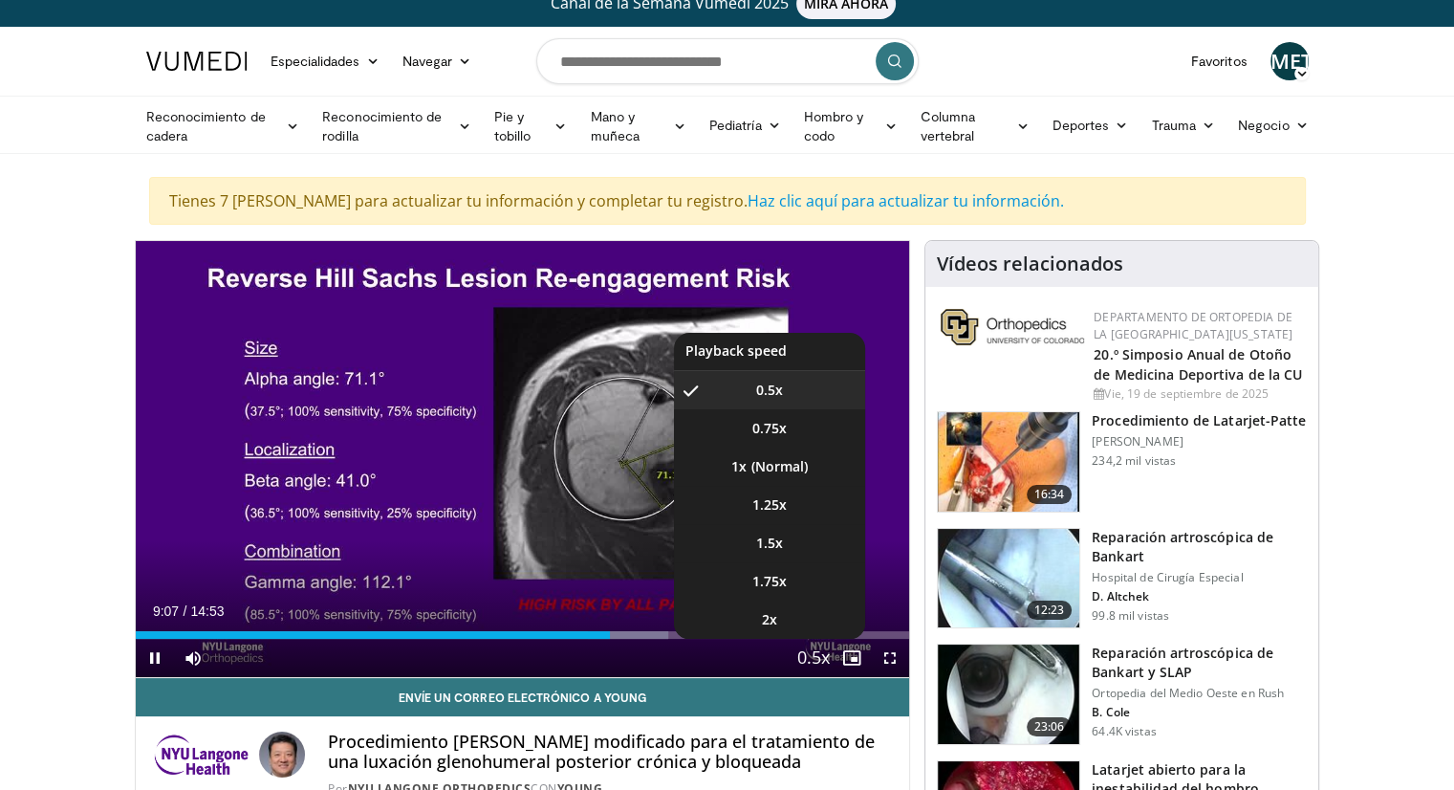
click at [811, 647] on span "Video Player" at bounding box center [813, 658] width 27 height 38
click at [810, 646] on span "Video Player" at bounding box center [813, 658] width 27 height 38
click at [810, 648] on span "Video Player" at bounding box center [813, 658] width 27 height 38
click at [797, 648] on button "Playback Rate" at bounding box center [813, 658] width 38 height 38
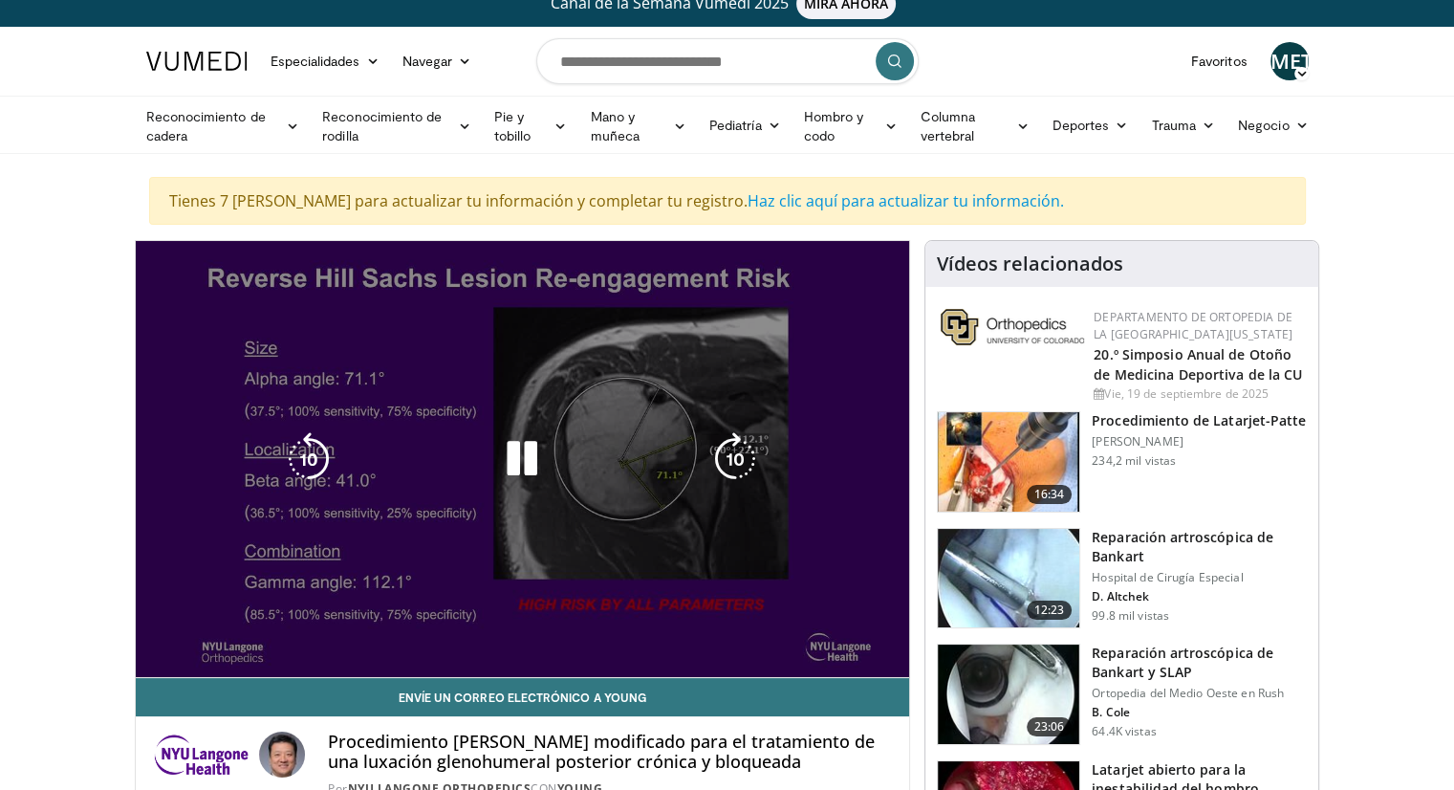
click at [797, 648] on div "10 seconds Tap to unmute" at bounding box center [523, 459] width 774 height 436
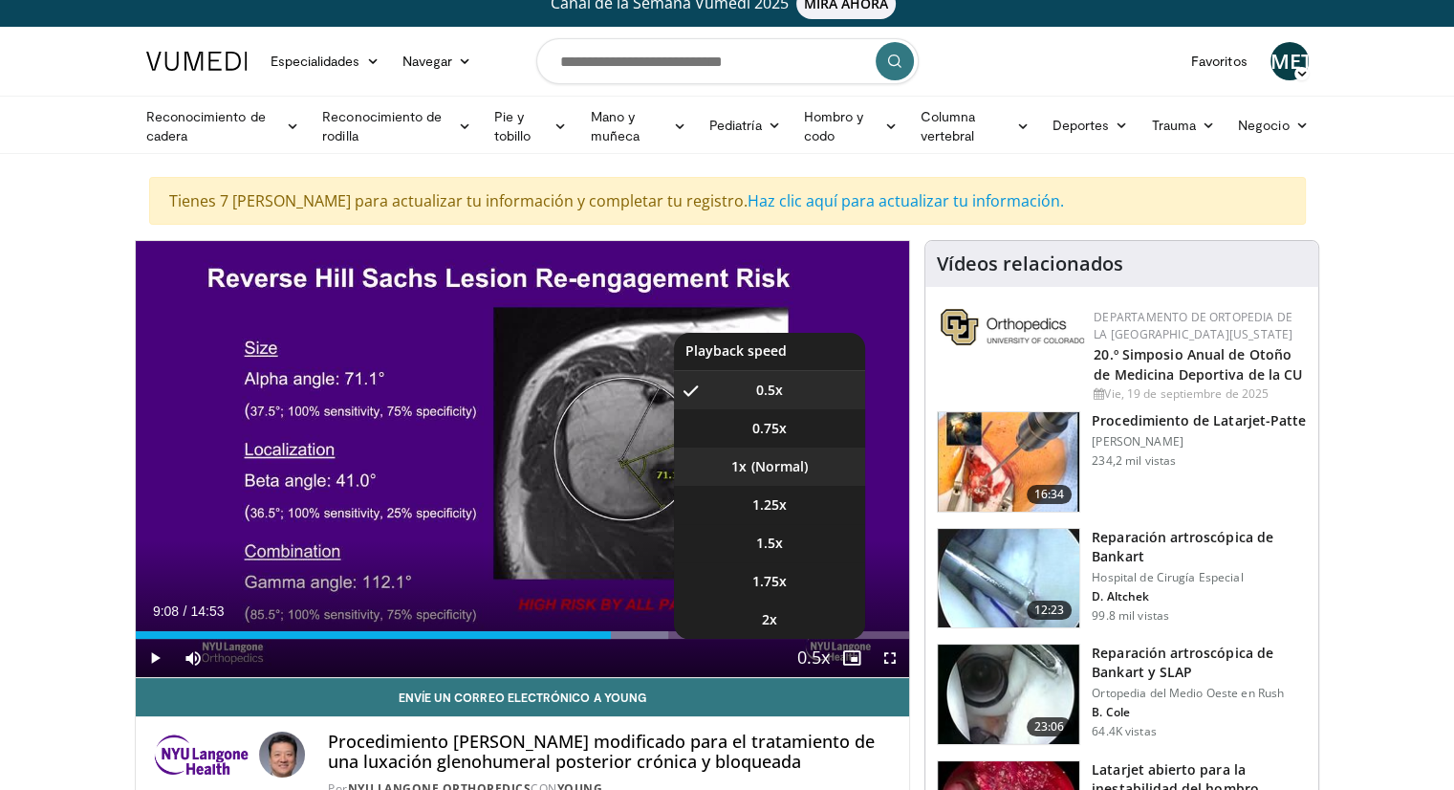
click at [756, 471] on li "1x" at bounding box center [769, 466] width 191 height 38
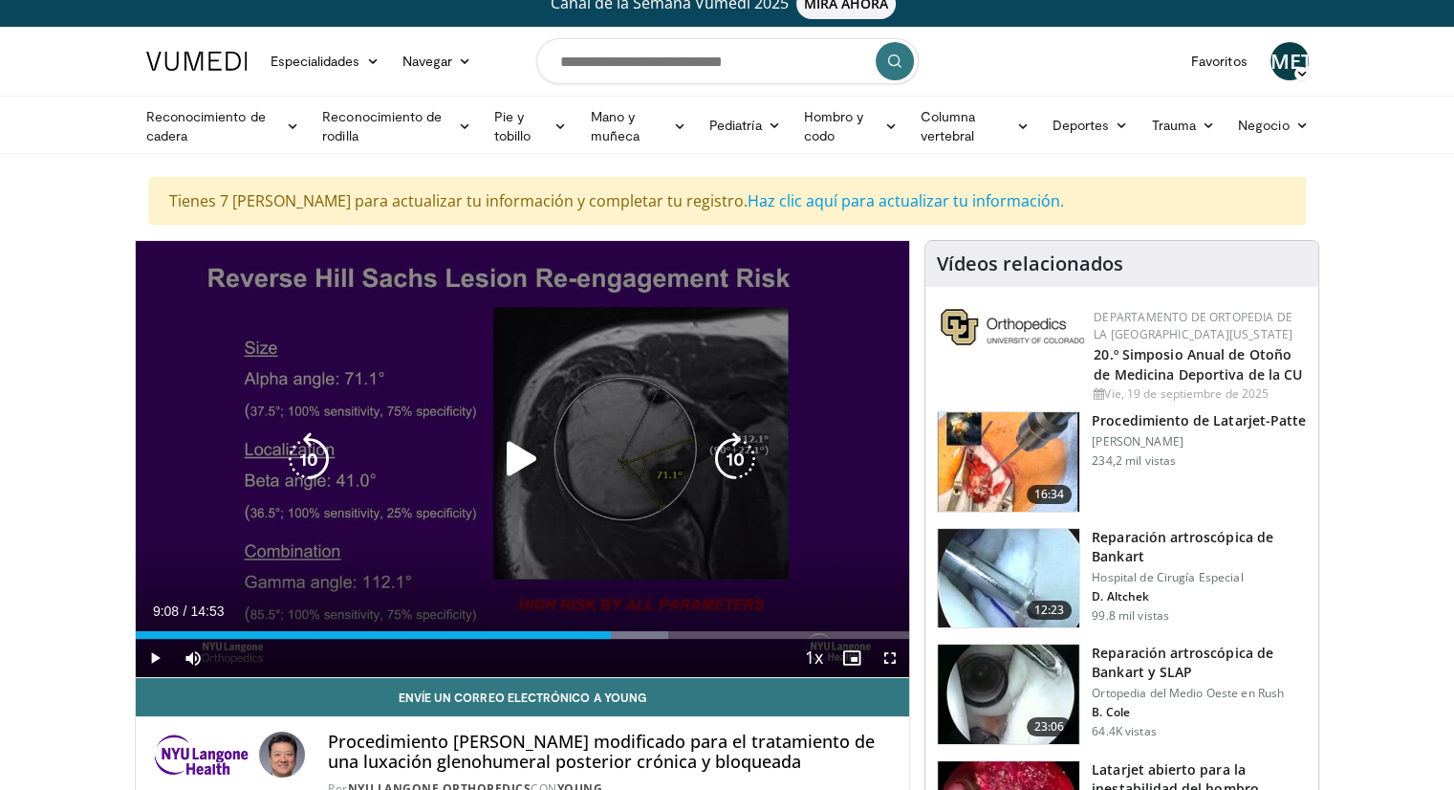
click at [562, 458] on div "Video Player" at bounding box center [522, 459] width 465 height 38
click at [491, 448] on div "Video Player" at bounding box center [522, 459] width 465 height 38
click at [526, 454] on icon "Video Player" at bounding box center [522, 459] width 54 height 54
click at [311, 440] on icon "Video Player" at bounding box center [309, 459] width 54 height 54
click at [575, 433] on div "10 seconds Tap to unmute" at bounding box center [523, 459] width 774 height 436
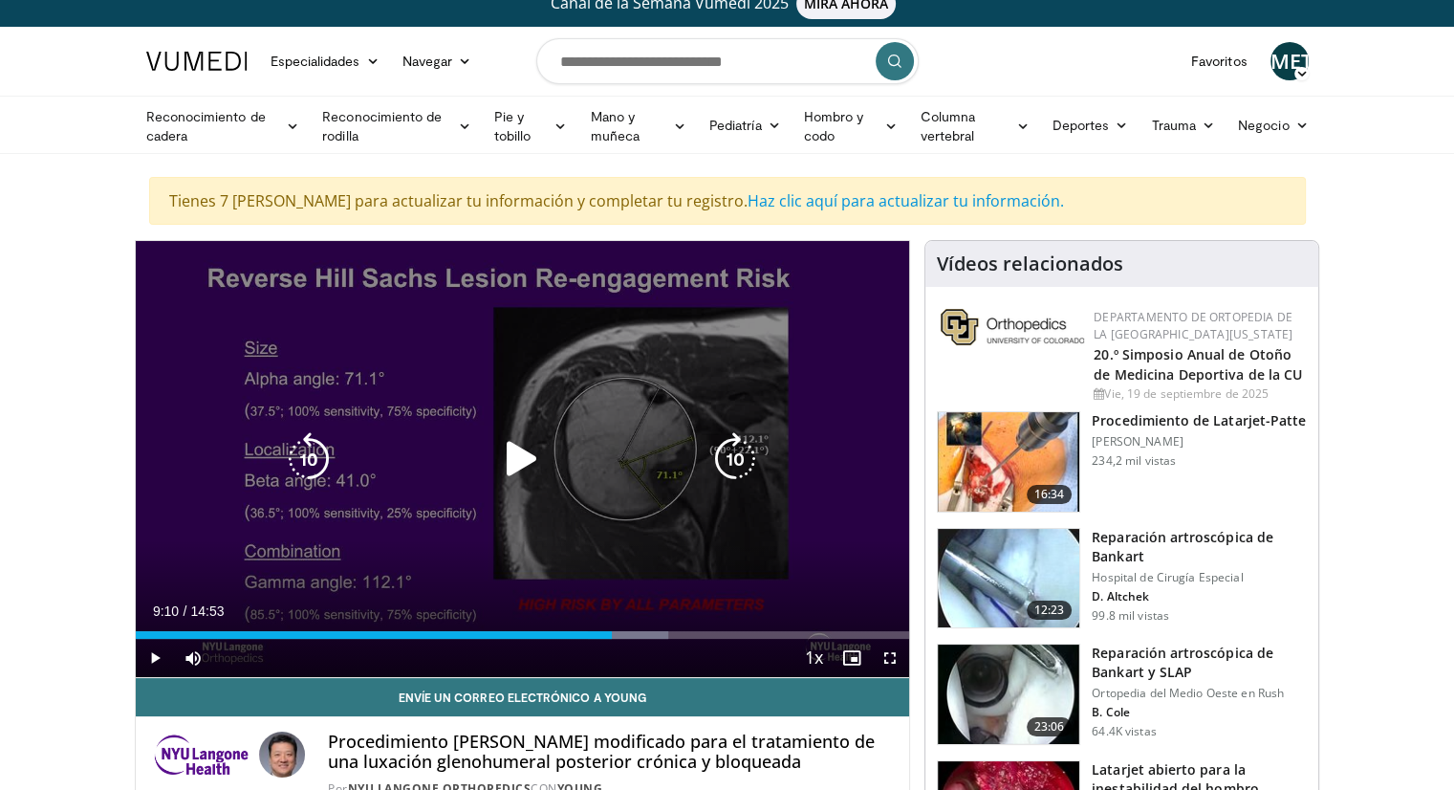
click at [463, 451] on div "Video Player" at bounding box center [522, 459] width 465 height 38
click at [516, 449] on icon "Video Player" at bounding box center [522, 459] width 54 height 54
click at [522, 463] on icon "Video Player" at bounding box center [522, 459] width 54 height 54
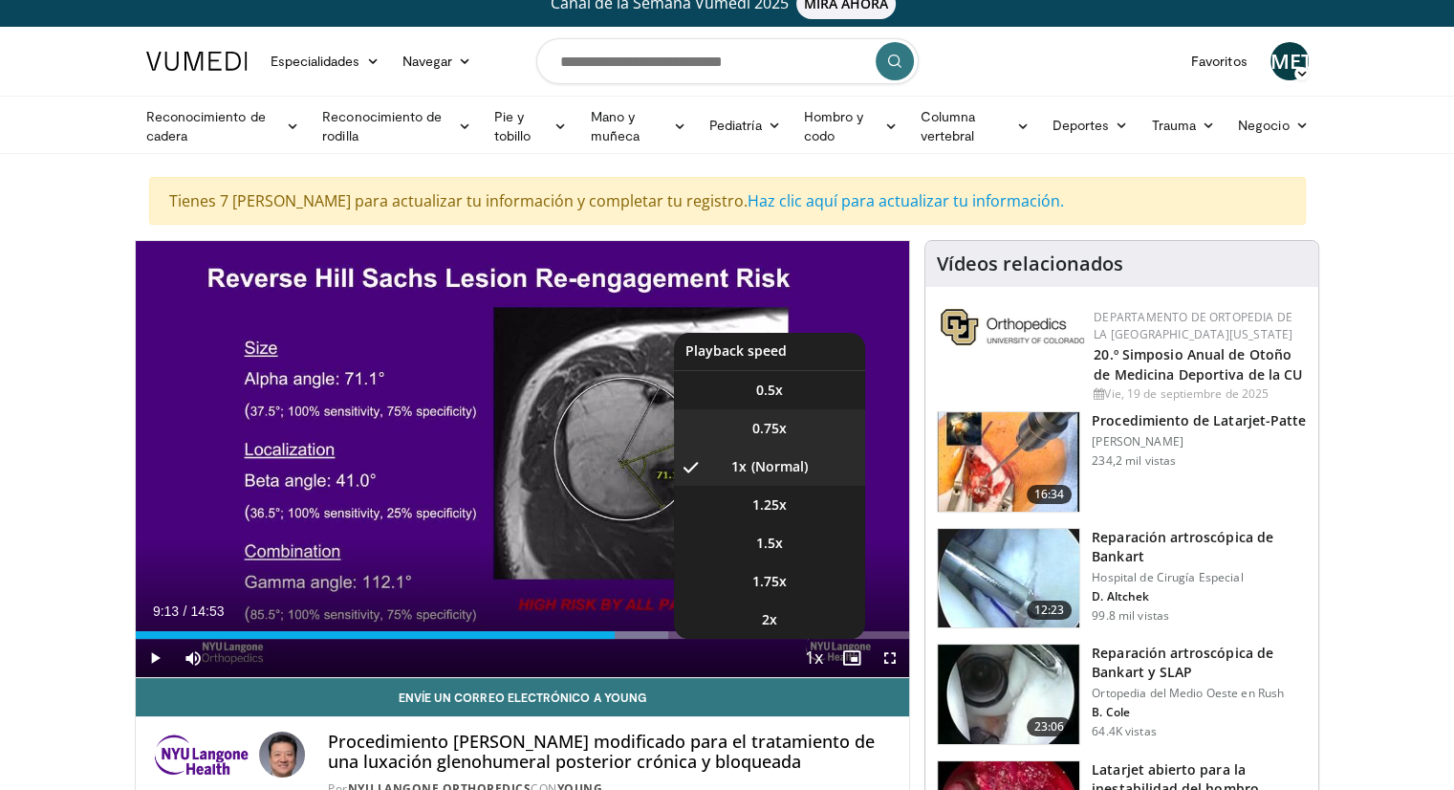
click at [766, 422] on span "0.75x" at bounding box center [769, 428] width 34 height 19
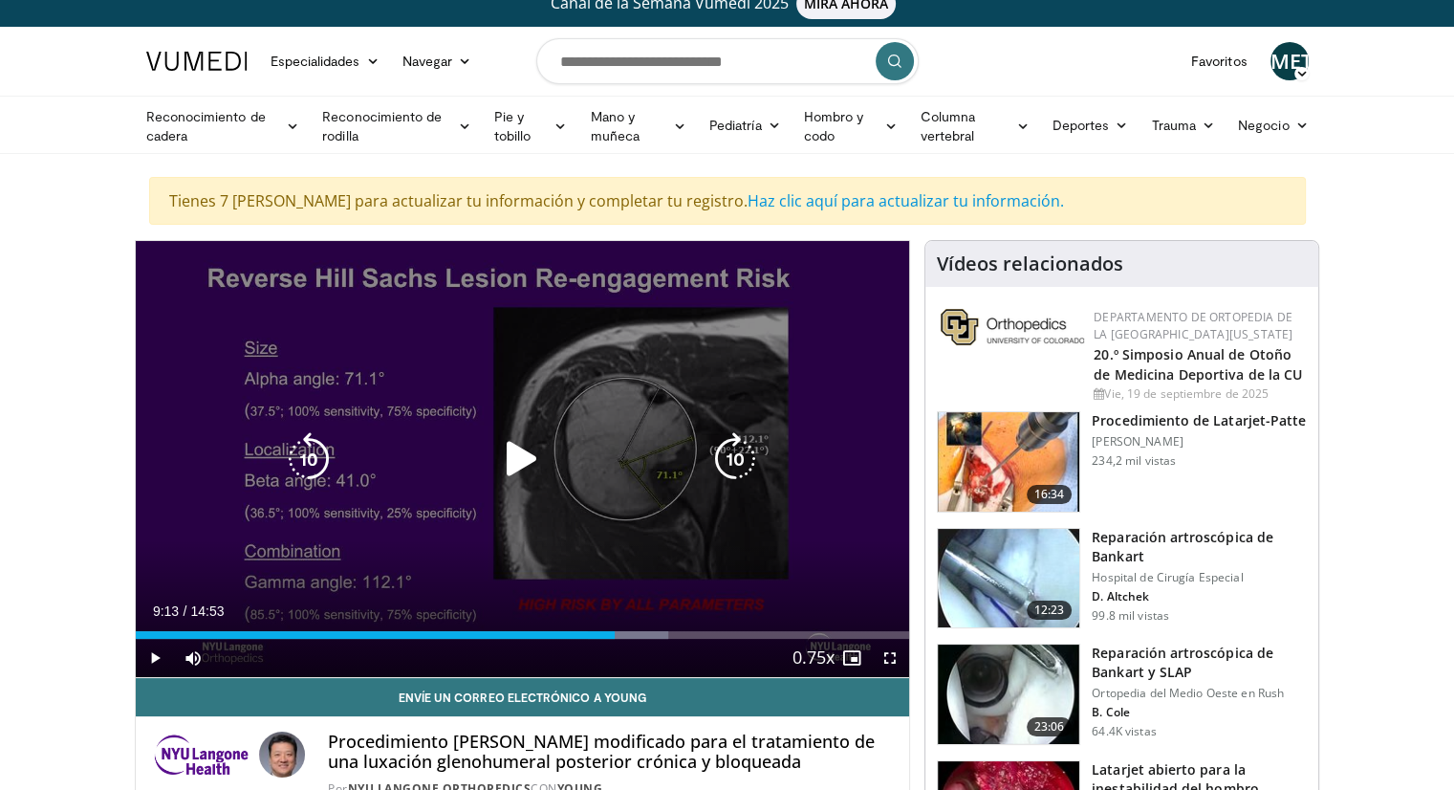
click at [534, 456] on icon "Video Player" at bounding box center [522, 459] width 54 height 54
click at [317, 446] on icon "Video Player" at bounding box center [309, 459] width 54 height 54
click at [454, 437] on div "10 seconds Tap to unmute" at bounding box center [523, 459] width 774 height 436
click at [503, 484] on div "10 seconds Tap to unmute" at bounding box center [523, 459] width 774 height 436
click at [314, 452] on icon "Video Player" at bounding box center [309, 459] width 54 height 54
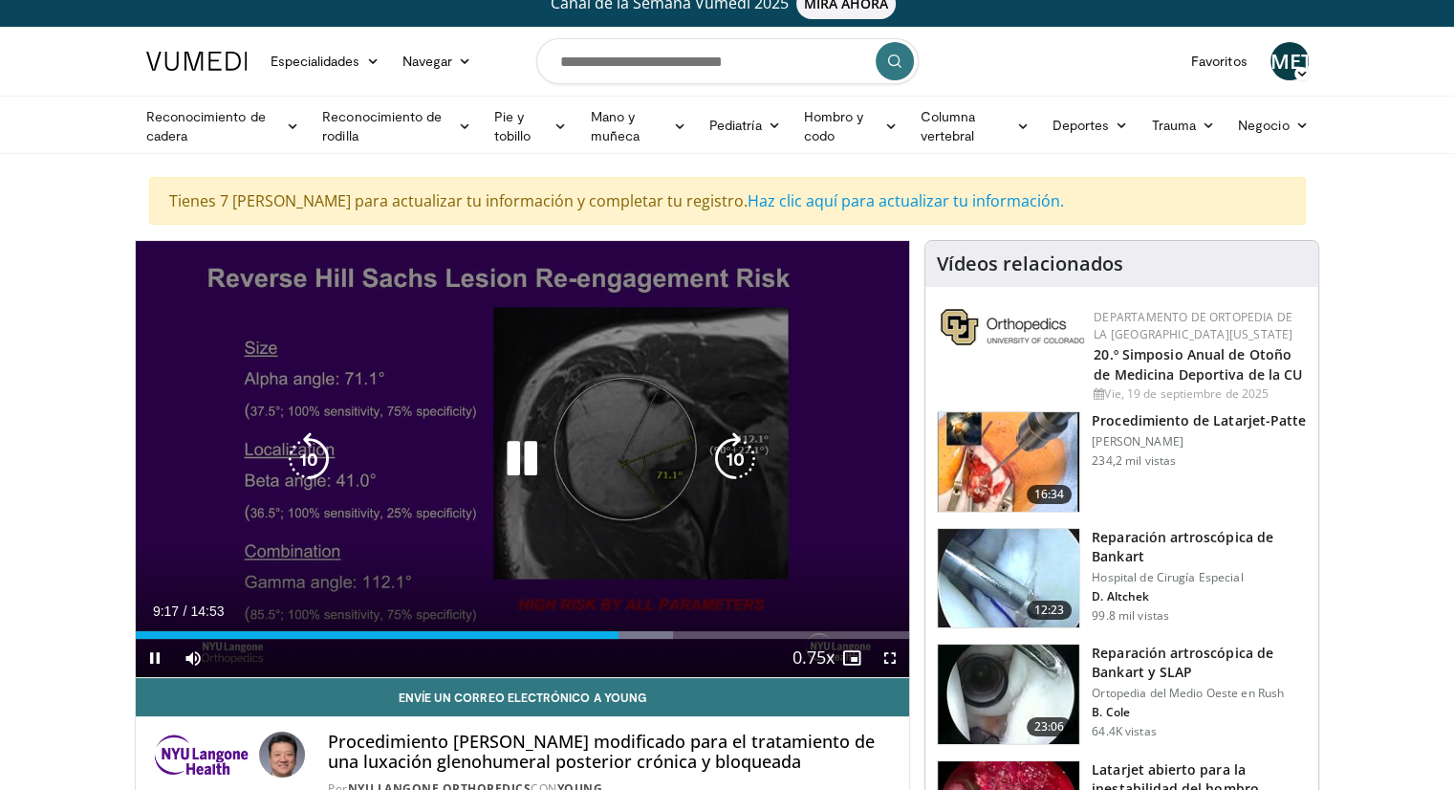
click at [517, 451] on icon "Video Player" at bounding box center [522, 459] width 54 height 54
click at [493, 459] on div "Video Player" at bounding box center [522, 459] width 465 height 38
click at [519, 452] on icon "Video Player" at bounding box center [522, 459] width 54 height 54
click at [323, 457] on icon "Video Player" at bounding box center [309, 459] width 54 height 54
click at [520, 466] on icon "Video Player" at bounding box center [522, 459] width 54 height 54
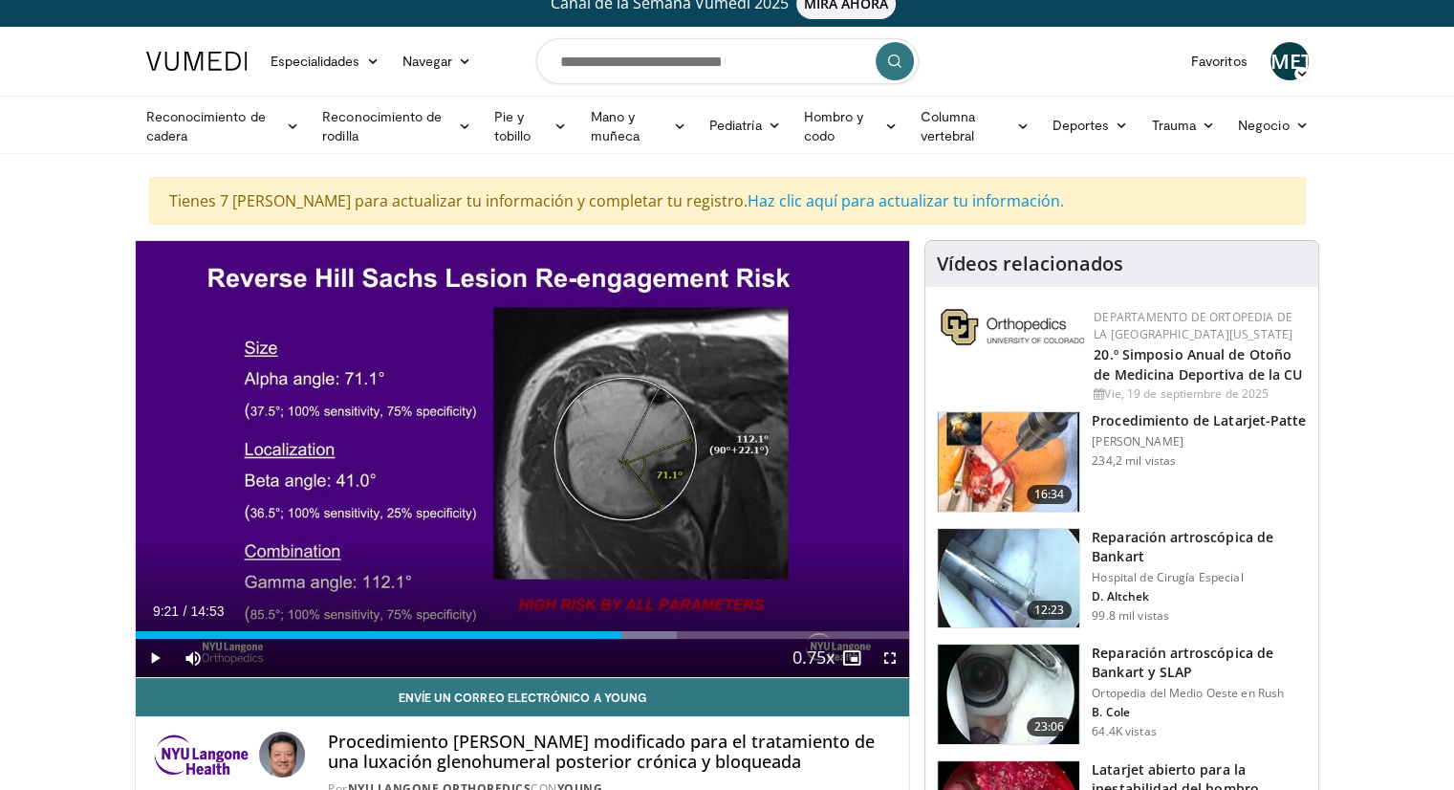
click at [519, 466] on icon "Video Player" at bounding box center [522, 459] width 54 height 54
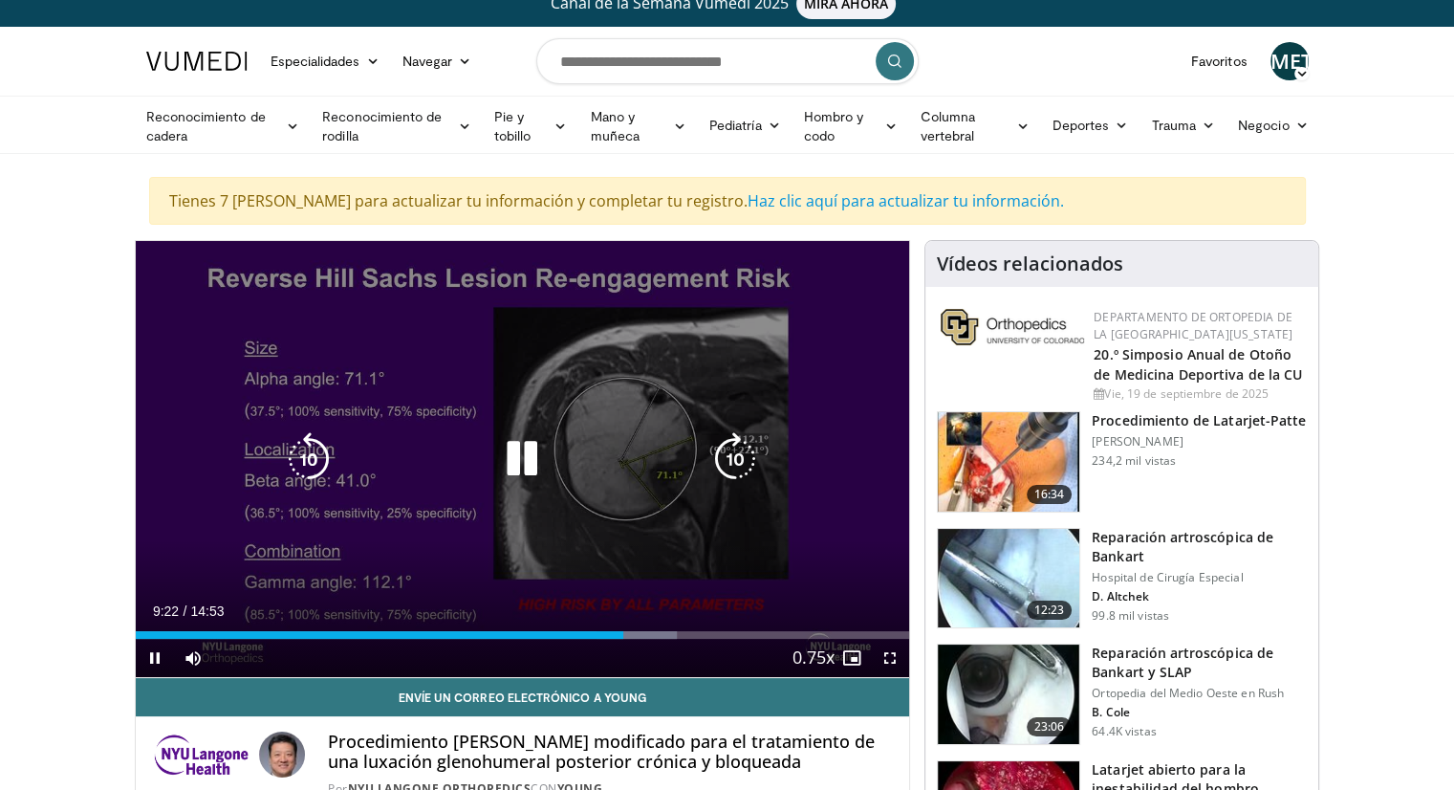
click at [519, 466] on icon "Video Player" at bounding box center [522, 459] width 54 height 54
click at [522, 465] on icon "Video Player" at bounding box center [522, 459] width 54 height 54
click at [519, 456] on icon "Video Player" at bounding box center [522, 459] width 54 height 54
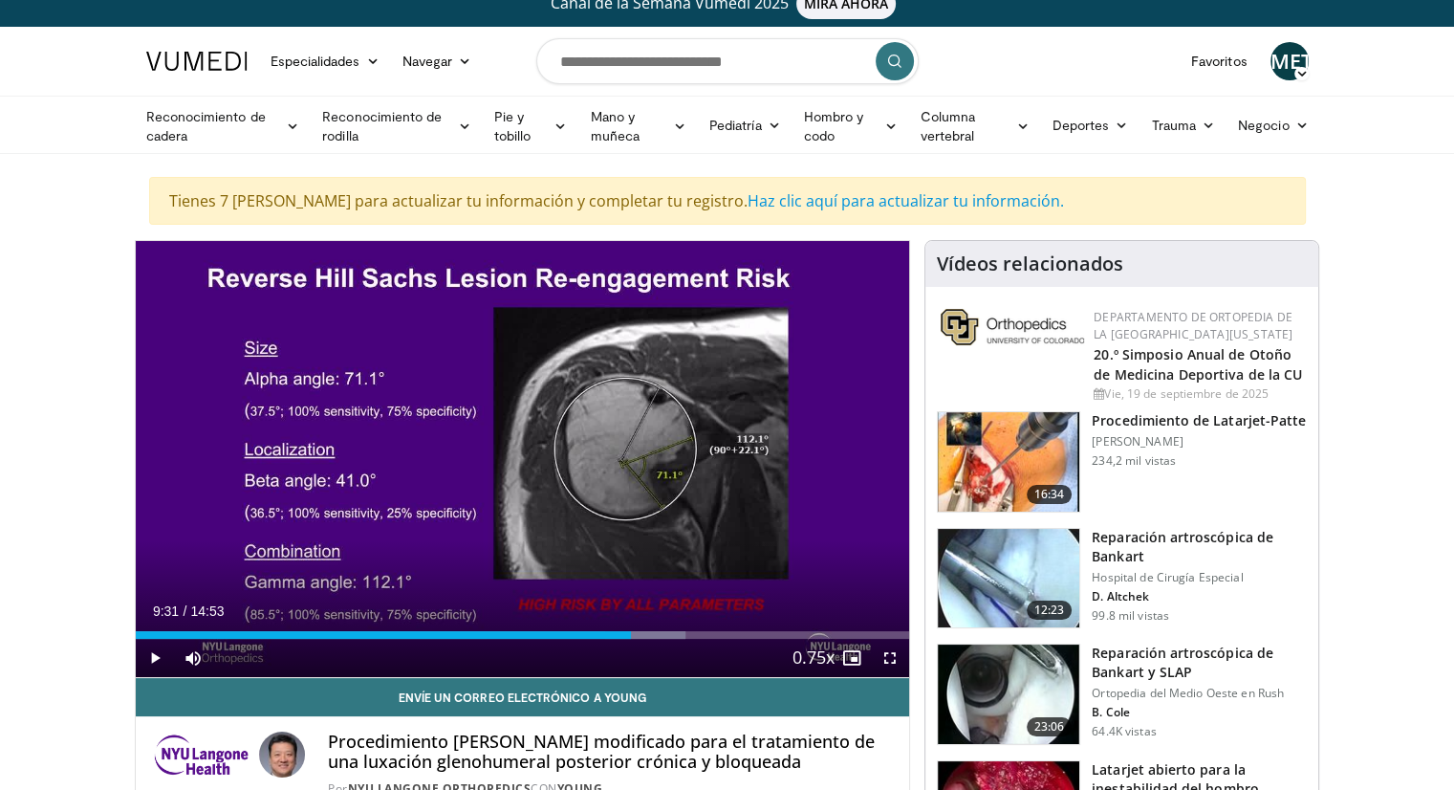
click at [519, 454] on div "10 seconds Tap to unmute" at bounding box center [523, 459] width 774 height 436
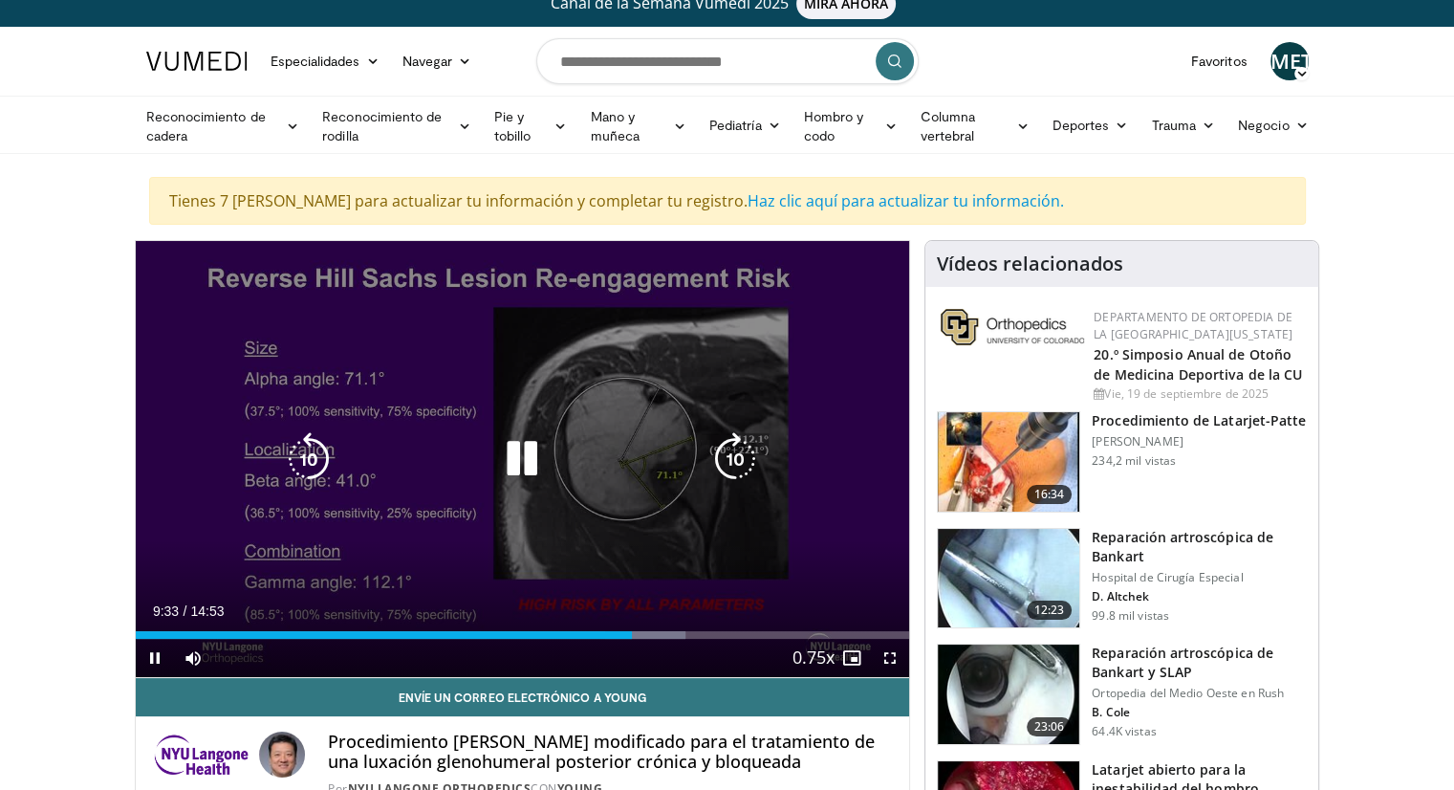
click at [306, 455] on icon "Video Player" at bounding box center [309, 459] width 54 height 54
click at [524, 452] on icon "Video Player" at bounding box center [522, 459] width 54 height 54
click at [524, 453] on icon "Video Player" at bounding box center [522, 459] width 54 height 54
click at [516, 460] on icon "Video Player" at bounding box center [522, 459] width 54 height 54
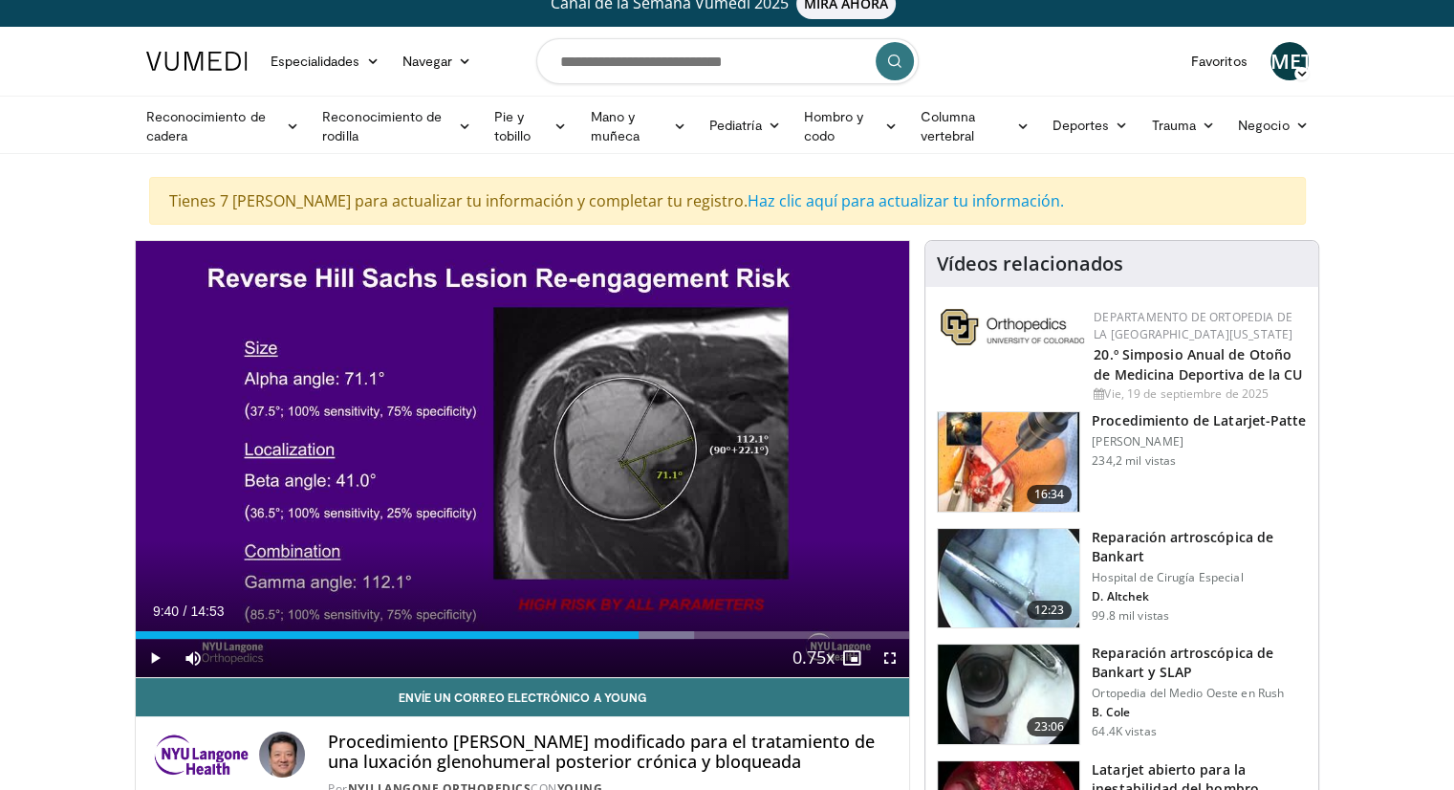
click at [528, 448] on div "10 seconds Tap to unmute" at bounding box center [523, 459] width 774 height 436
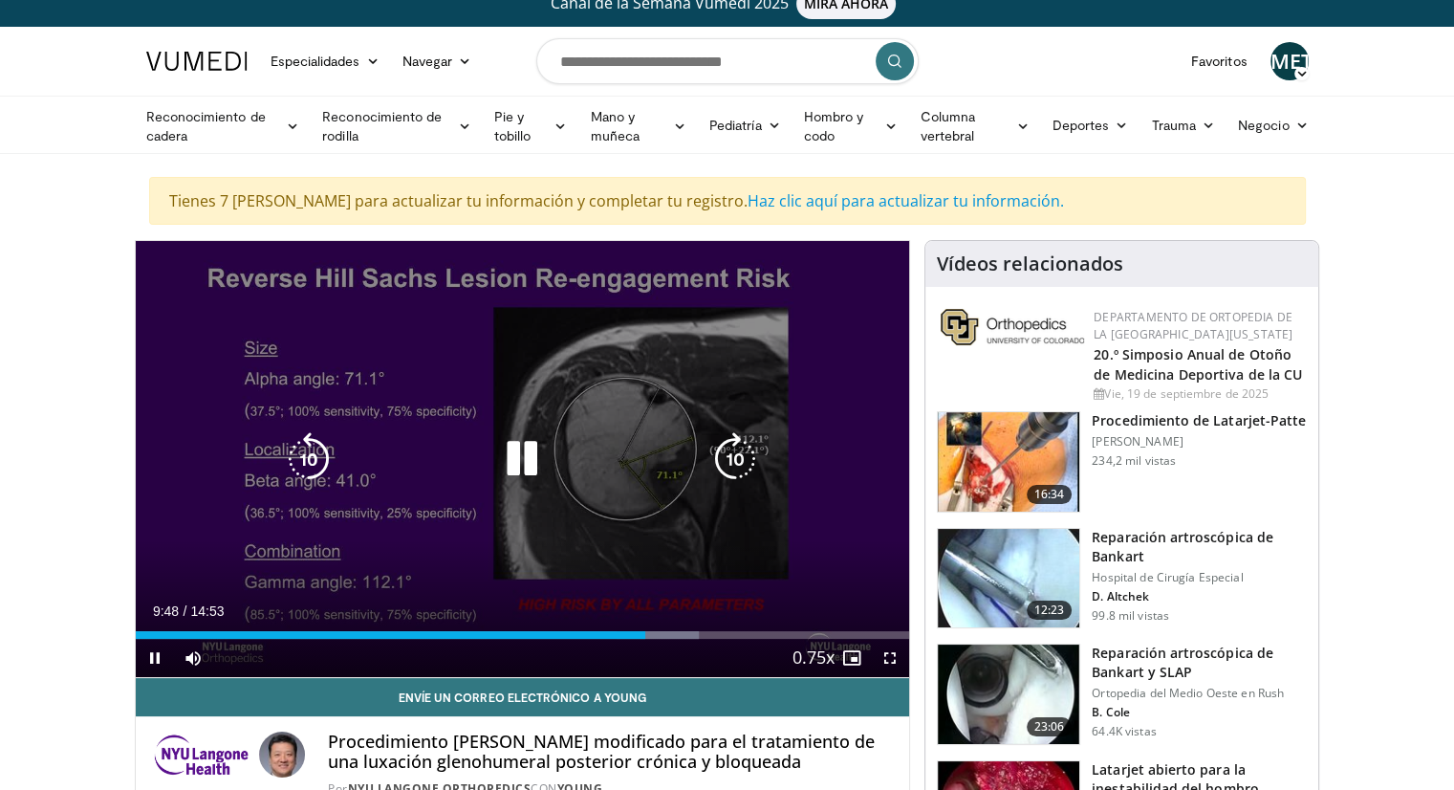
click at [520, 456] on icon "Video Player" at bounding box center [522, 459] width 54 height 54
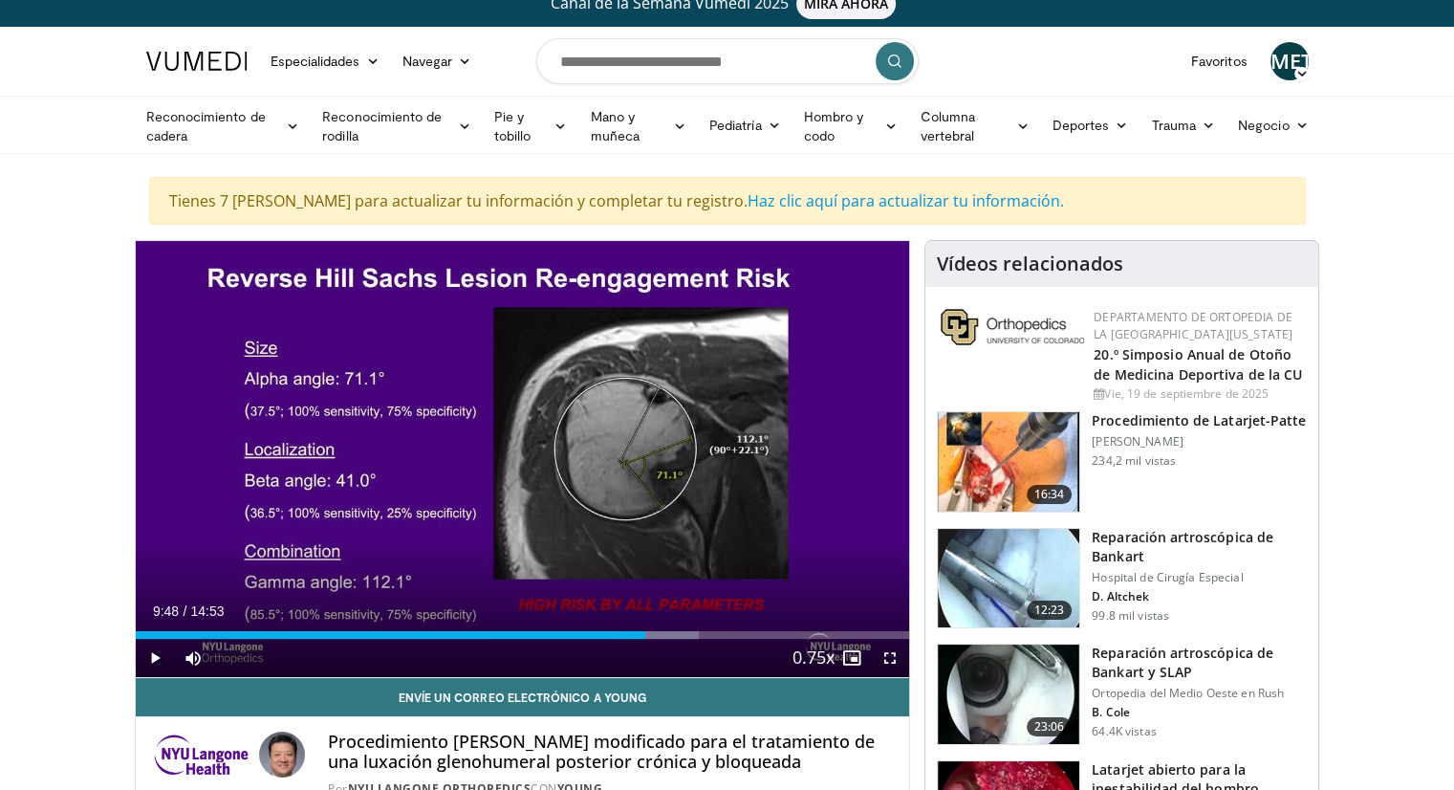
click at [520, 451] on div "10 seconds Tap to unmute" at bounding box center [523, 459] width 774 height 436
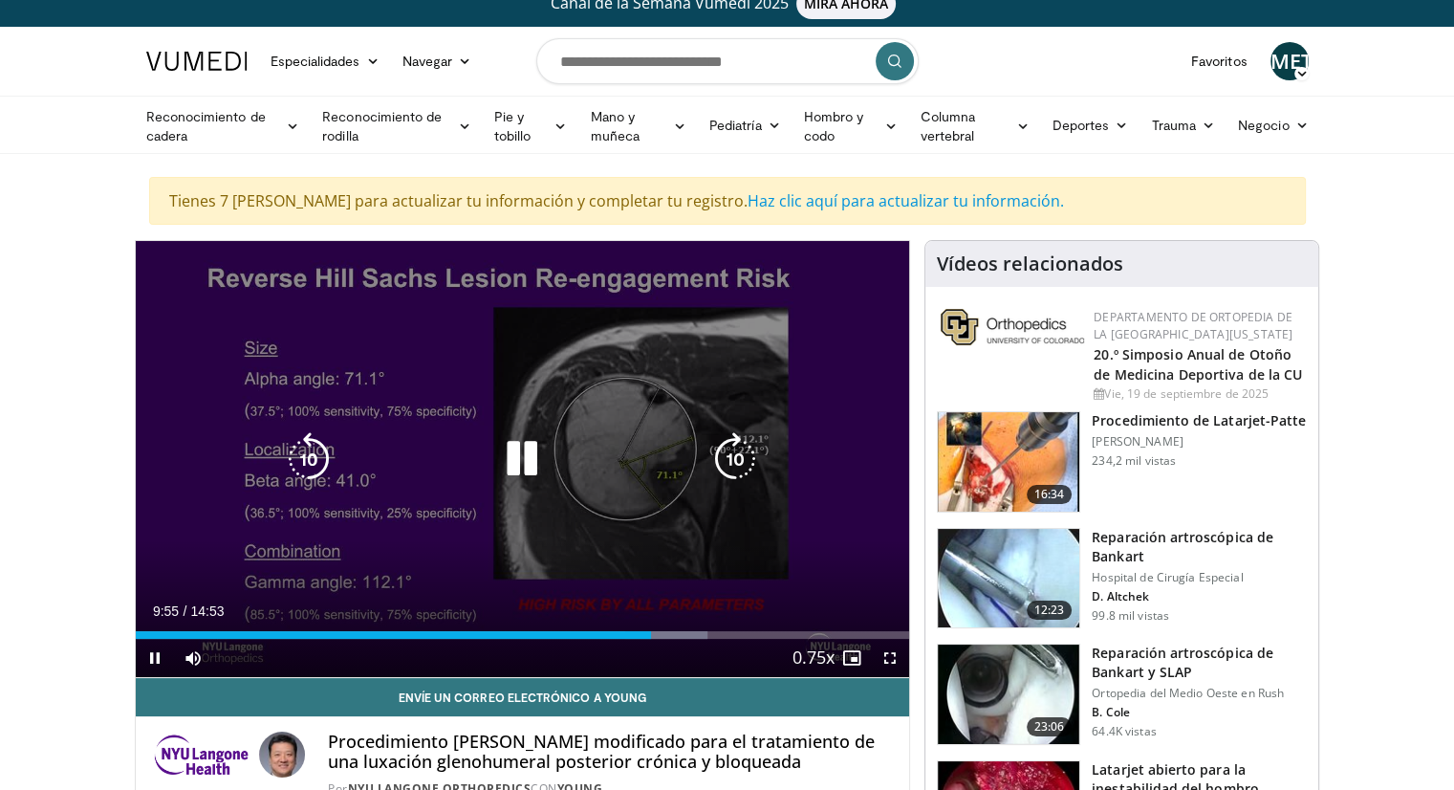
click at [528, 445] on icon "Video Player" at bounding box center [522, 459] width 54 height 54
click at [543, 479] on icon "Video Player" at bounding box center [522, 459] width 54 height 54
click at [293, 437] on icon "Video Player" at bounding box center [309, 459] width 54 height 54
click at [293, 438] on icon "Video Player" at bounding box center [309, 459] width 54 height 54
click at [292, 446] on icon "Video Player" at bounding box center [309, 459] width 54 height 54
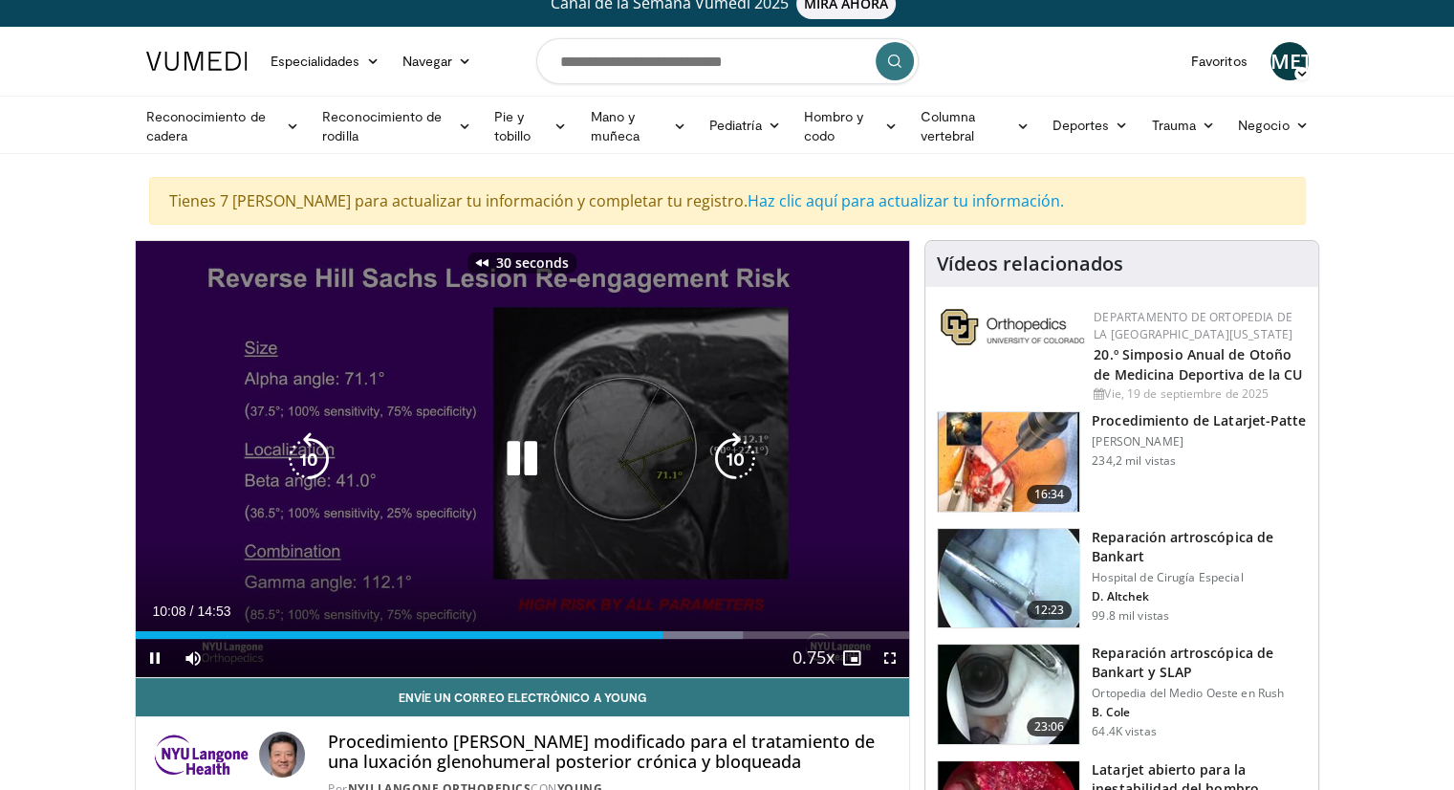
click at [292, 446] on icon "Video Player" at bounding box center [309, 459] width 54 height 54
click at [301, 448] on icon "Video Player" at bounding box center [309, 459] width 54 height 54
click at [301, 450] on icon "Video Player" at bounding box center [309, 459] width 54 height 54
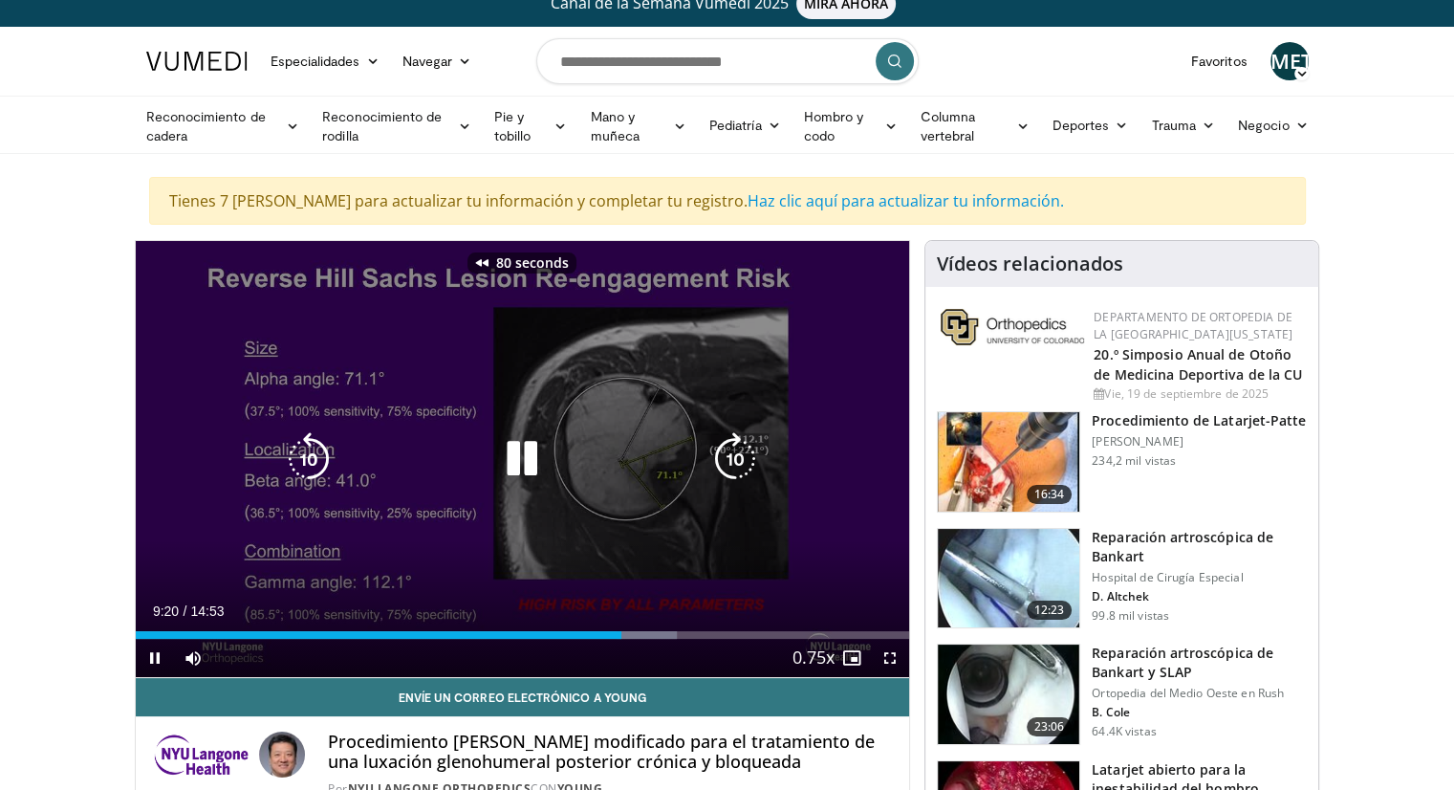
click at [737, 459] on icon "Video Player" at bounding box center [735, 459] width 54 height 54
click at [519, 443] on icon "Video Player" at bounding box center [522, 459] width 54 height 54
click at [539, 464] on icon "Video Player" at bounding box center [522, 459] width 54 height 54
click at [536, 476] on icon "Video Player" at bounding box center [522, 459] width 54 height 54
click at [319, 455] on icon "Video Player" at bounding box center [309, 459] width 54 height 54
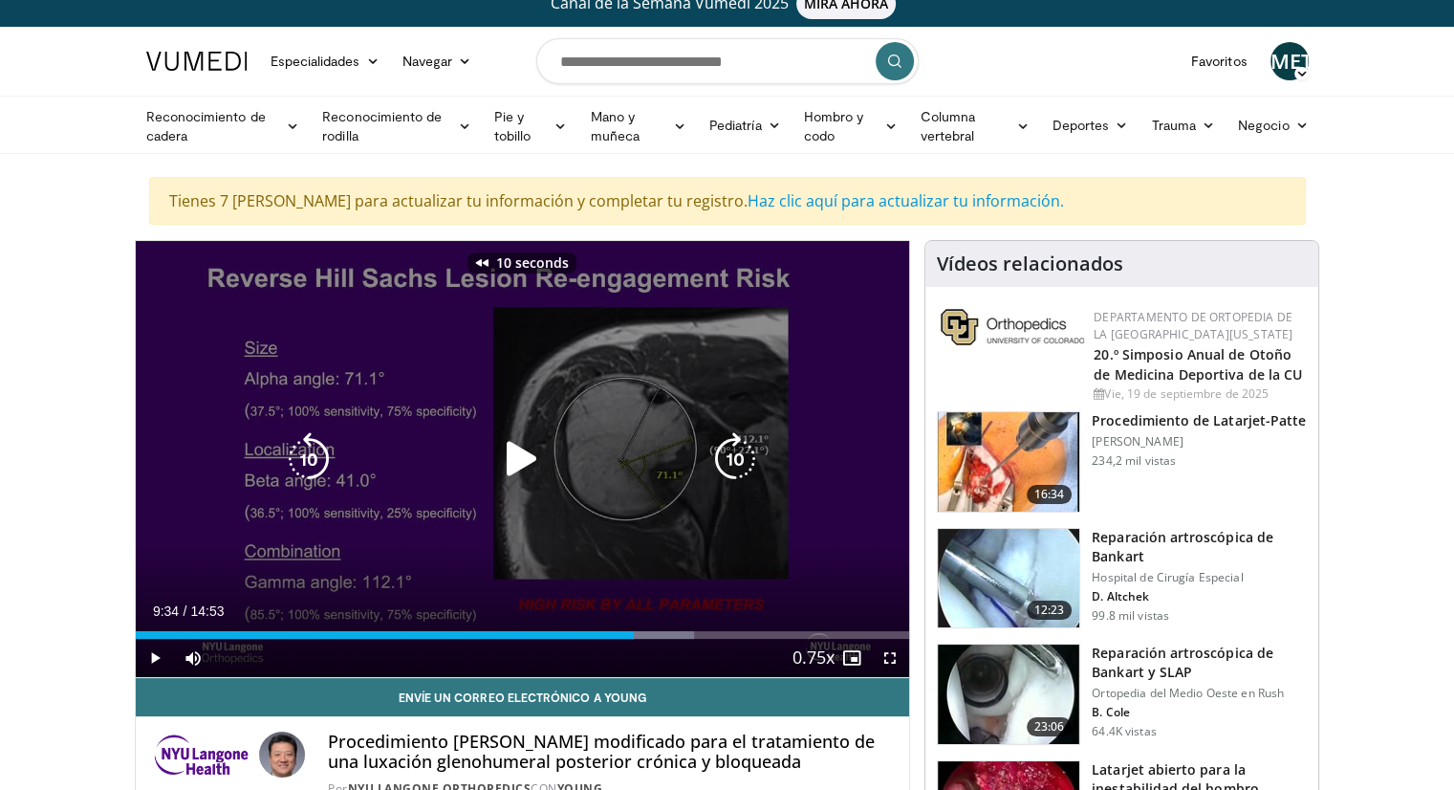
click at [506, 454] on icon "Video Player" at bounding box center [522, 459] width 54 height 54
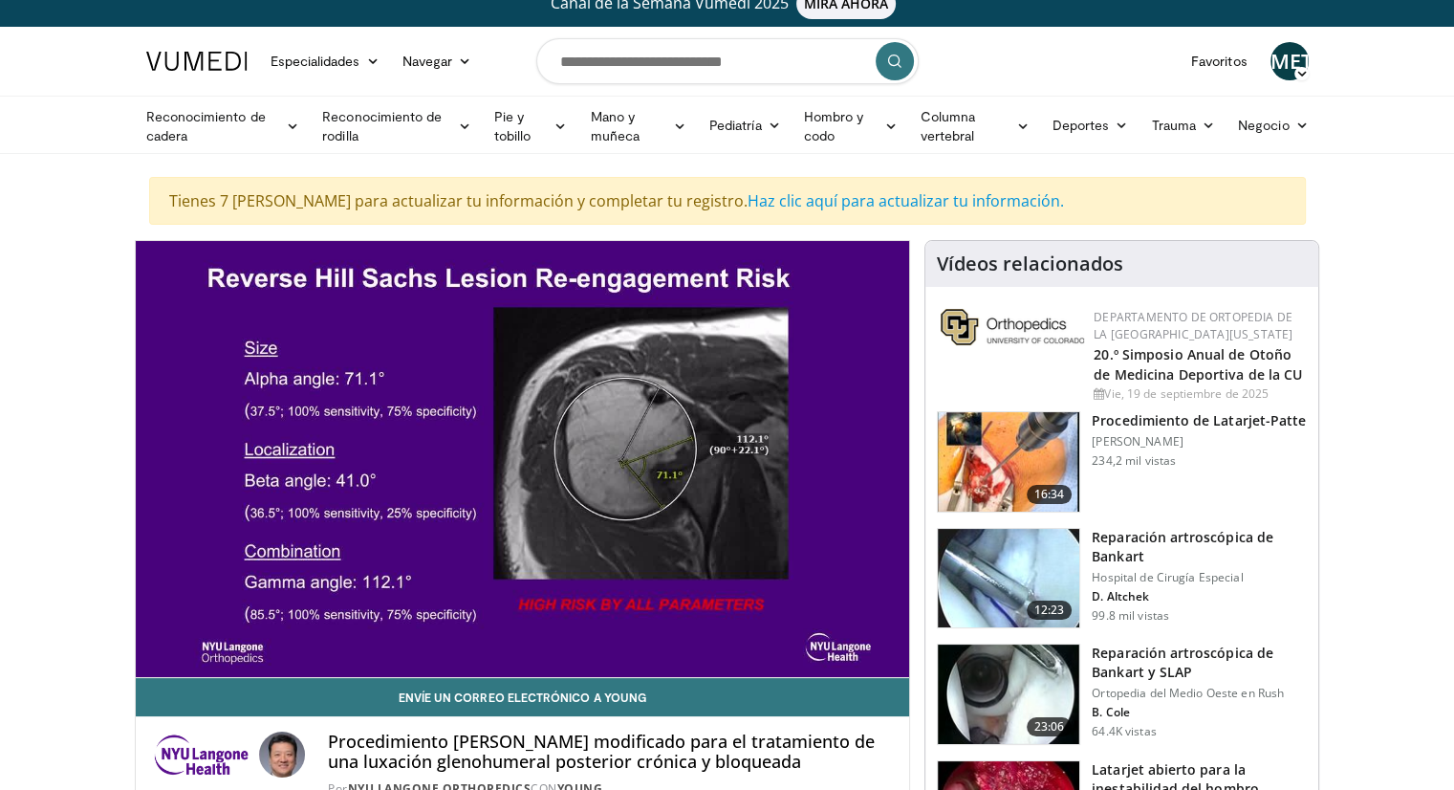
click at [507, 456] on div "10 seconds Tap to unmute" at bounding box center [523, 459] width 774 height 436
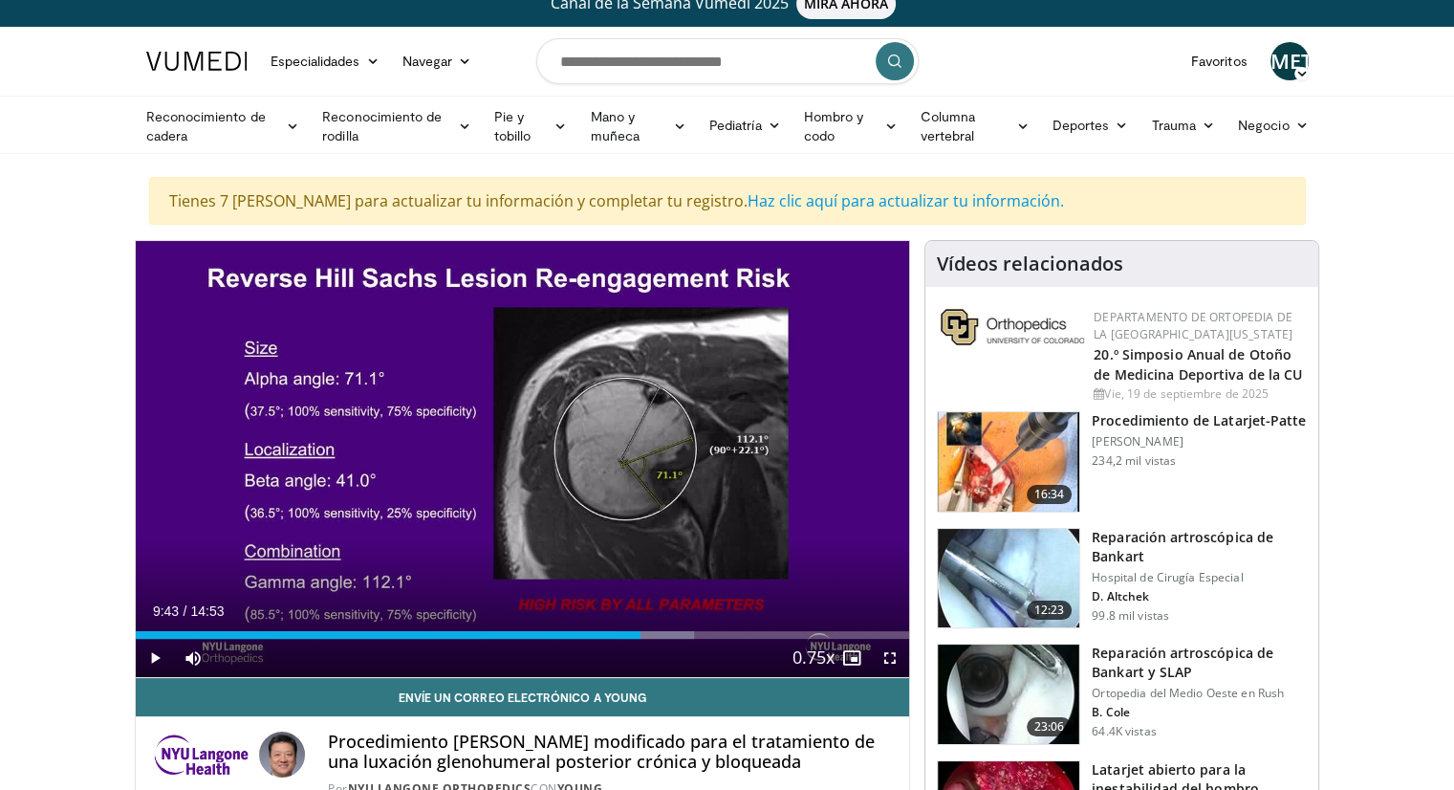
click at [507, 456] on div "10 seconds Tap to unmute" at bounding box center [523, 459] width 774 height 436
click at [899, 654] on span "Video Player" at bounding box center [890, 658] width 38 height 38
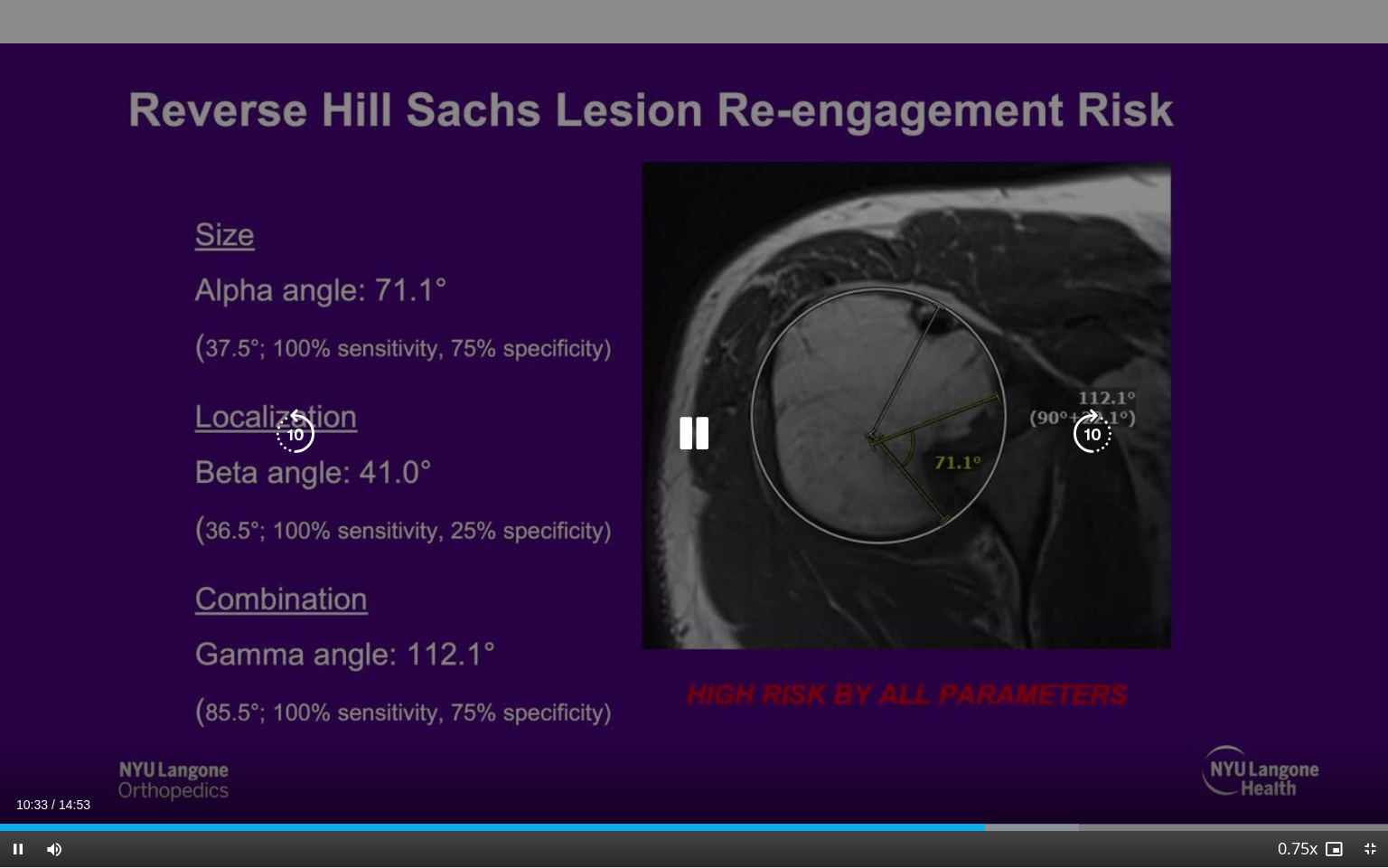
click at [696, 463] on div "10 seconds Tap to unmute" at bounding box center [694, 433] width 1388 height 867
click at [698, 444] on icon "Video Player" at bounding box center [694, 434] width 51 height 51
click at [690, 449] on icon "Video Player" at bounding box center [694, 434] width 51 height 51
click at [703, 430] on icon "Video Player" at bounding box center [694, 434] width 51 height 51
click at [293, 429] on icon "Video Player" at bounding box center [296, 434] width 51 height 51
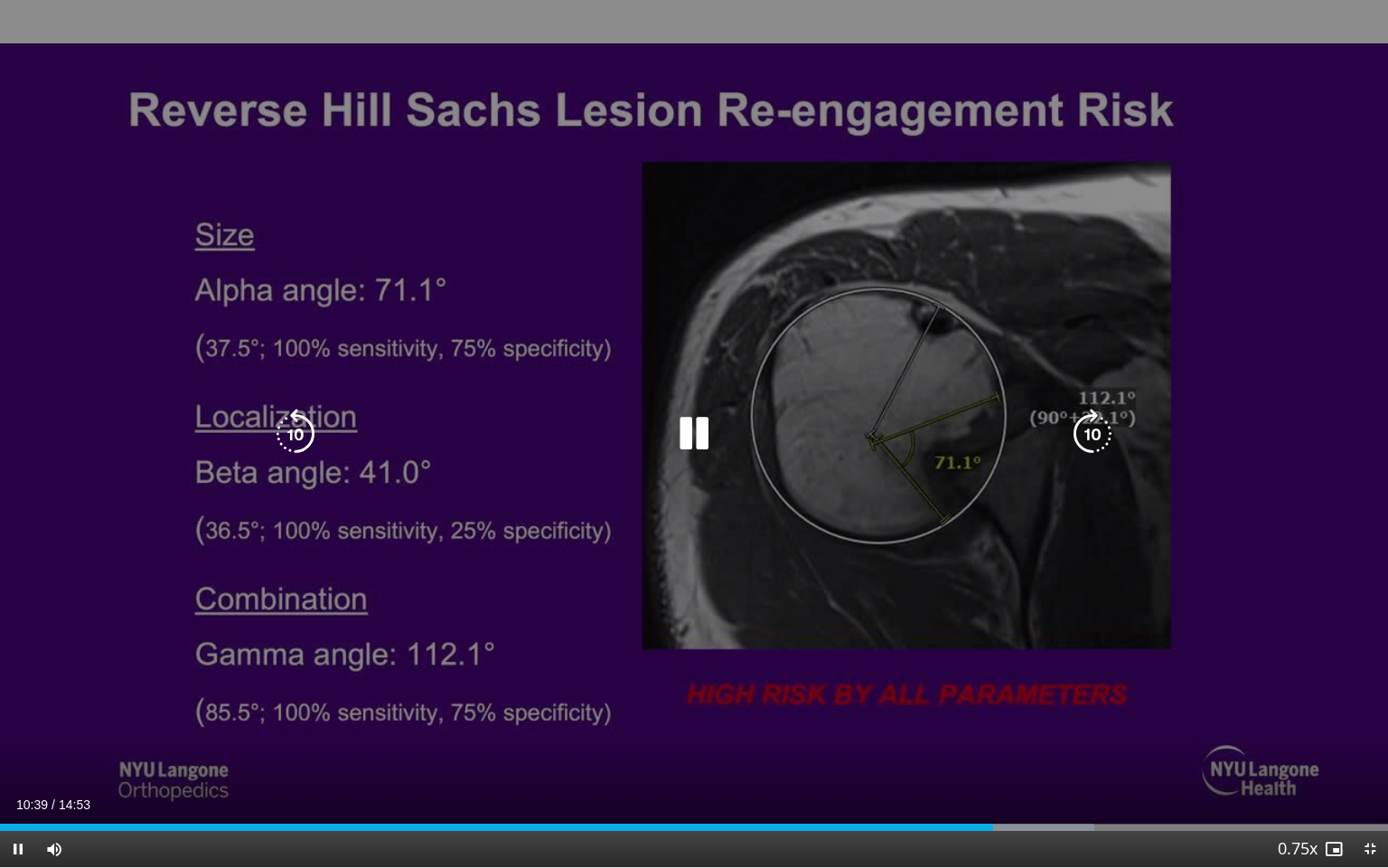
click at [698, 439] on icon "Video Player" at bounding box center [694, 434] width 51 height 51
click at [698, 444] on icon "Video Player" at bounding box center [694, 434] width 51 height 51
click at [668, 436] on div "Video Player" at bounding box center [693, 434] width 833 height 36
click at [297, 436] on icon "Video Player" at bounding box center [296, 434] width 51 height 51
click at [685, 439] on icon "Video Player" at bounding box center [694, 434] width 51 height 51
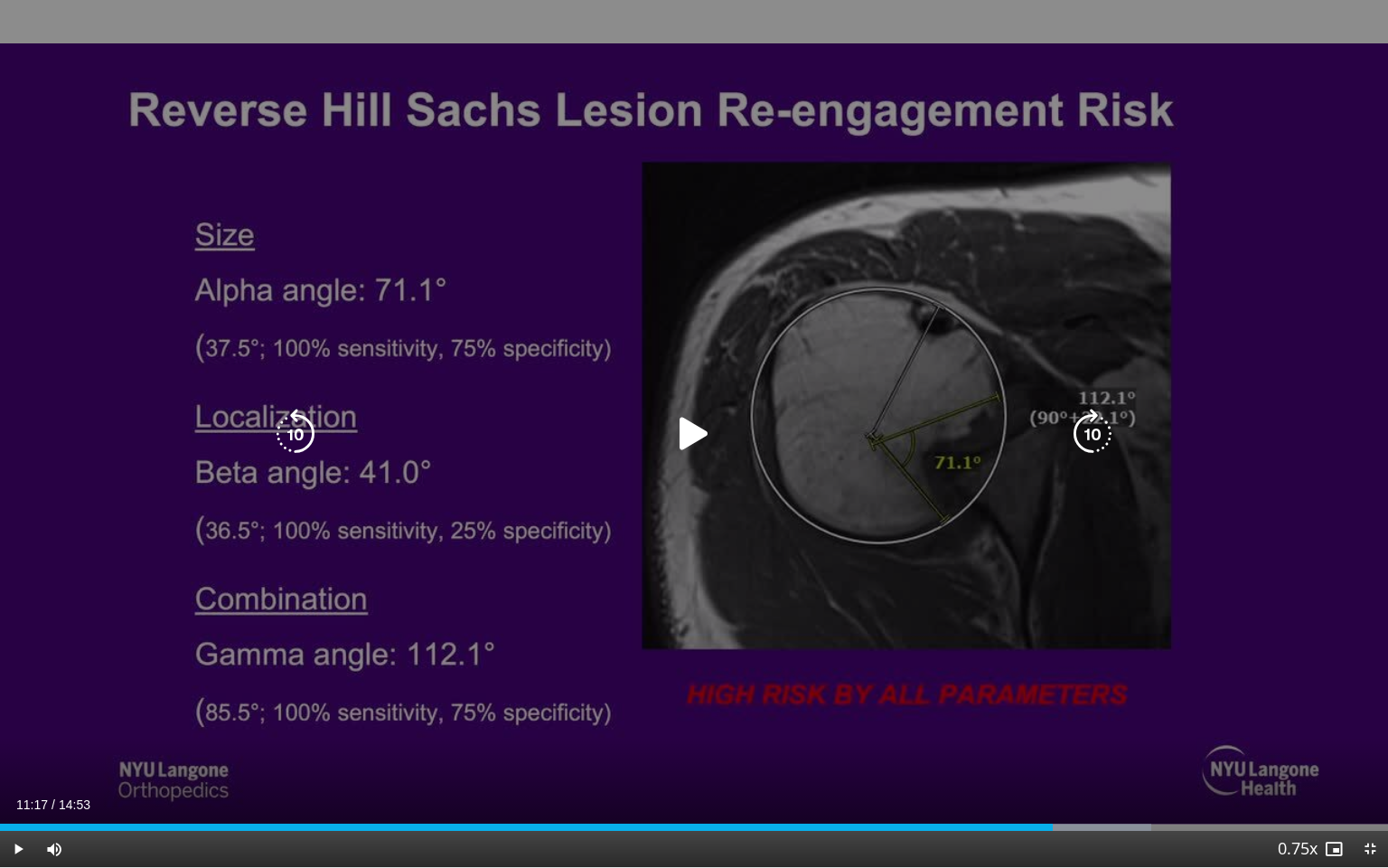
click at [715, 409] on icon "Video Player" at bounding box center [694, 434] width 51 height 51
click at [306, 430] on icon "Video Player" at bounding box center [296, 434] width 51 height 51
click at [686, 432] on icon "Video Player" at bounding box center [694, 434] width 51 height 51
click at [651, 453] on div "10 seconds Tap to unmute" at bounding box center [694, 433] width 1388 height 867
click at [300, 426] on icon "Video Player" at bounding box center [296, 434] width 51 height 51
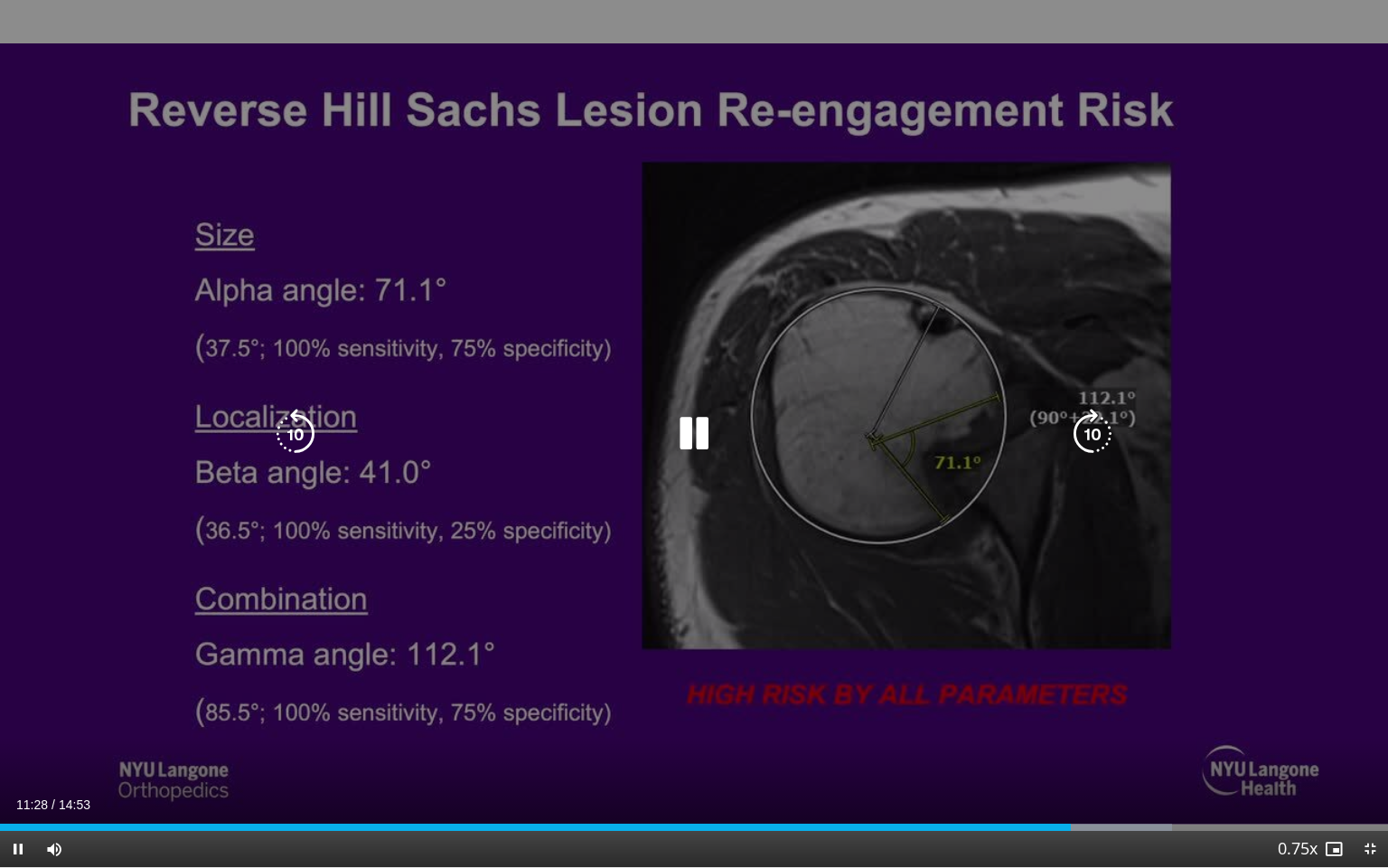
click at [694, 430] on icon "Video Player" at bounding box center [694, 434] width 51 height 51
click at [686, 438] on icon "Video Player" at bounding box center [694, 434] width 51 height 51
click at [688, 440] on icon "Video Player" at bounding box center [694, 434] width 51 height 51
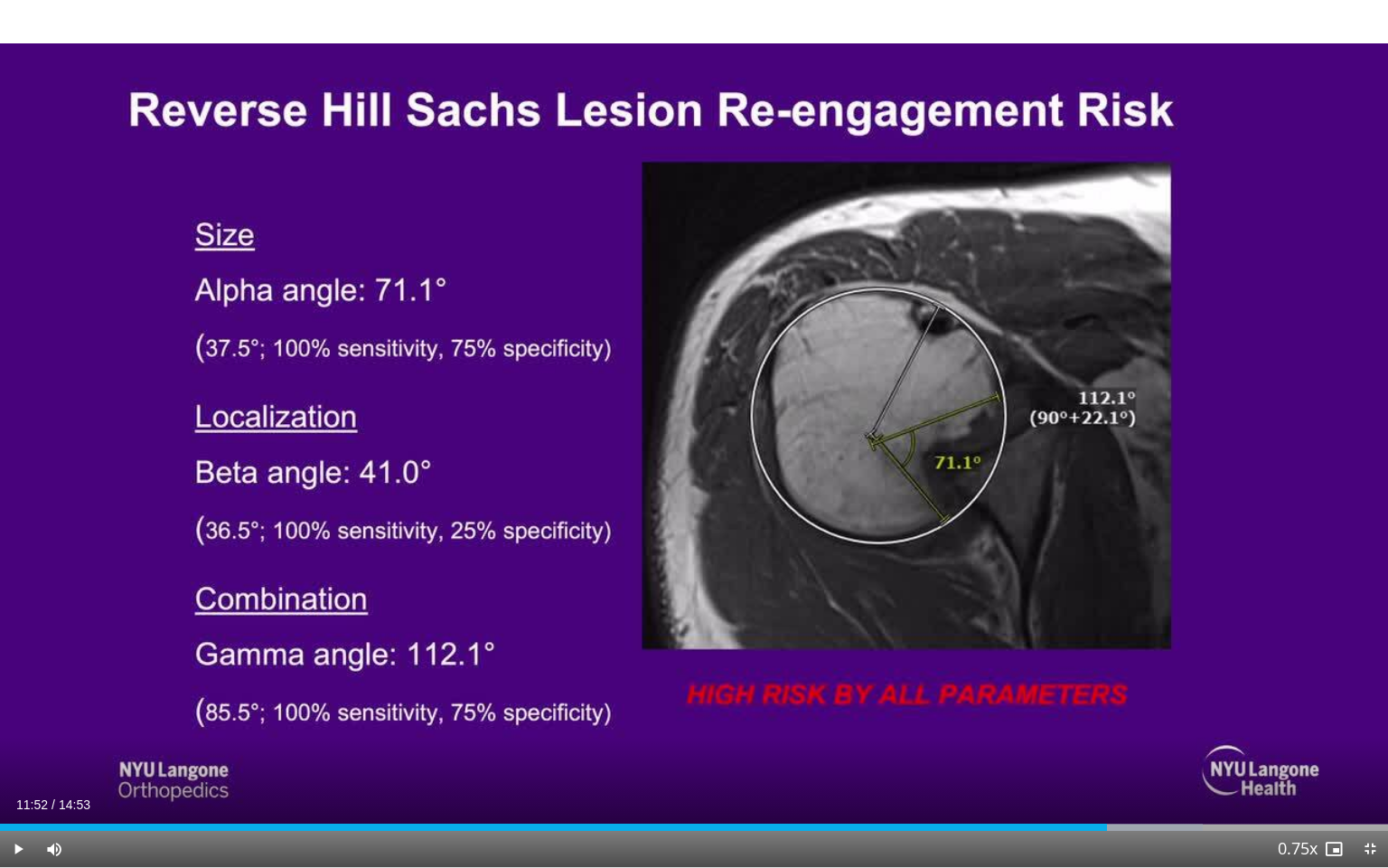
click at [688, 440] on div "10 seconds Tap to unmute" at bounding box center [694, 433] width 1388 height 867
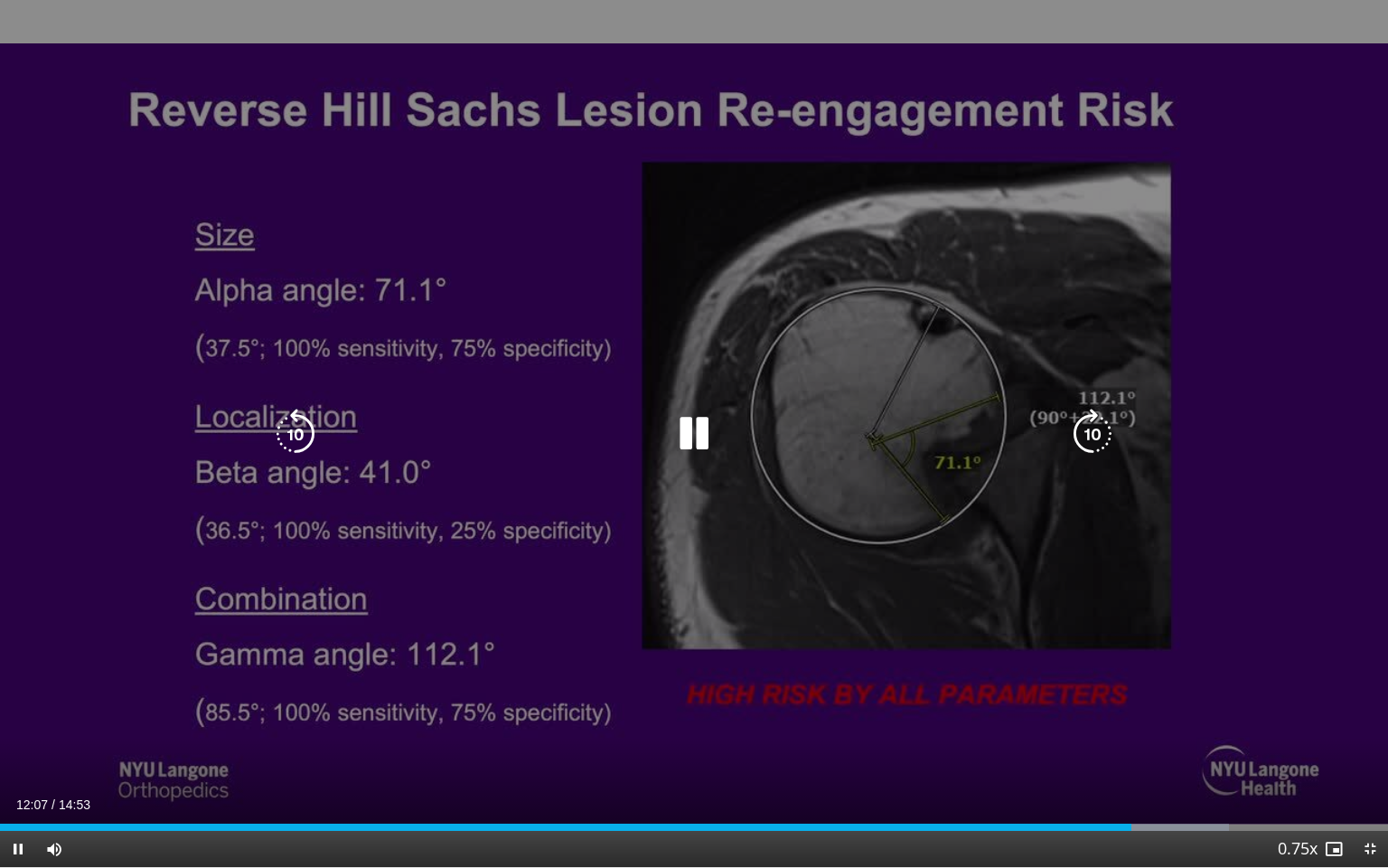
click at [685, 423] on icon "Video Player" at bounding box center [694, 434] width 51 height 51
click at [842, 328] on div "10 seconds Tap to unmute" at bounding box center [694, 433] width 1388 height 867
click at [709, 432] on icon "Video Player" at bounding box center [694, 434] width 51 height 51
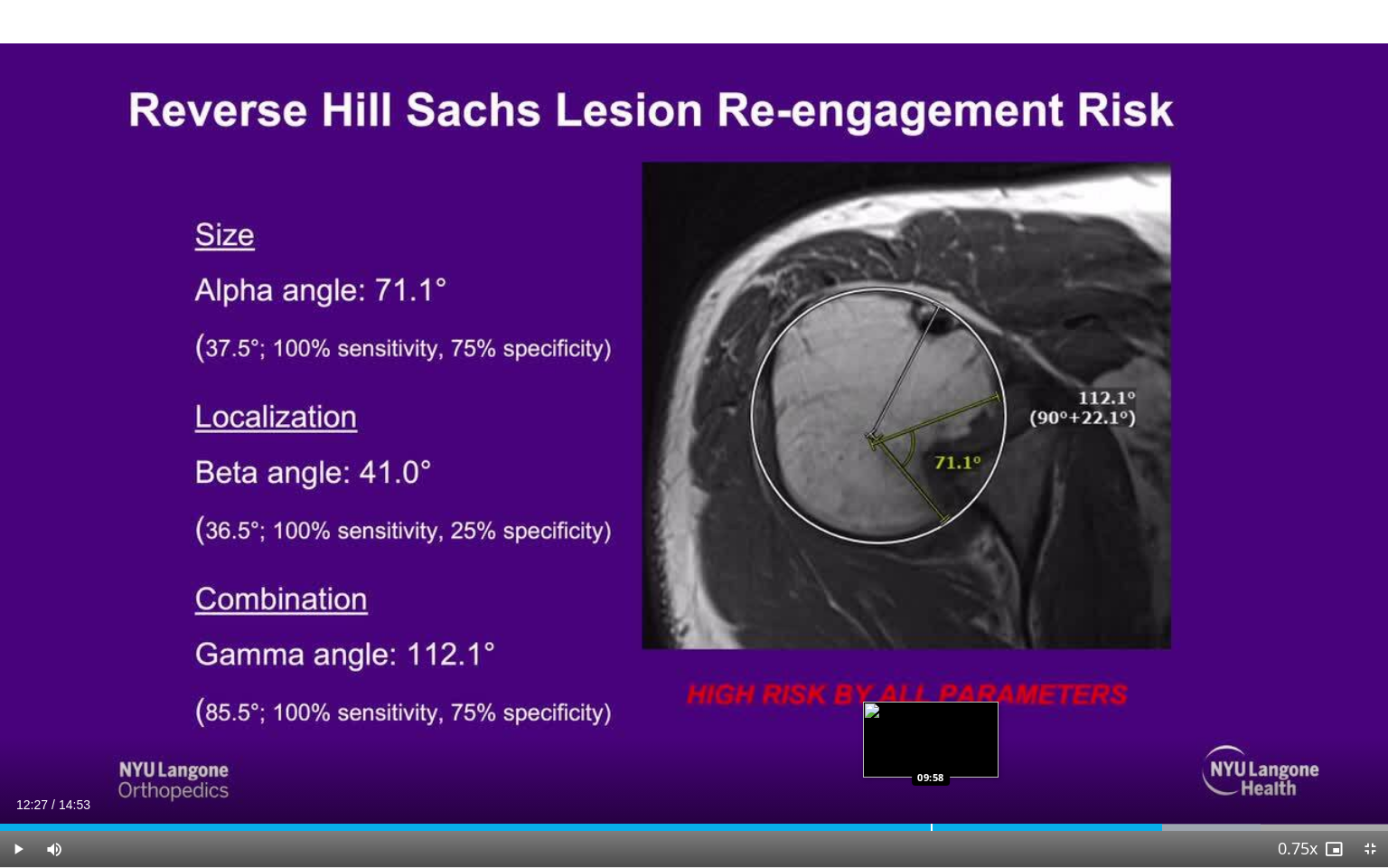
click at [930, 746] on div "Loaded : 90.79% 12:27 09:58" at bounding box center [694, 822] width 1388 height 17
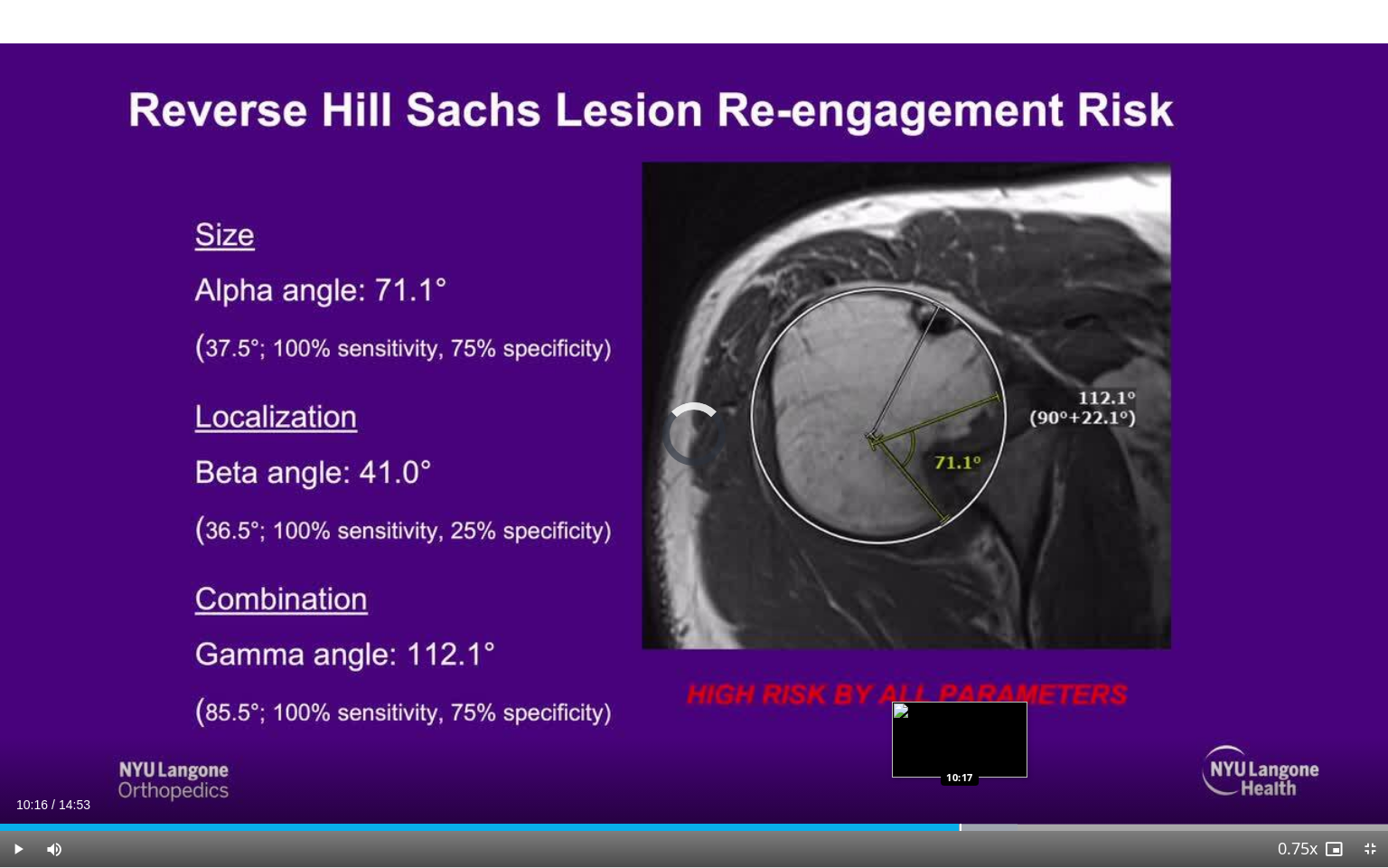
click at [959, 746] on div "Loaded : 73.30% 10:16 10:17" at bounding box center [694, 822] width 1388 height 17
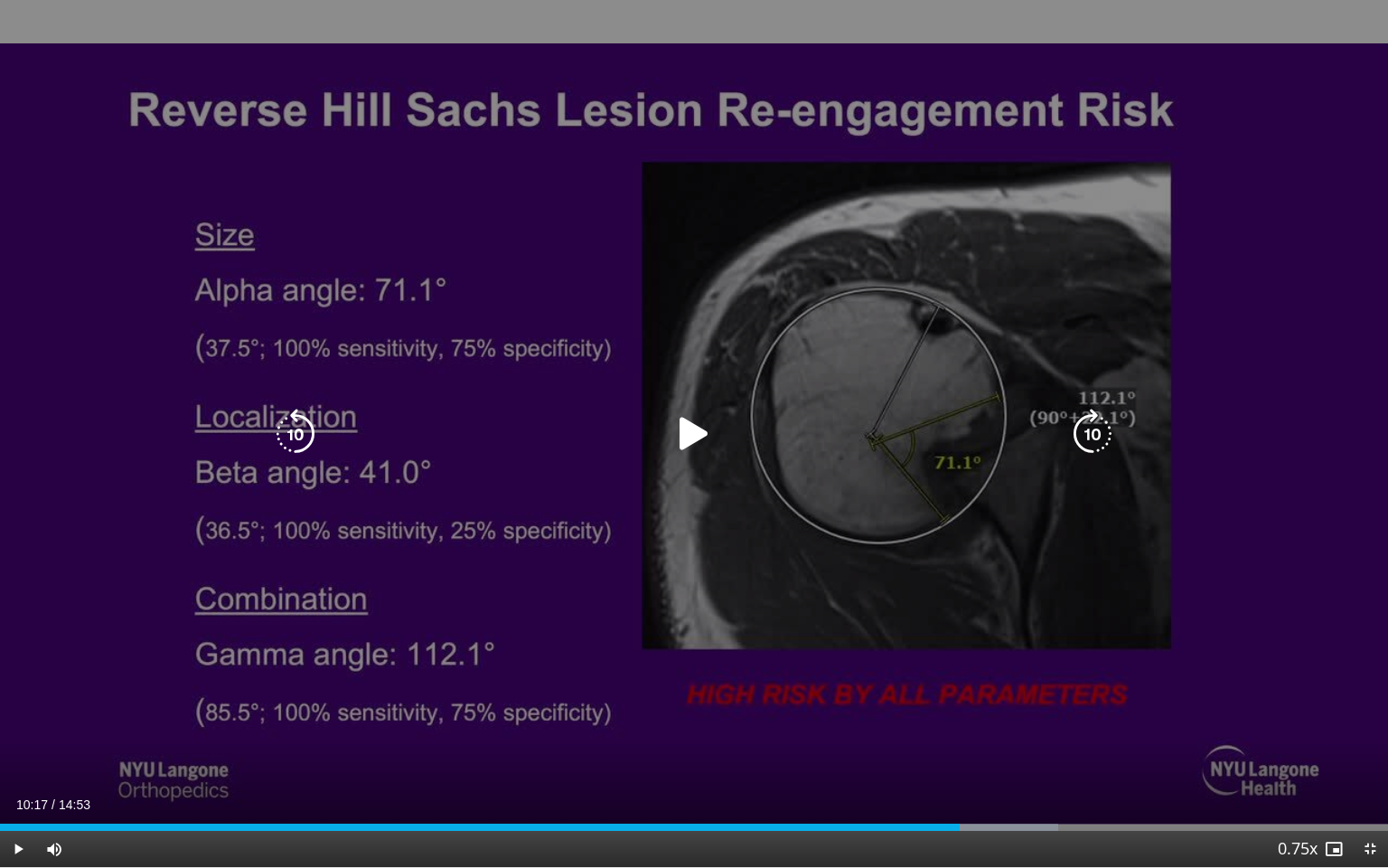
click at [817, 629] on div "10 seconds Tap to unmute" at bounding box center [694, 433] width 1388 height 867
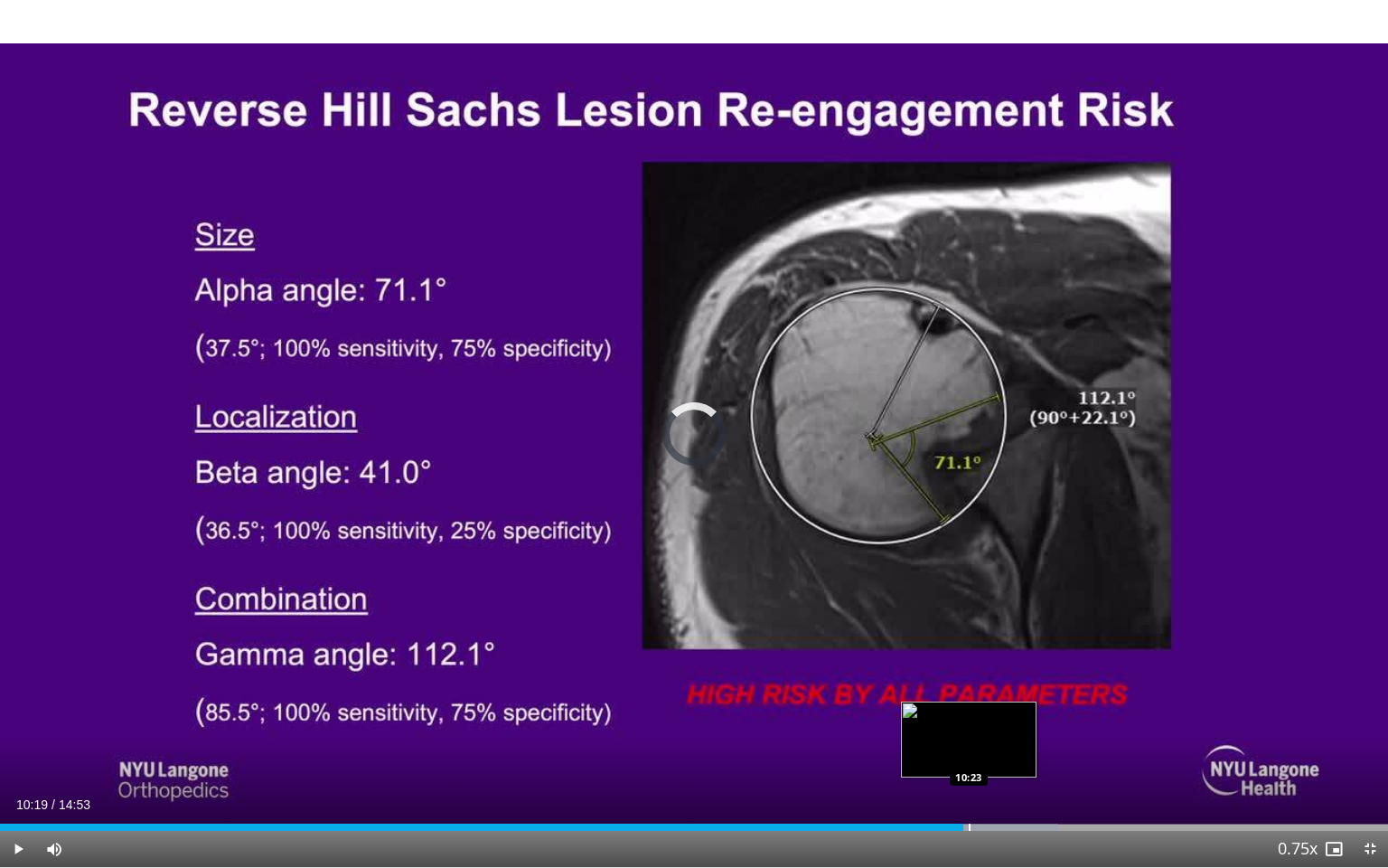
click at [969, 746] on div "Progress Bar" at bounding box center [970, 827] width 2 height 8
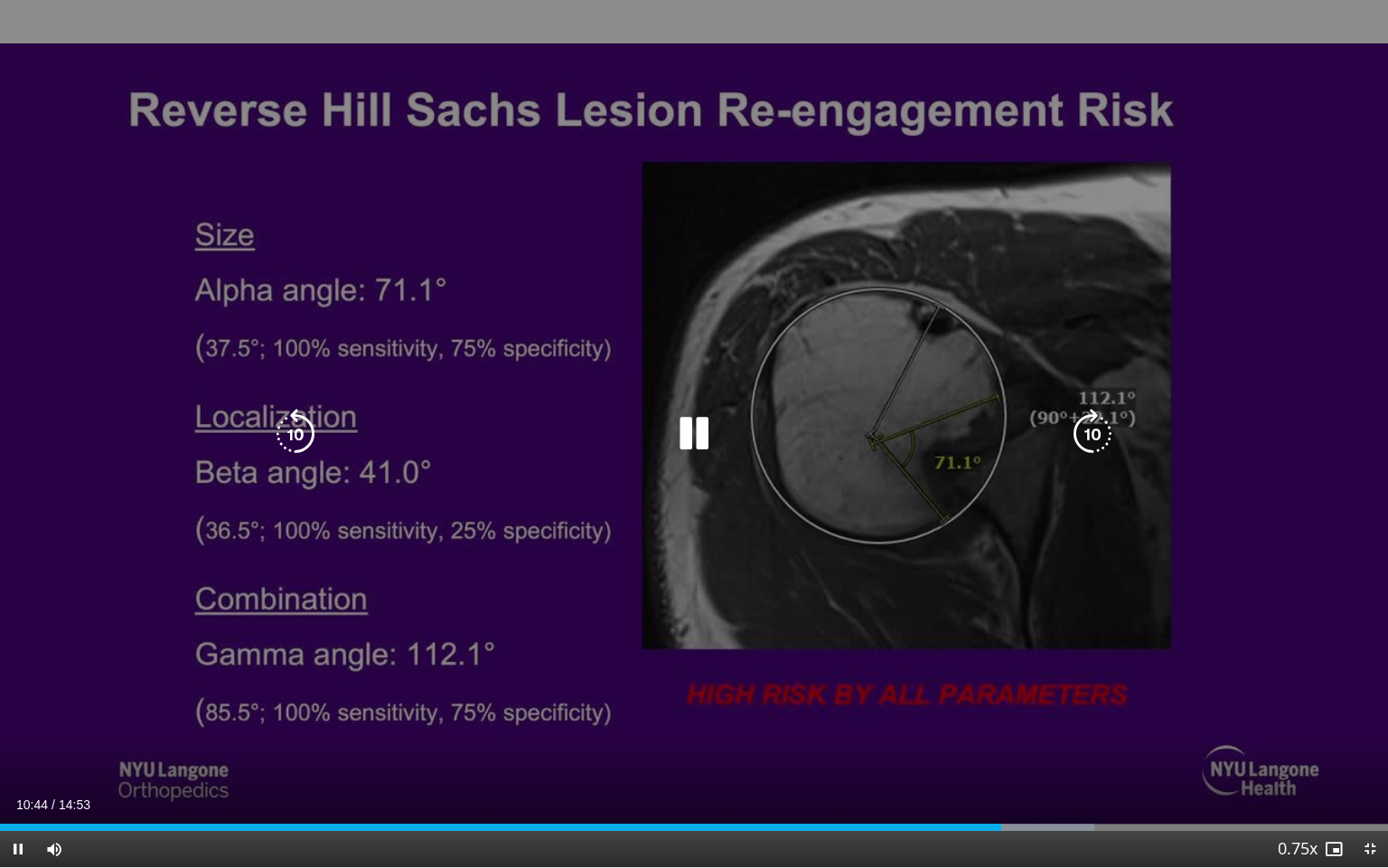
click at [705, 434] on icon "Video Player" at bounding box center [694, 434] width 51 height 51
click at [672, 433] on icon "Video Player" at bounding box center [694, 434] width 51 height 51
click at [698, 434] on icon "Video Player" at bounding box center [694, 434] width 51 height 51
click at [684, 425] on icon "Video Player" at bounding box center [694, 434] width 51 height 51
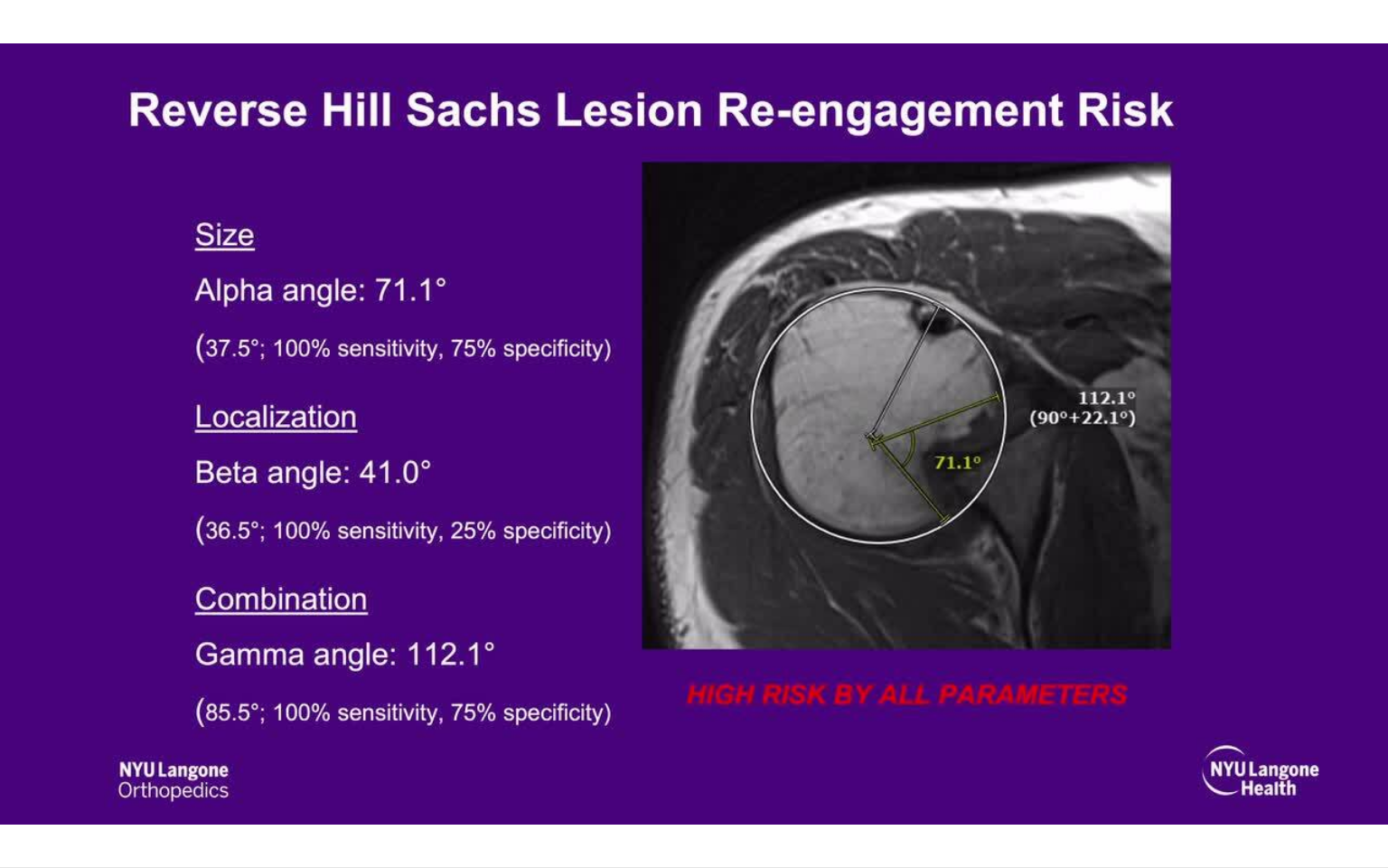
click at [684, 425] on div "10 seconds Tap to unmute" at bounding box center [694, 433] width 1388 height 867
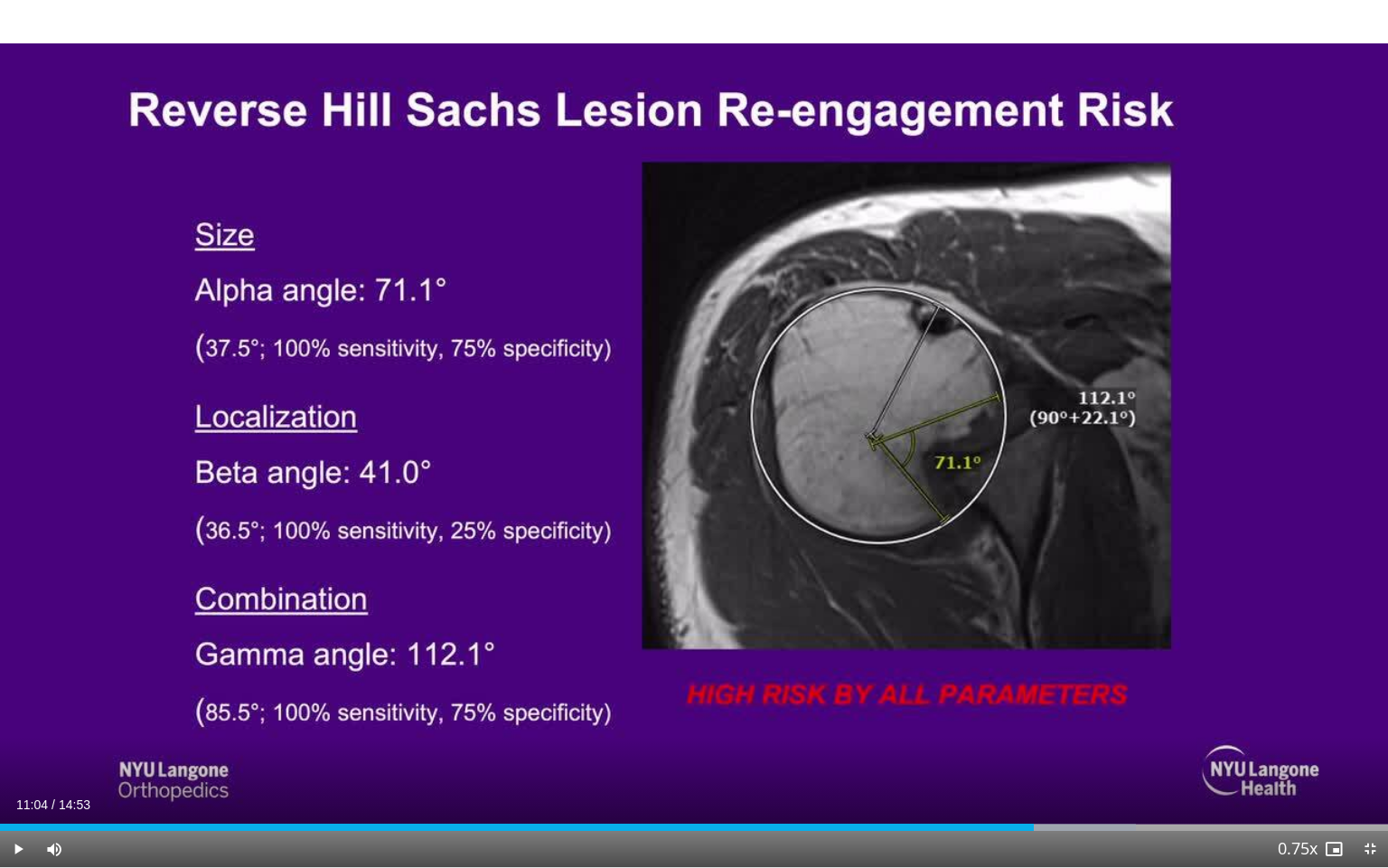
click at [684, 425] on div "10 seconds Tap to unmute" at bounding box center [694, 433] width 1388 height 867
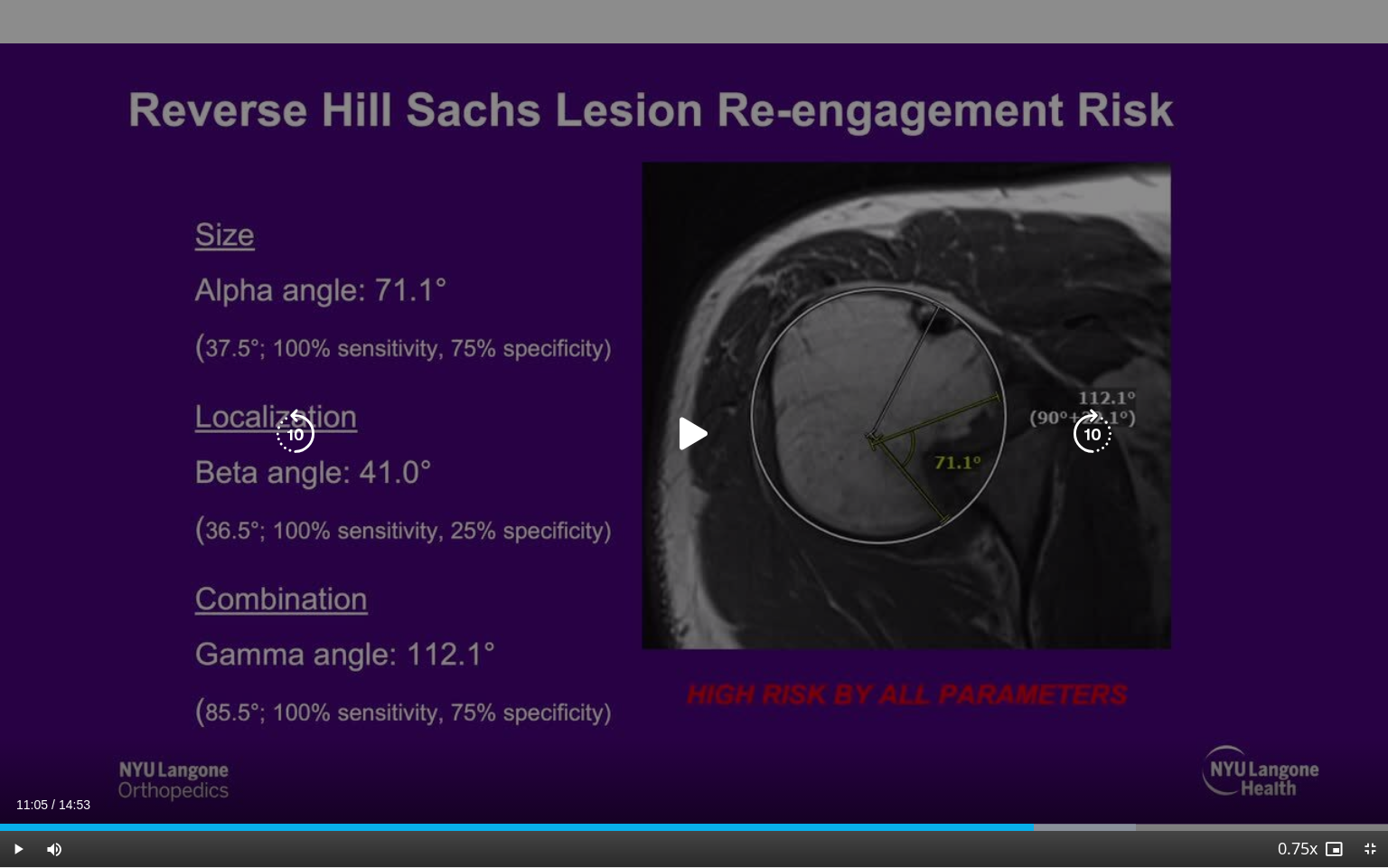
click at [678, 425] on icon "Video Player" at bounding box center [694, 434] width 51 height 51
click at [315, 426] on icon "Video Player" at bounding box center [296, 434] width 51 height 51
click at [312, 425] on icon "Video Player" at bounding box center [296, 434] width 51 height 51
click at [690, 427] on icon "Video Player" at bounding box center [694, 434] width 51 height 51
click at [728, 416] on div "Video Player" at bounding box center [693, 434] width 833 height 36
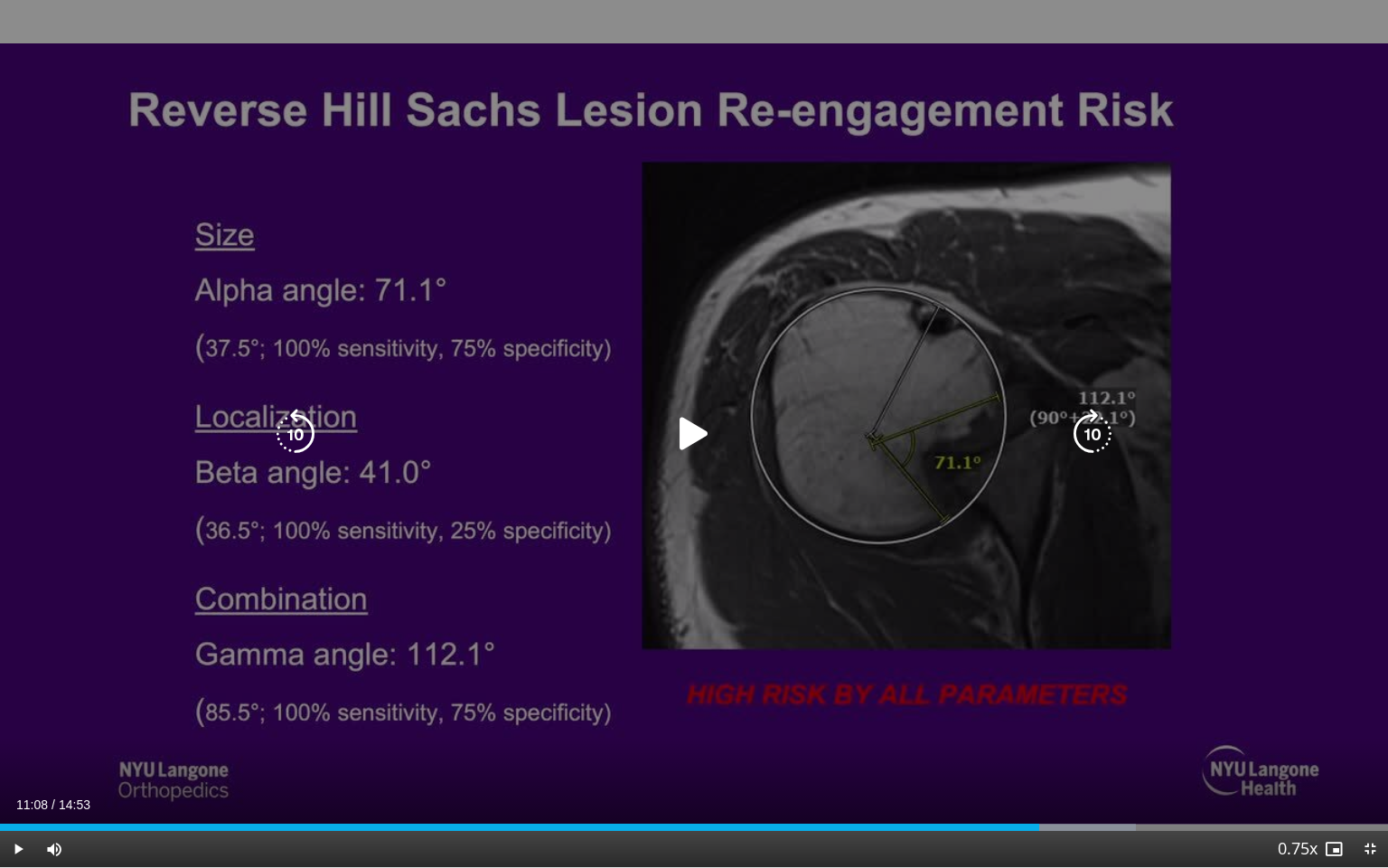
click at [679, 429] on icon "Video Player" at bounding box center [694, 434] width 51 height 51
click at [706, 420] on icon "Video Player" at bounding box center [694, 434] width 51 height 51
click at [690, 385] on div "10 seconds Tap to unmute" at bounding box center [694, 433] width 1388 height 867
drag, startPoint x: 1060, startPoint y: 411, endPoint x: 1102, endPoint y: 424, distance: 44.0
click at [1065, 412] on div "10 seconds Tap to unmute" at bounding box center [694, 433] width 1388 height 867
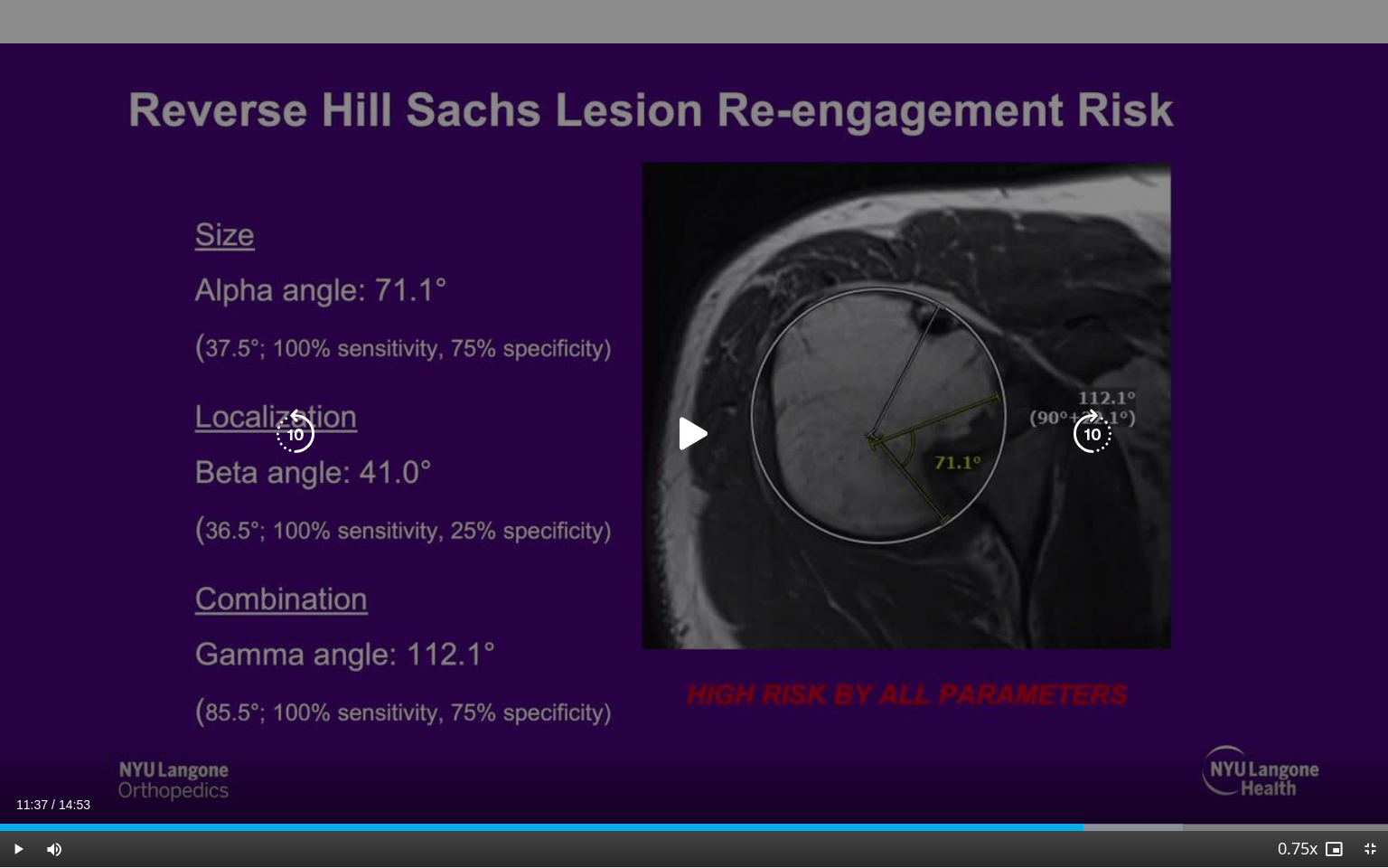
click at [1108, 427] on icon "Video Player" at bounding box center [1093, 434] width 51 height 51
click at [1106, 439] on icon "Video Player" at bounding box center [1093, 434] width 51 height 51
click at [890, 564] on div "40 seconds Tap to unmute" at bounding box center [694, 433] width 1388 height 867
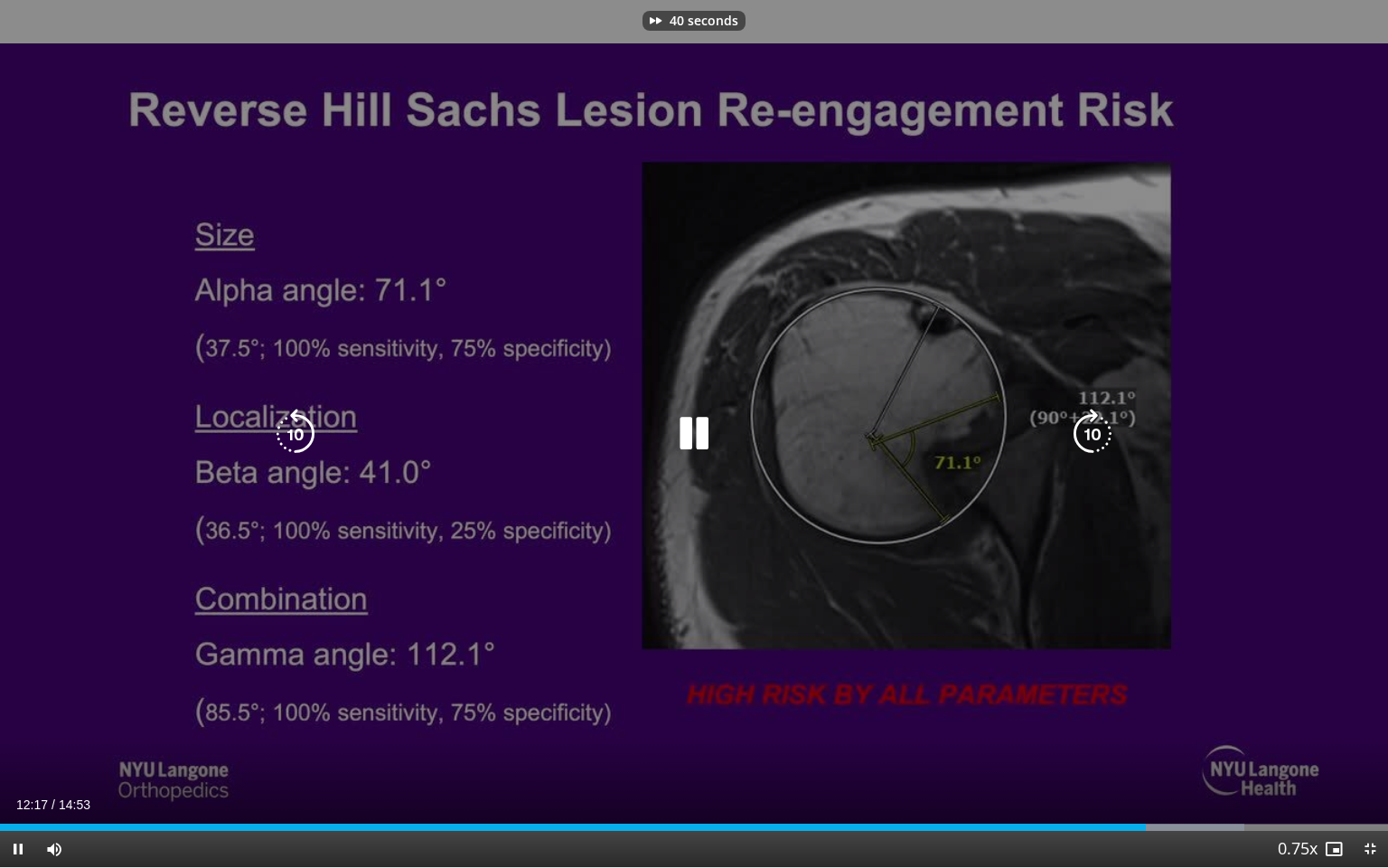
click at [1095, 567] on div "40 seconds Tap to unmute" at bounding box center [694, 433] width 1388 height 867
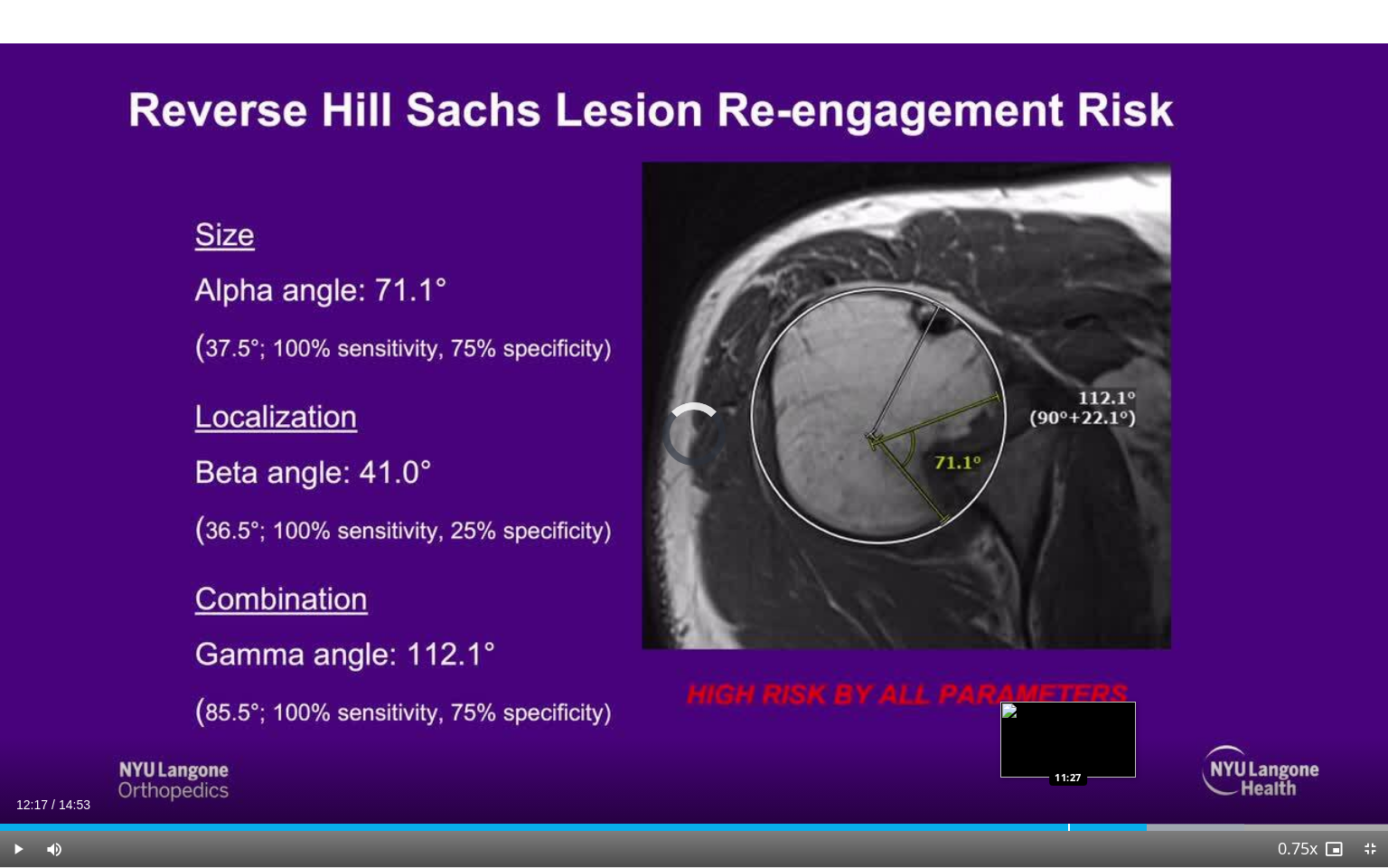
click at [1067, 746] on div "Loaded : 89.67% 12:17 11:27" at bounding box center [694, 822] width 1388 height 17
click at [1048, 746] on div "Loaded : 84.06% 11:26 11:13" at bounding box center [694, 822] width 1388 height 17
click at [1060, 746] on div "Progress Bar" at bounding box center [1060, 827] width 2 height 8
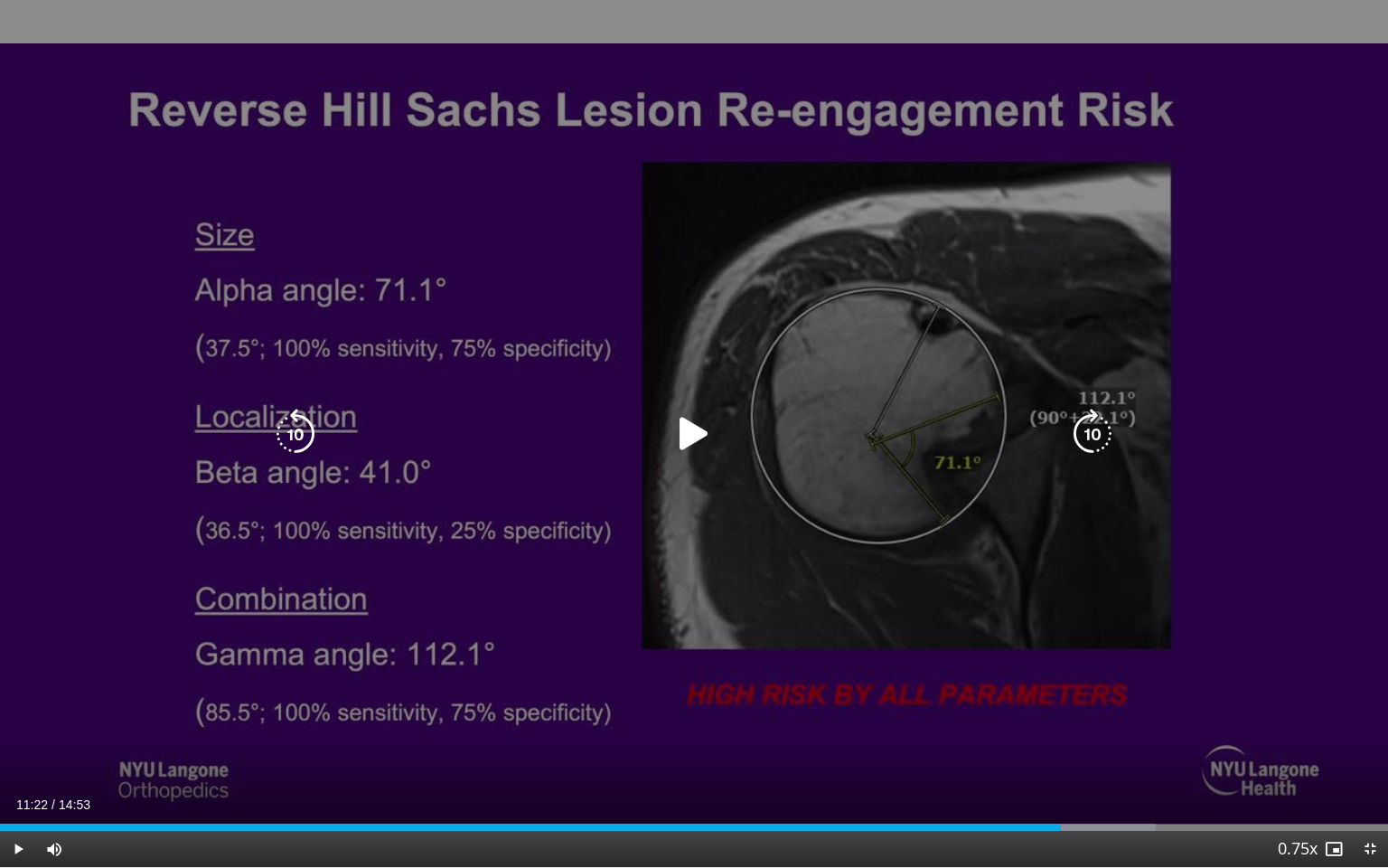
click at [879, 599] on div "40 seconds Tap to unmute" at bounding box center [694, 433] width 1388 height 867
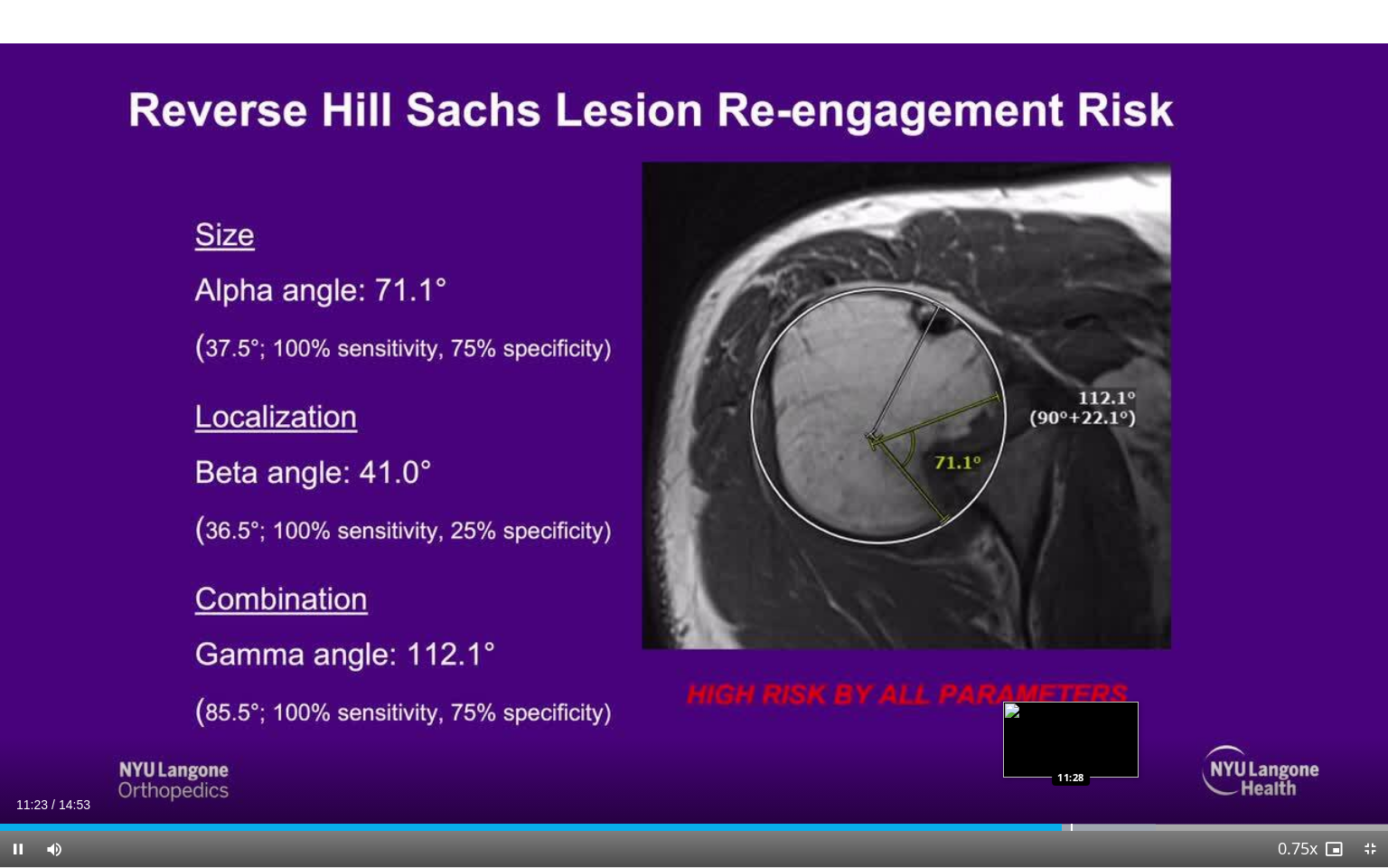
click at [1070, 746] on div "Loaded : 83.30% 11:23 11:28" at bounding box center [694, 822] width 1388 height 17
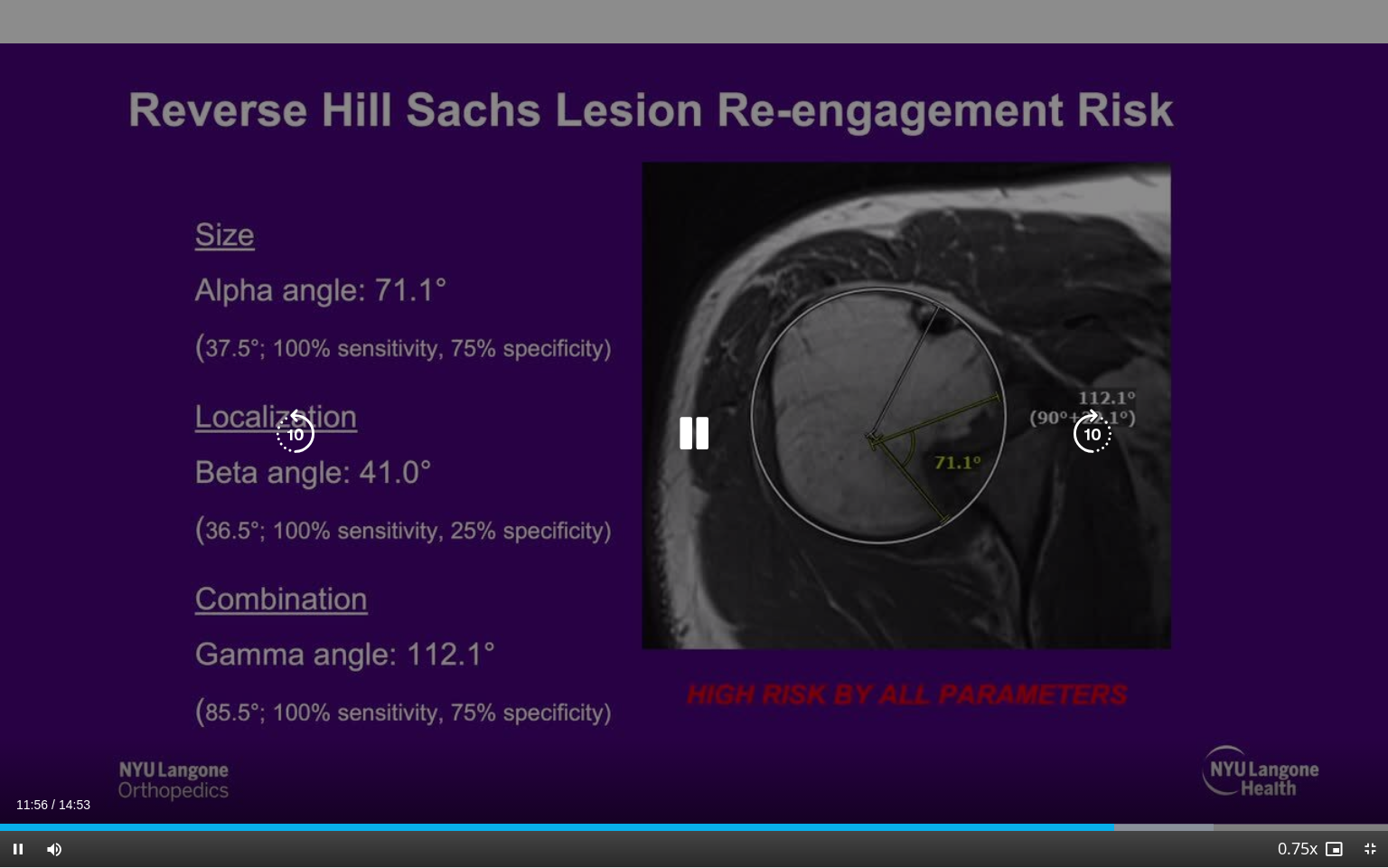
click at [706, 435] on icon "Video Player" at bounding box center [694, 434] width 51 height 51
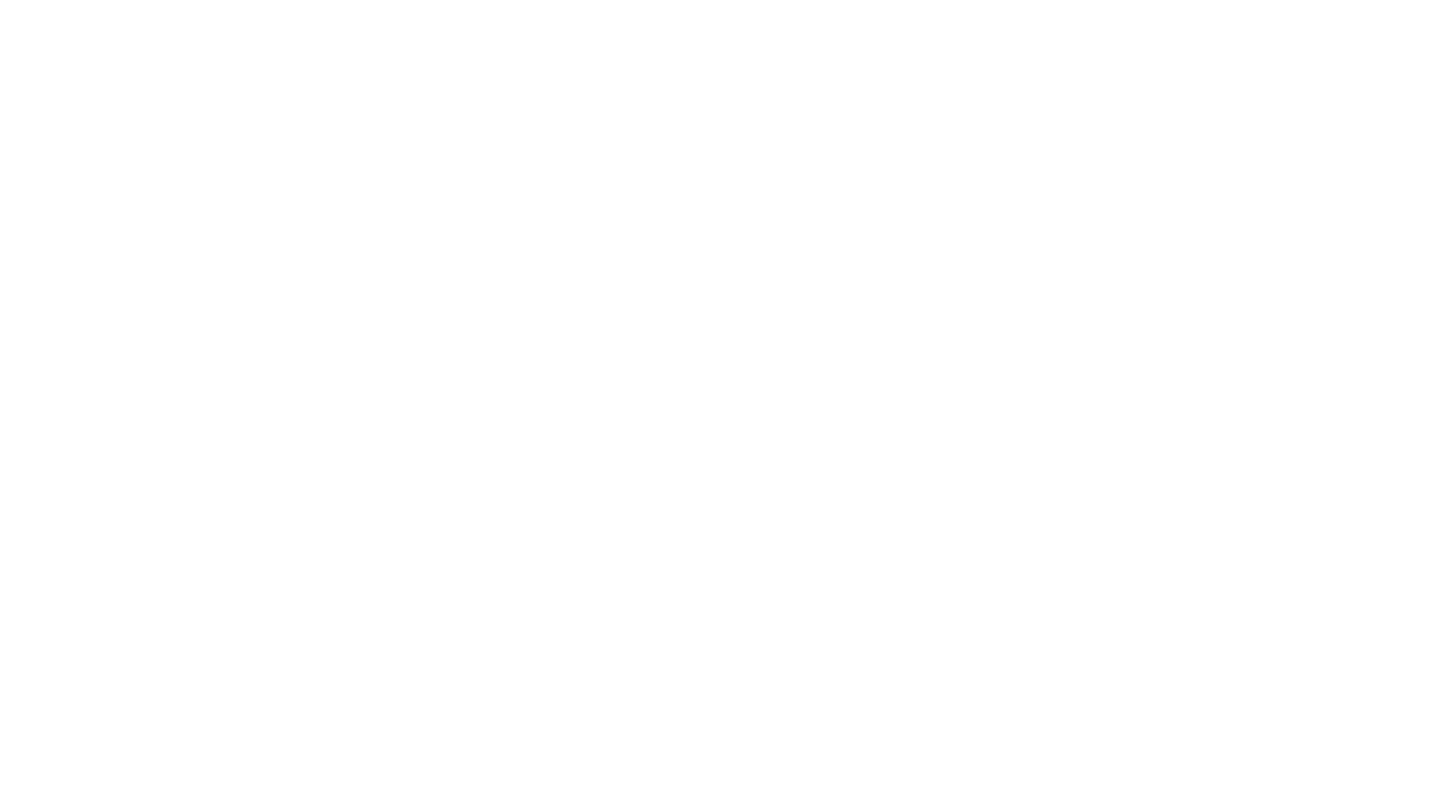
scroll to position [1721, 0]
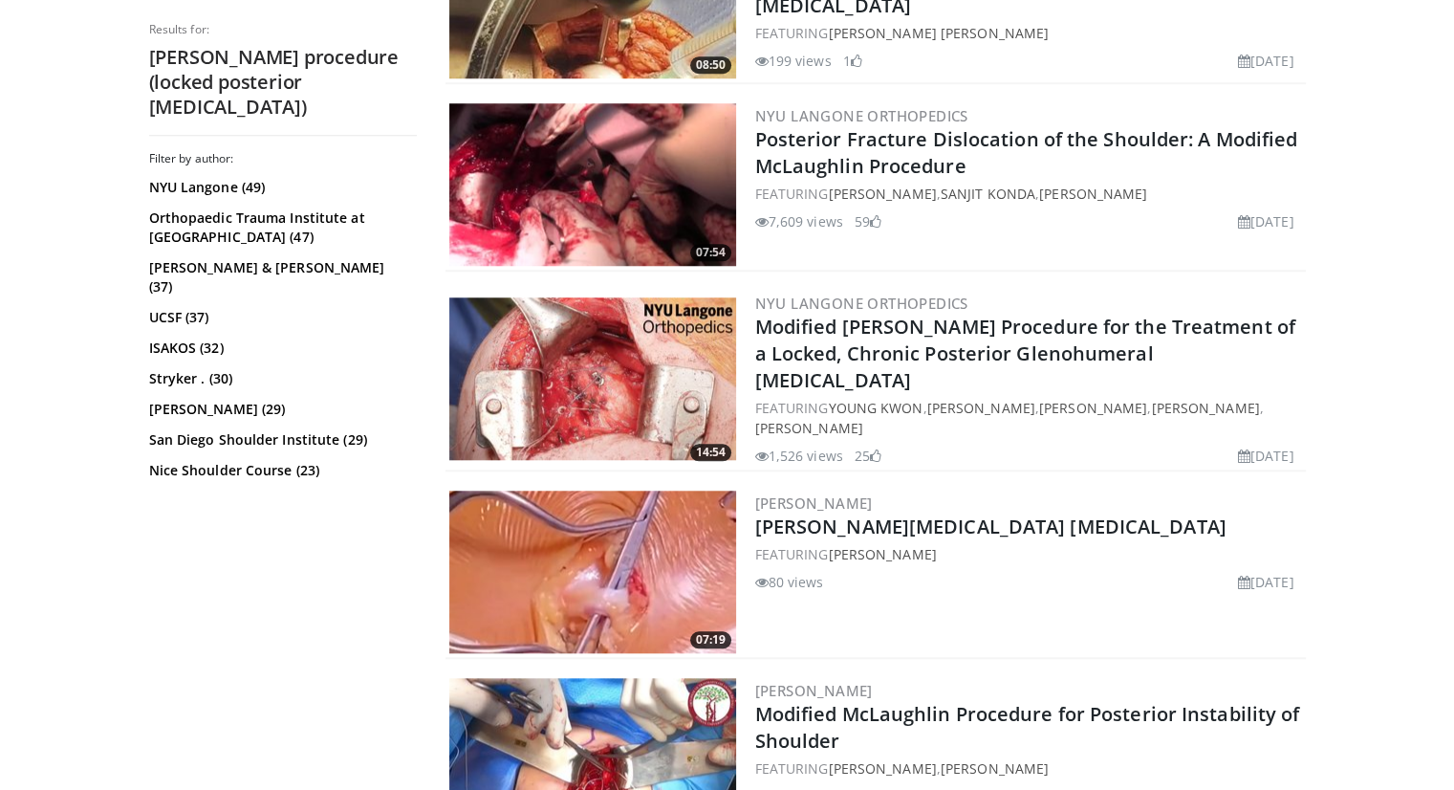
click at [603, 161] on img at bounding box center [592, 184] width 287 height 162
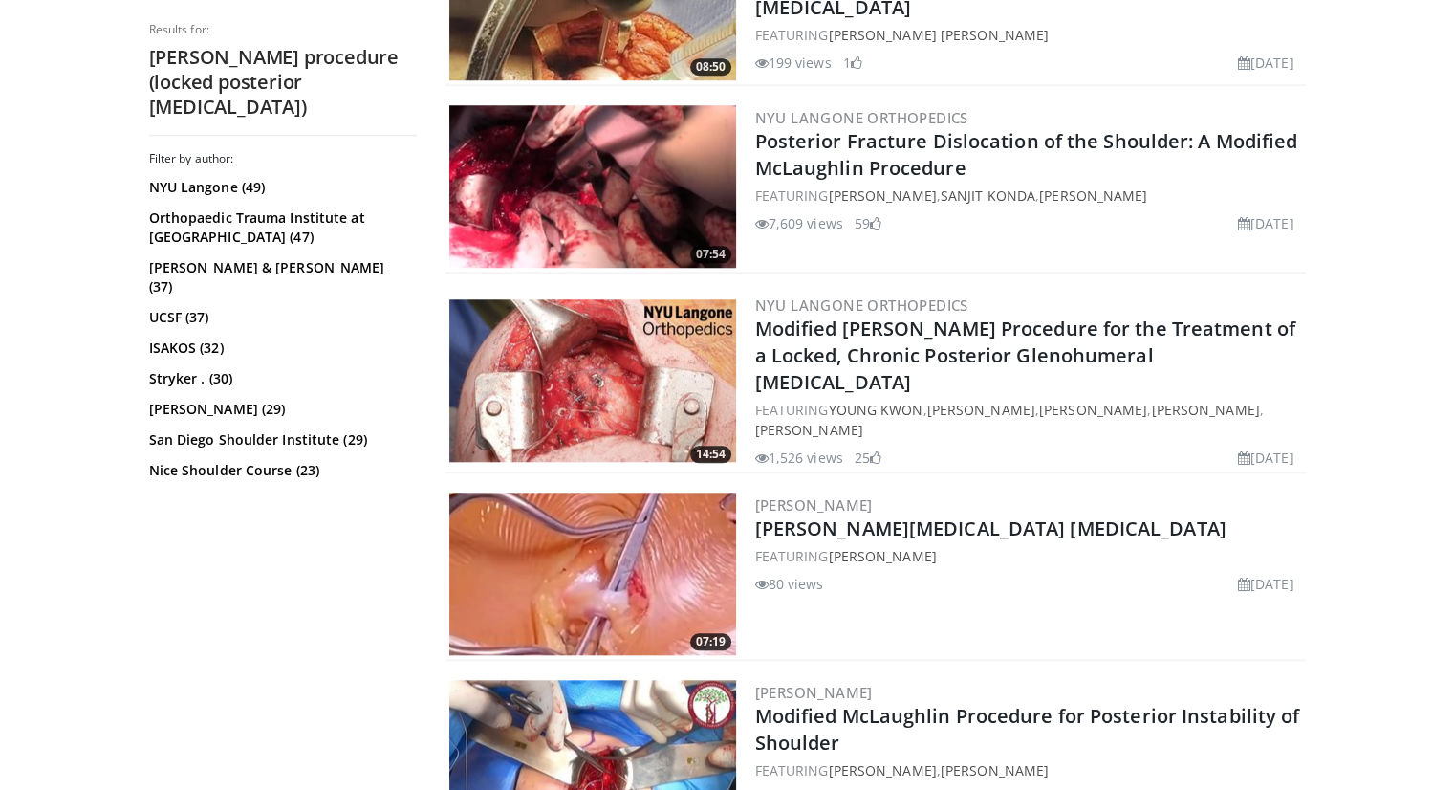
scroll to position [1650, 0]
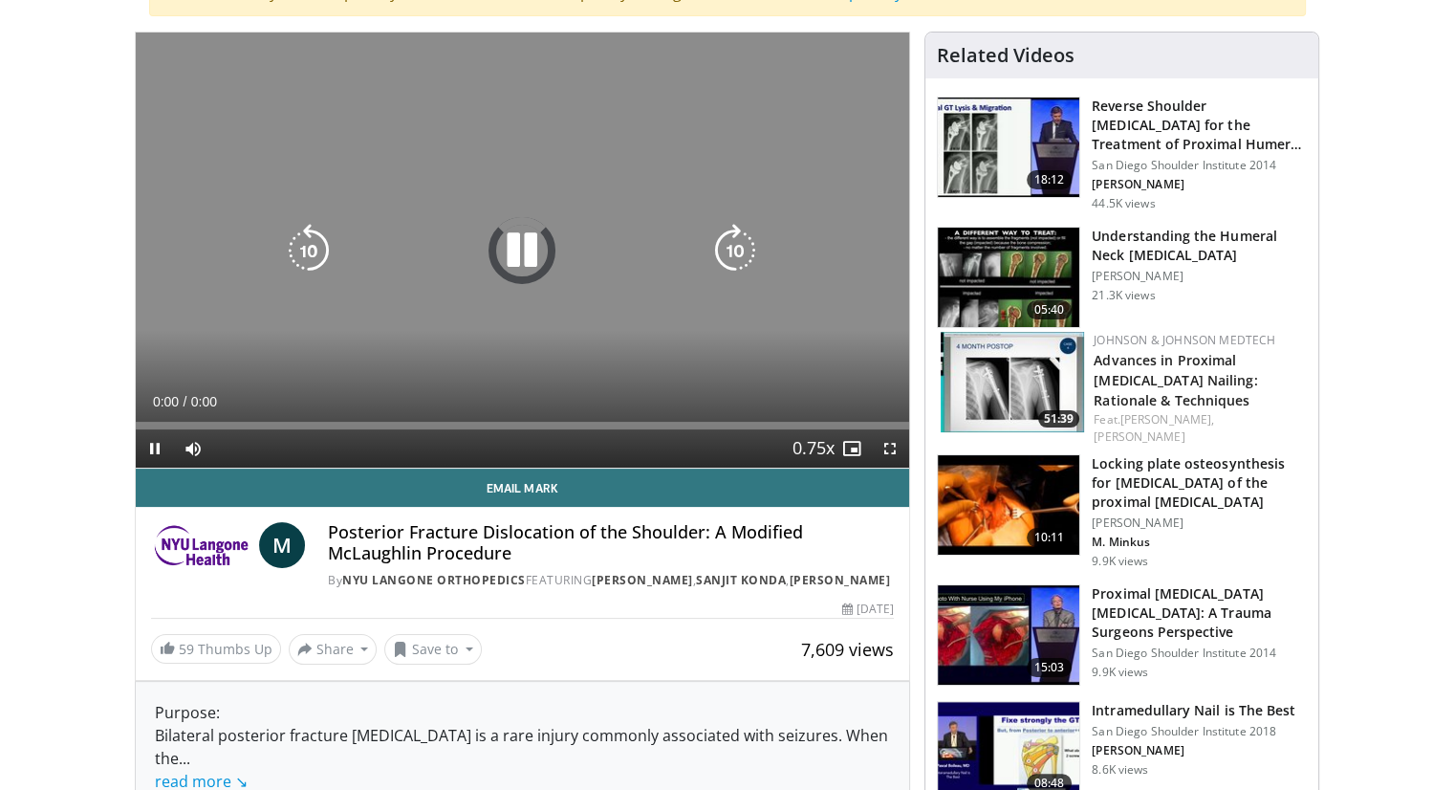
scroll to position [191, 0]
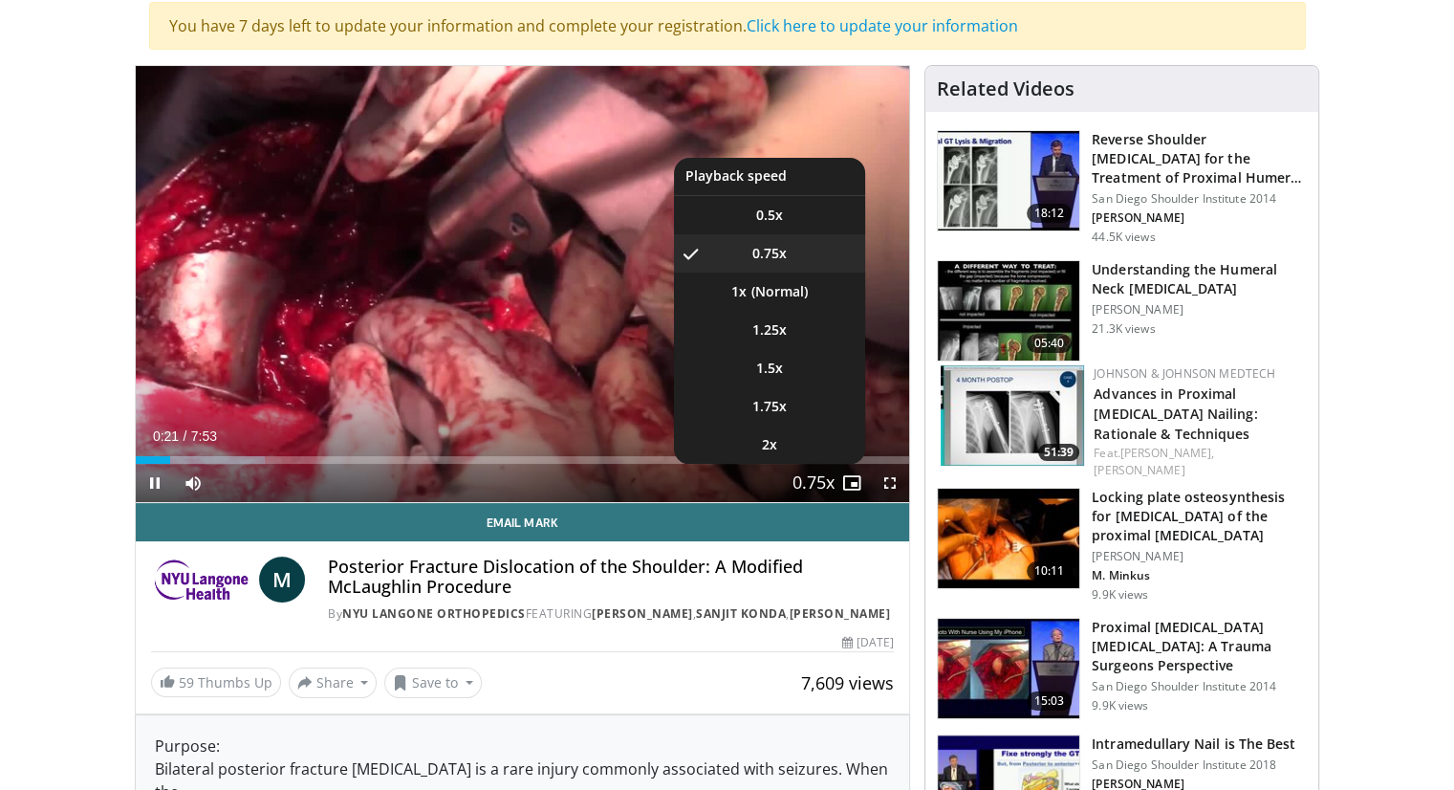
click at [811, 490] on span "Video Player" at bounding box center [813, 484] width 27 height 38
click at [790, 306] on li "1x" at bounding box center [769, 291] width 191 height 38
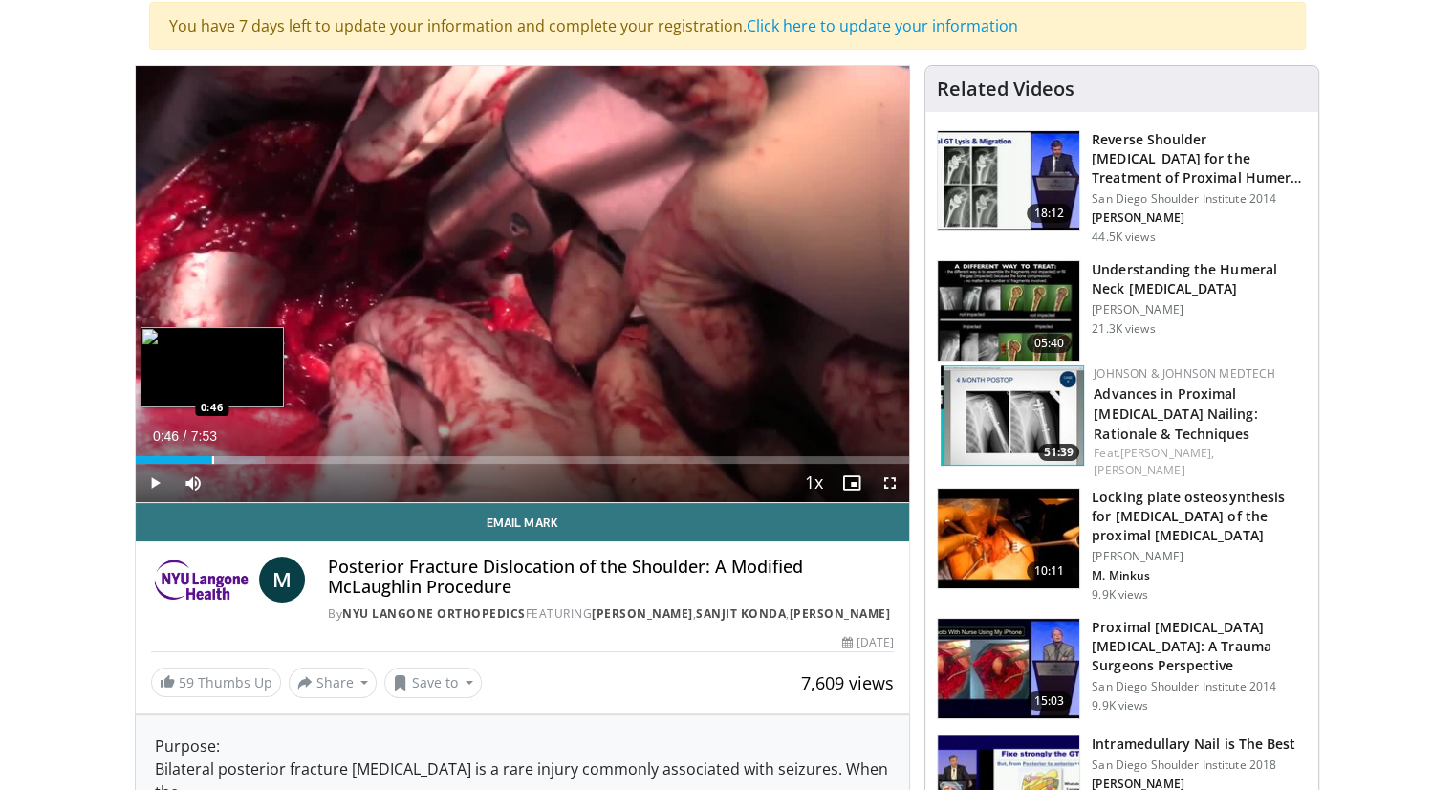
click at [212, 460] on div "Progress Bar" at bounding box center [213, 460] width 2 height 8
click at [258, 458] on div "Progress Bar" at bounding box center [259, 460] width 2 height 8
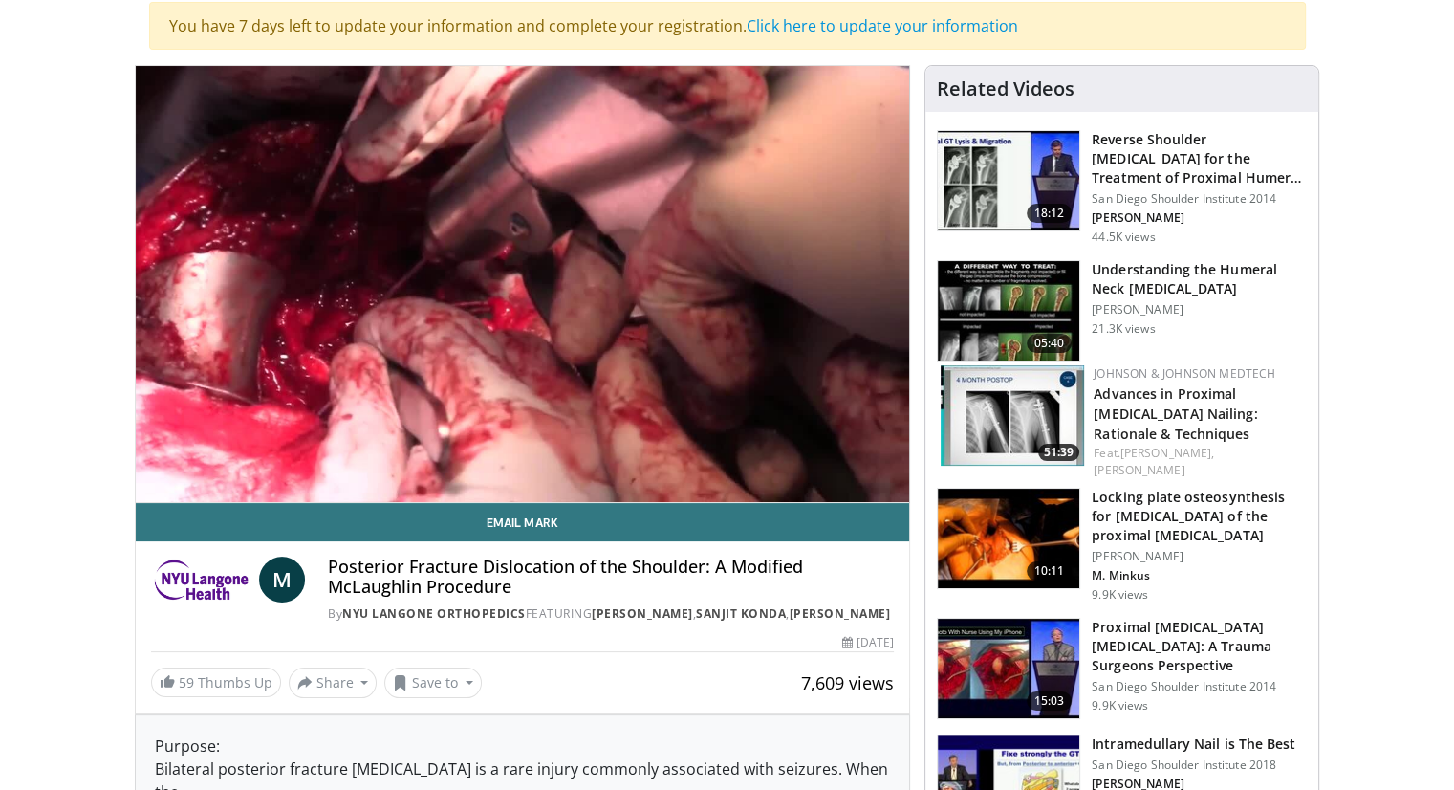
drag, startPoint x: 1074, startPoint y: 356, endPoint x: 434, endPoint y: 301, distance: 642.7
click at [433, 300] on div "10 seconds Tap to unmute" at bounding box center [523, 284] width 774 height 436
